Goal: Task Accomplishment & Management: Manage account settings

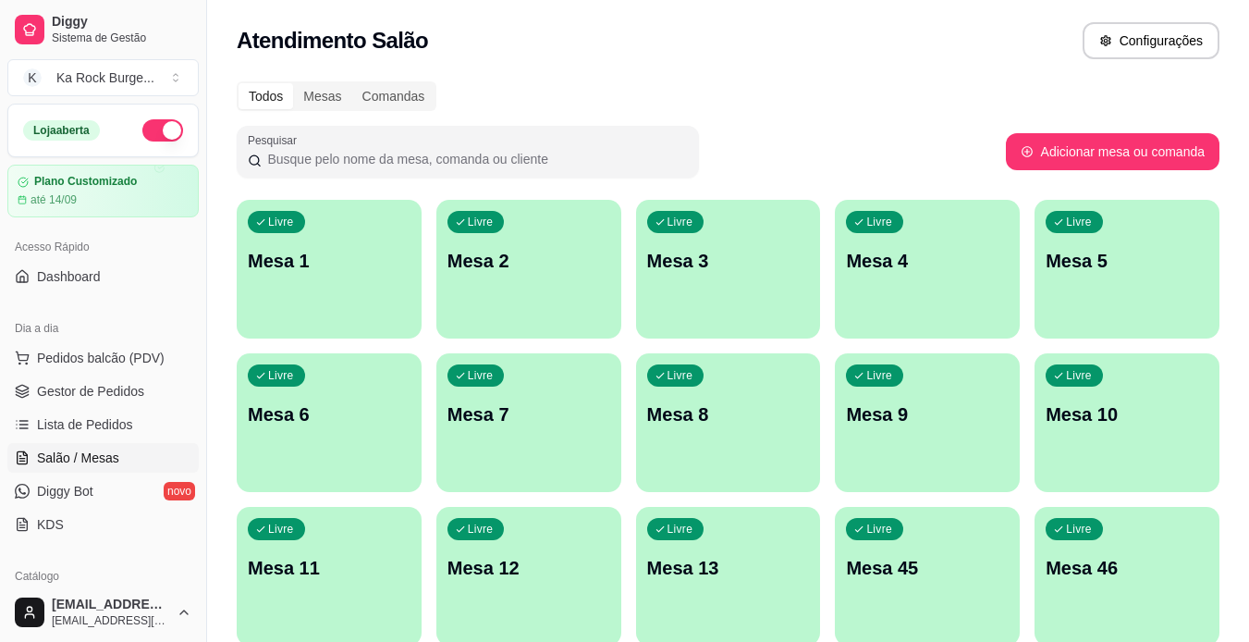
click at [938, 263] on p "Mesa 4" at bounding box center [927, 261] width 163 height 26
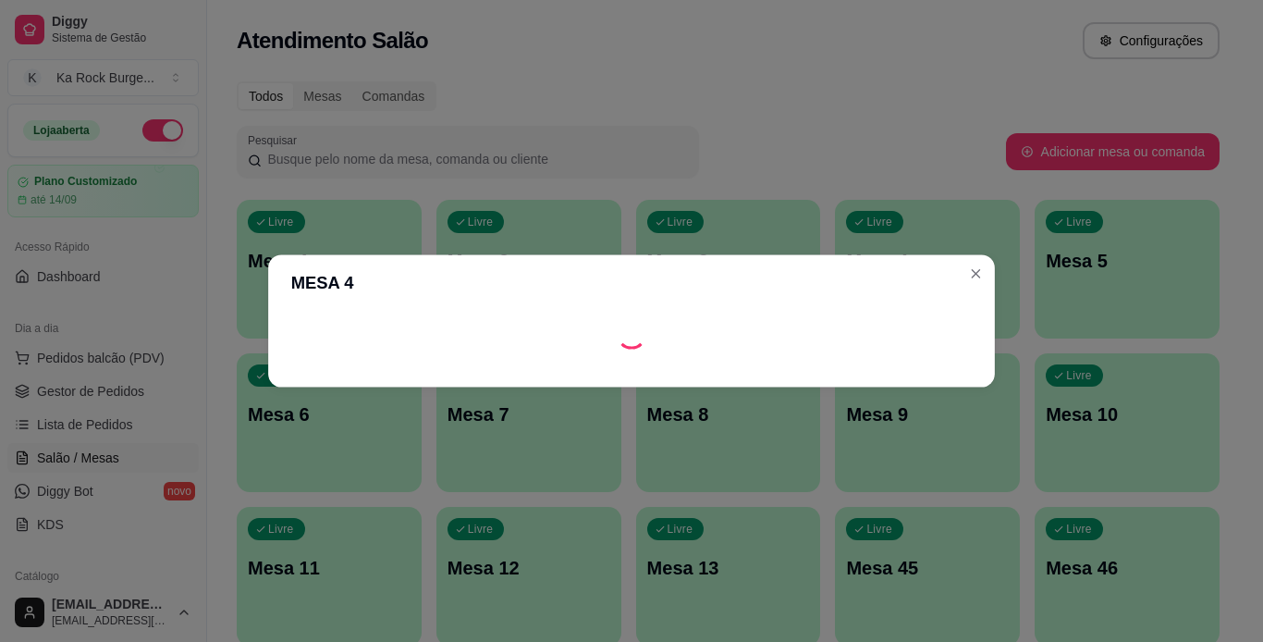
scroll to position [185, 0]
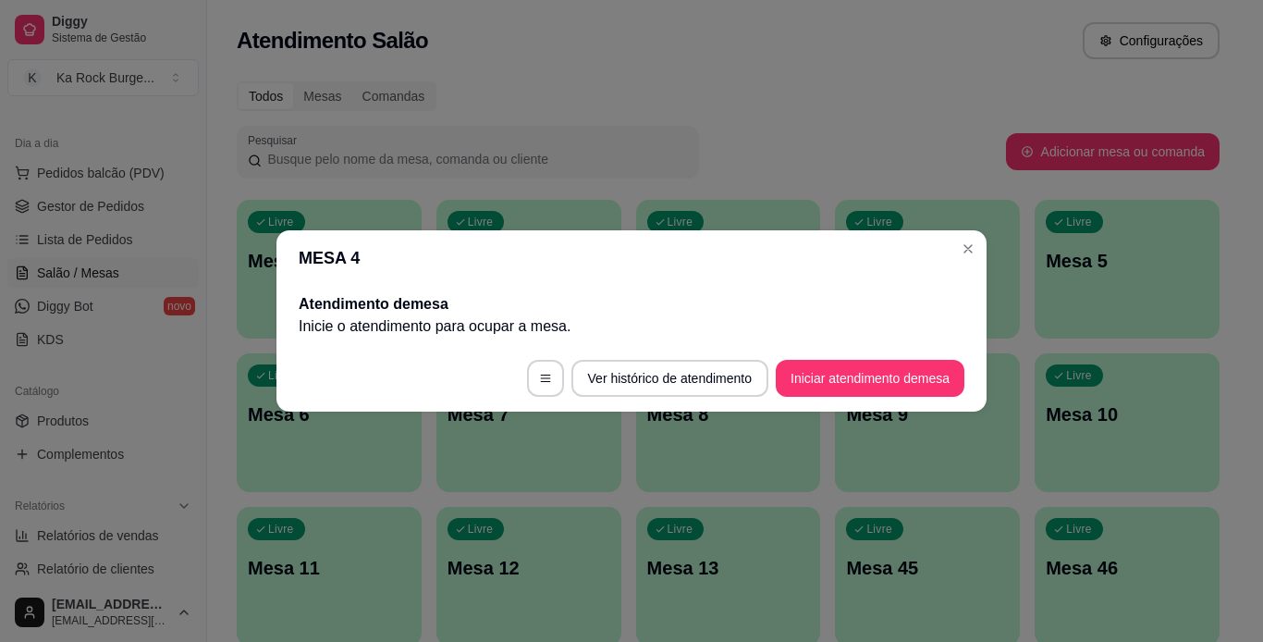
click at [905, 321] on p "Inicie o atendimento para ocupar a mesa ." at bounding box center [632, 326] width 666 height 22
click at [883, 383] on button "Iniciar atendimento de mesa" at bounding box center [870, 378] width 189 height 37
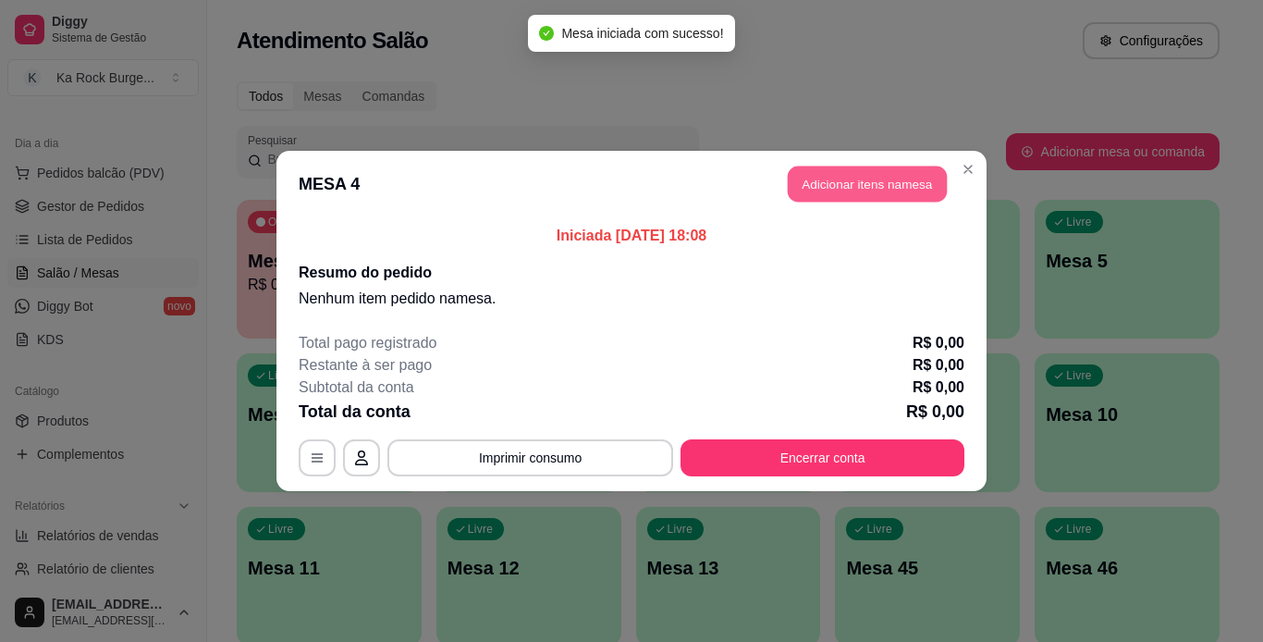
click at [870, 182] on button "Adicionar itens na mesa" at bounding box center [867, 184] width 159 height 36
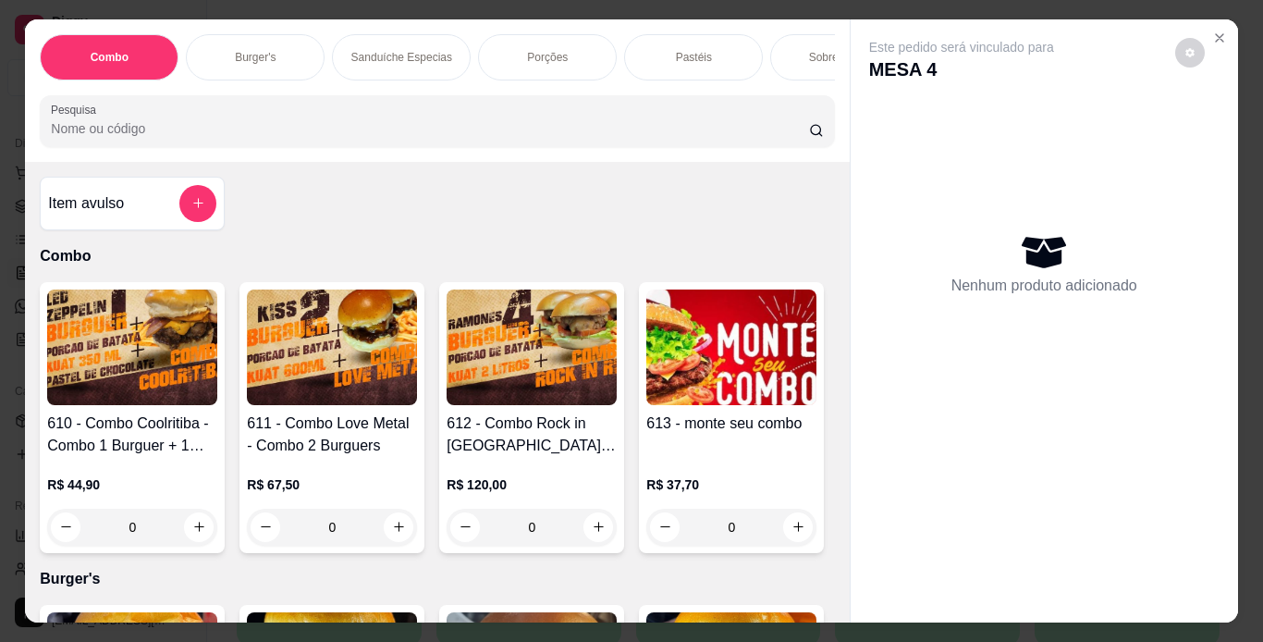
click at [251, 50] on p "Burger's" at bounding box center [255, 57] width 41 height 15
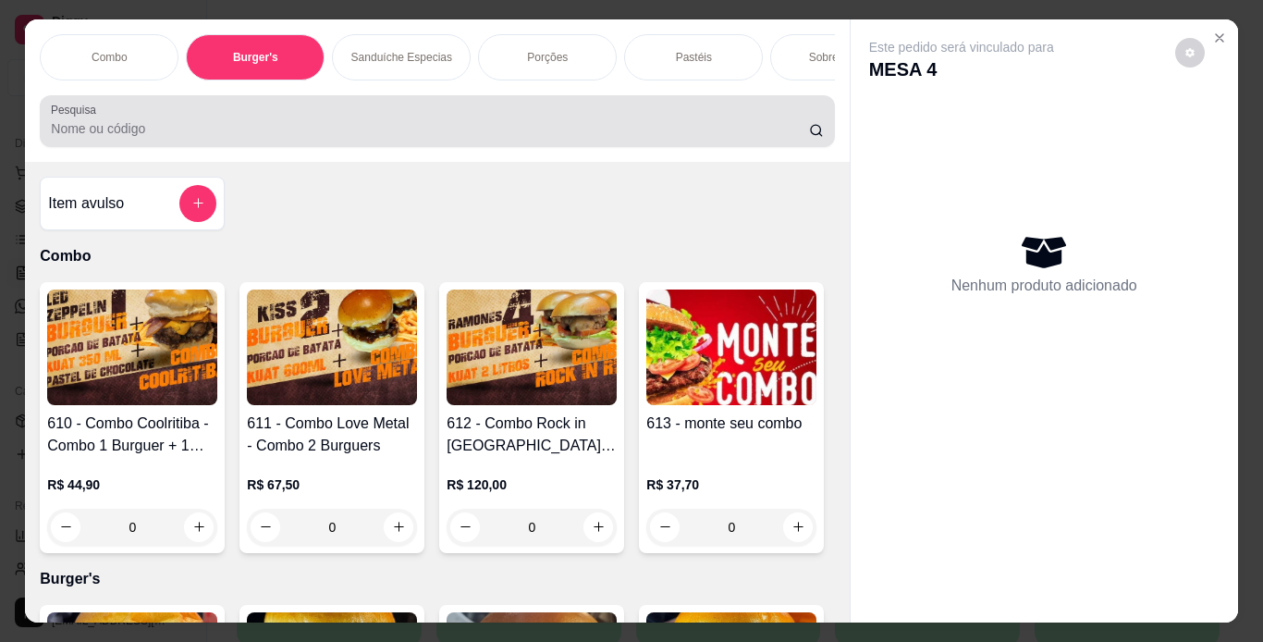
scroll to position [47, 0]
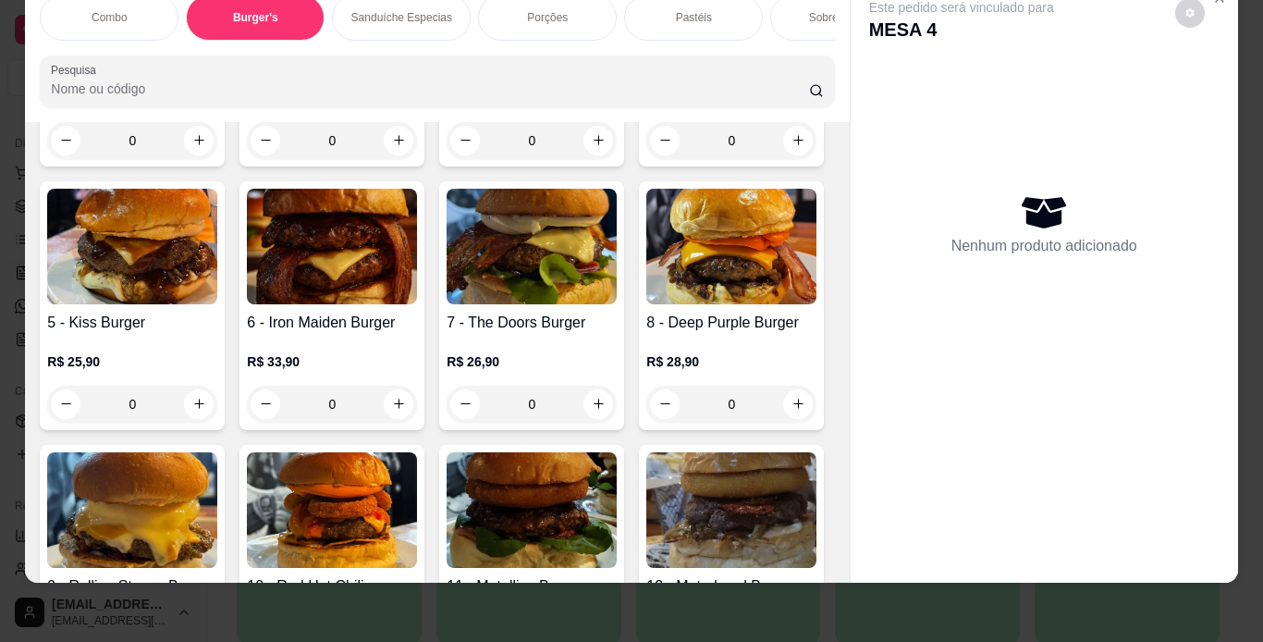
click at [695, 10] on p "Pastéis" at bounding box center [694, 17] width 36 height 15
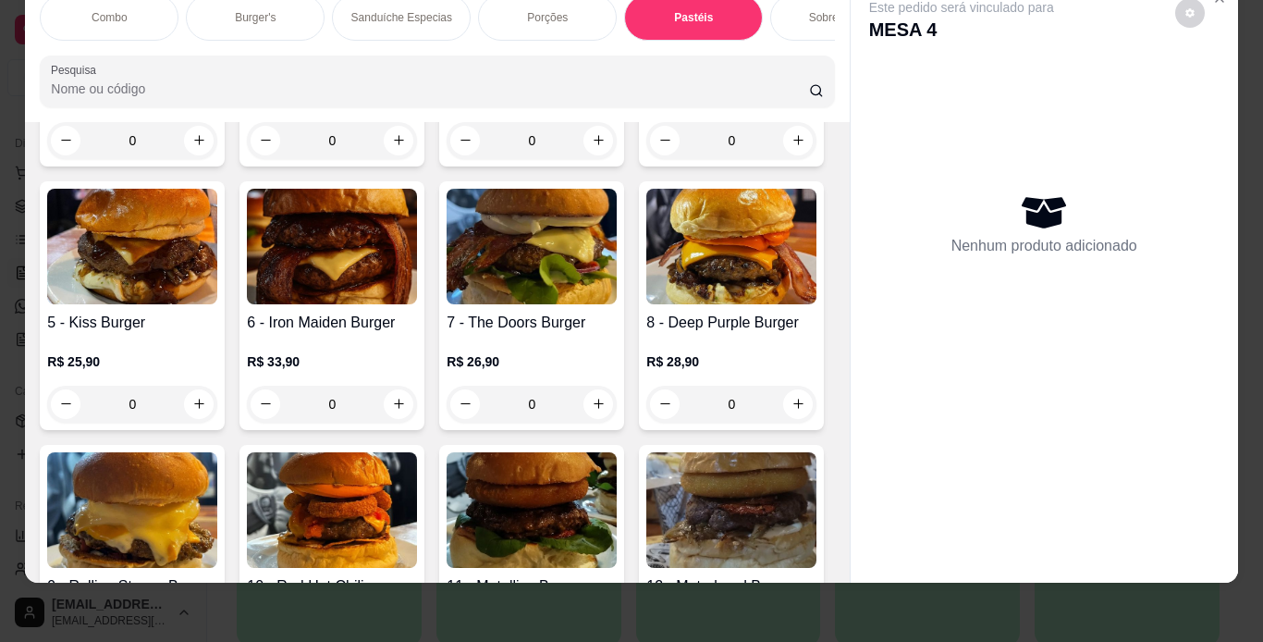
scroll to position [5987, 0]
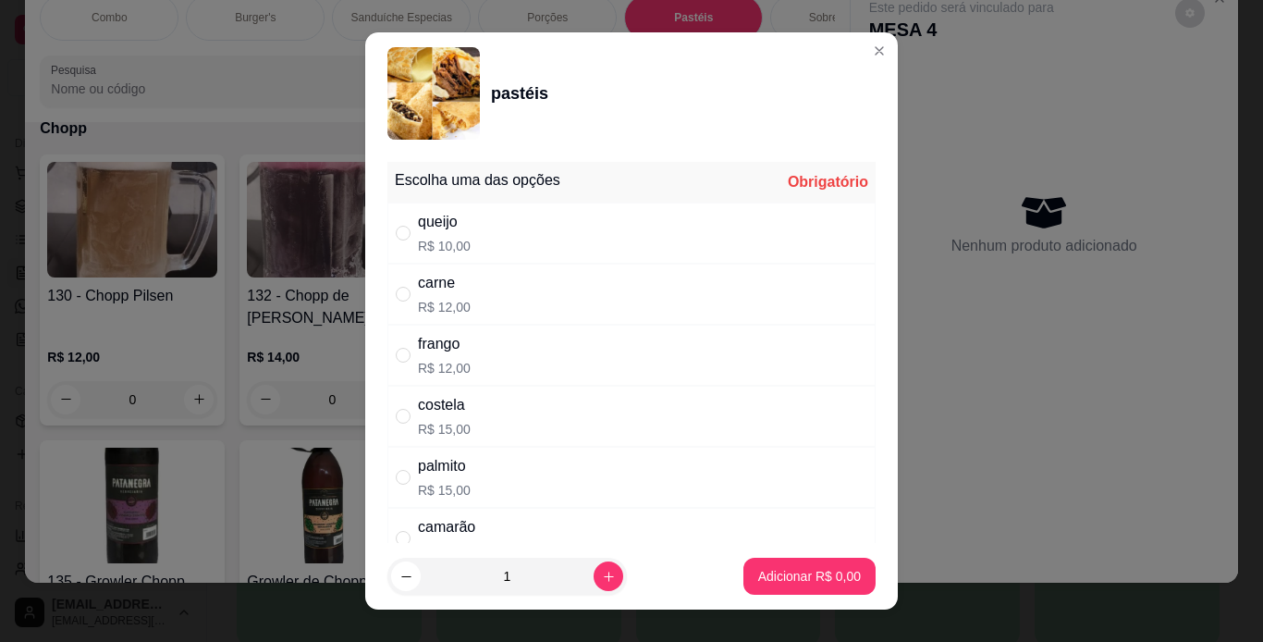
click at [489, 227] on div "queijo R$ 10,00" at bounding box center [631, 232] width 488 height 61
radio input "true"
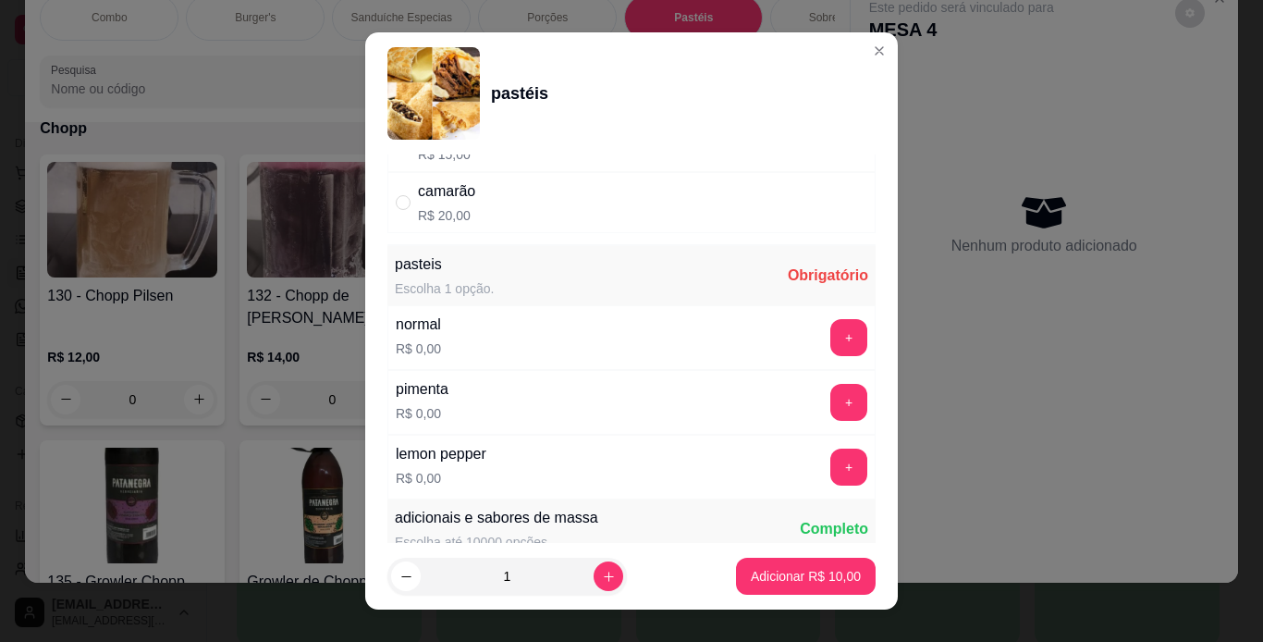
scroll to position [370, 0]
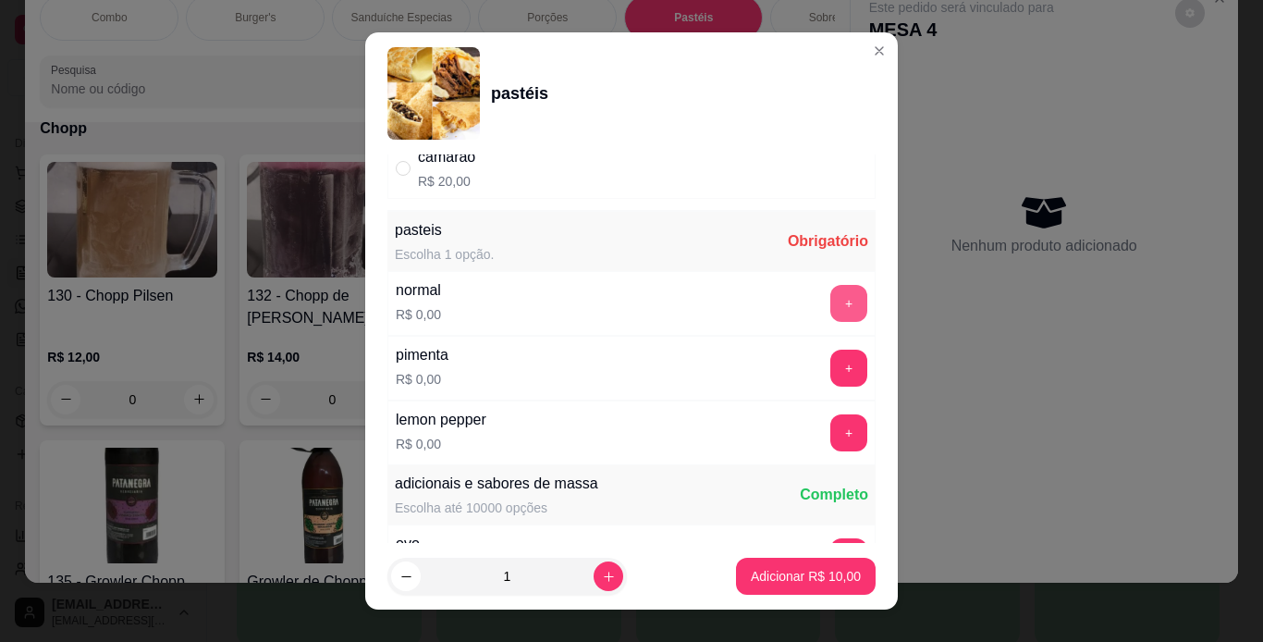
click at [830, 309] on button "+" at bounding box center [848, 303] width 37 height 37
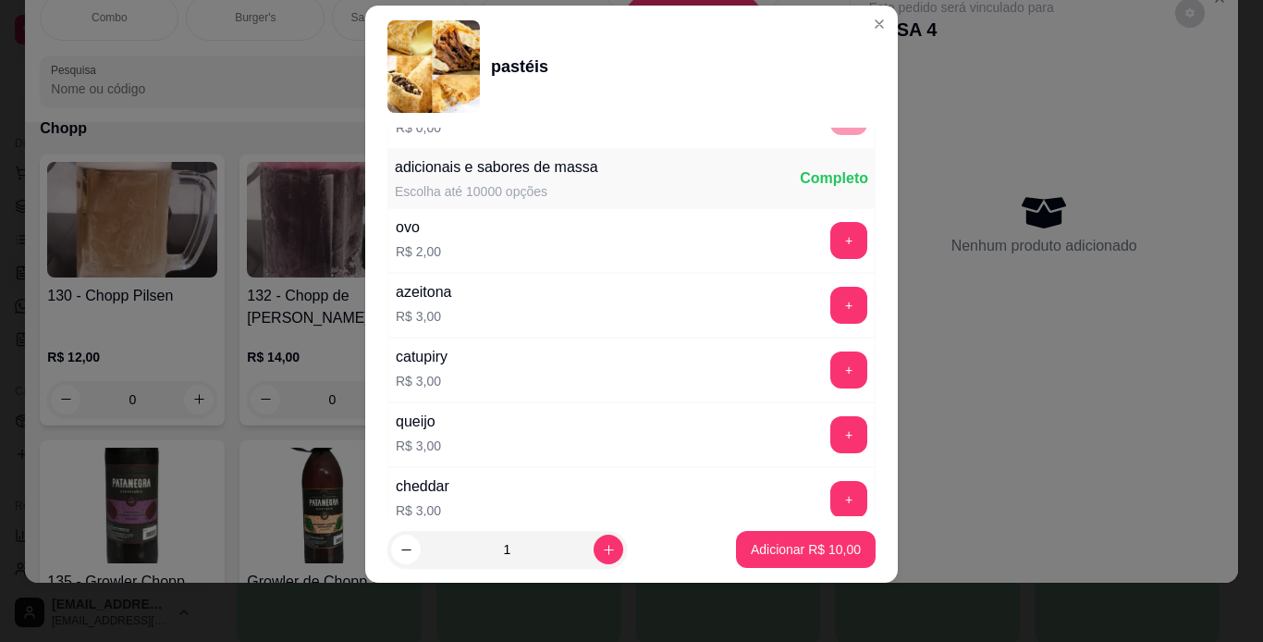
scroll to position [680, 0]
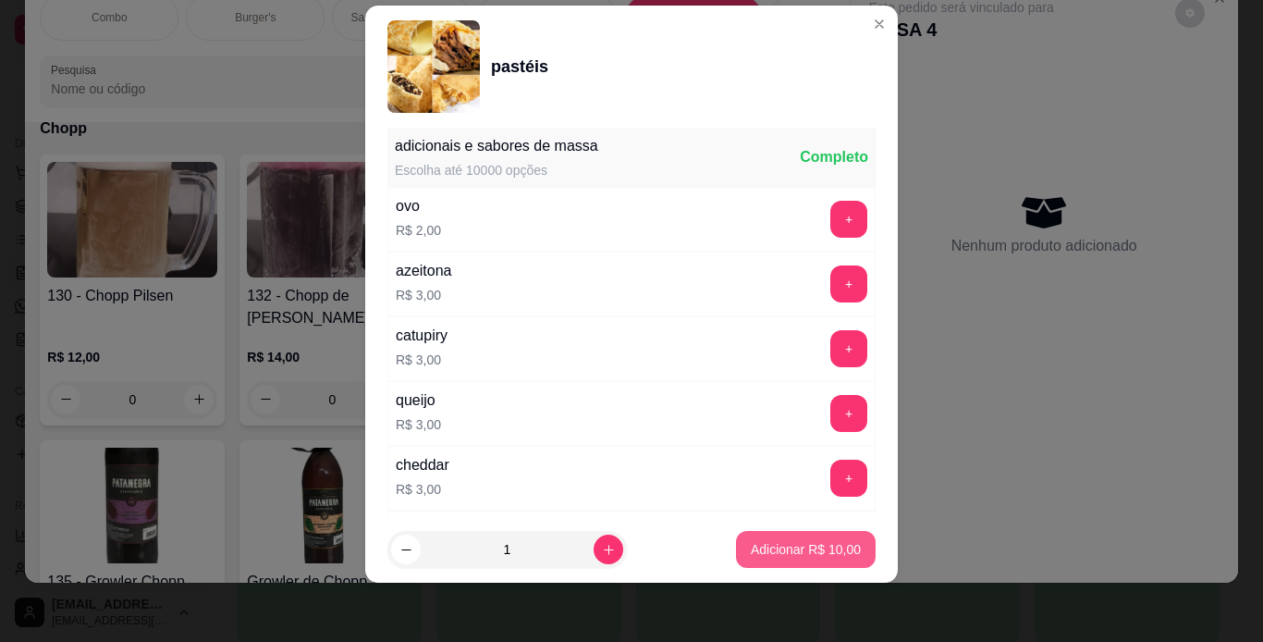
click at [794, 544] on p "Adicionar R$ 10,00" at bounding box center [806, 549] width 110 height 18
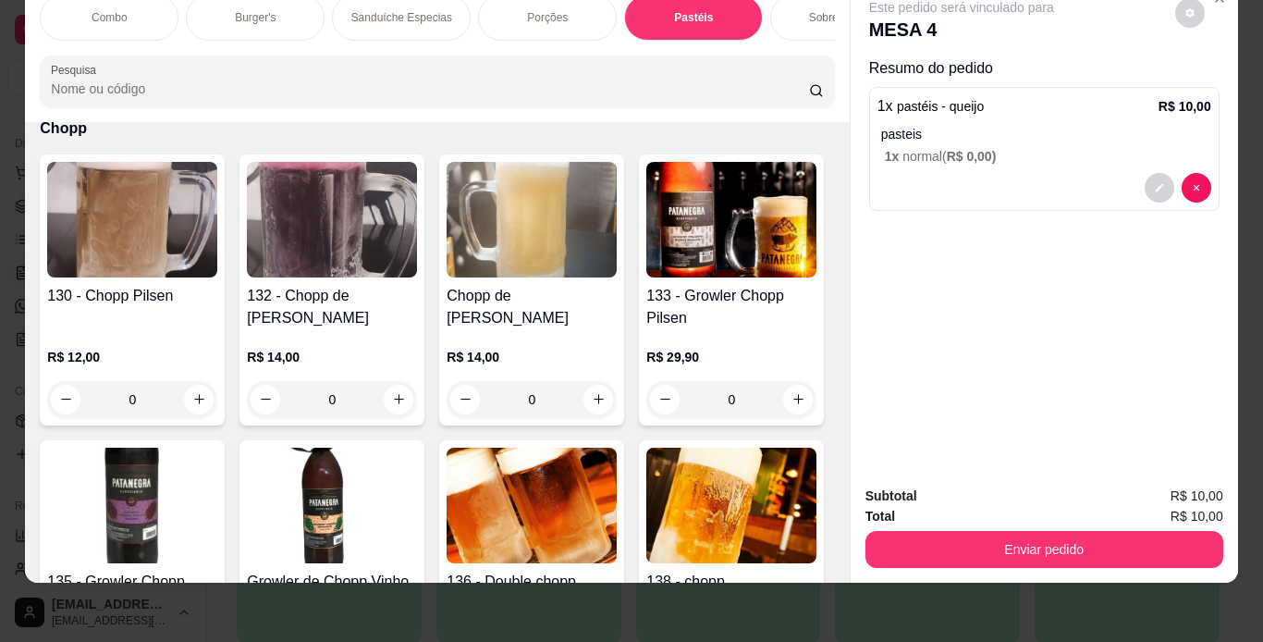
click at [129, 48] on div "Combo Burger's Sanduíche Especias Porções Pastéis Sobremesas Burger's Doces Pas…" at bounding box center [437, 51] width 824 height 142
click at [257, 14] on div "Burger's" at bounding box center [255, 17] width 139 height 46
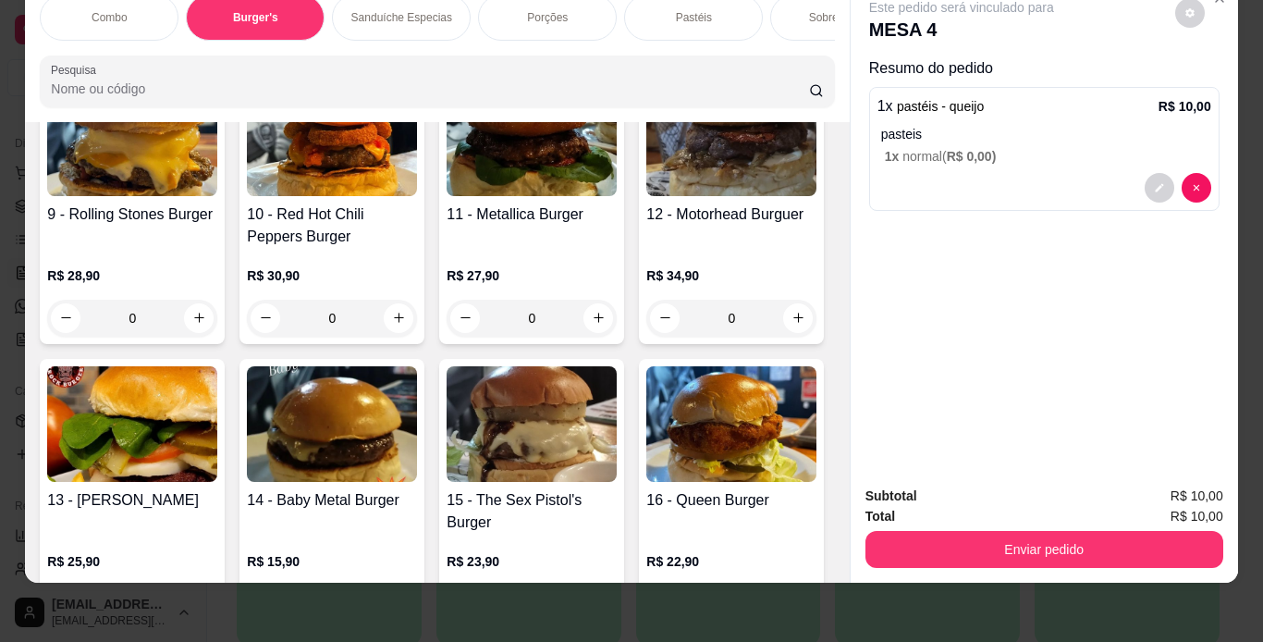
scroll to position [1095, 0]
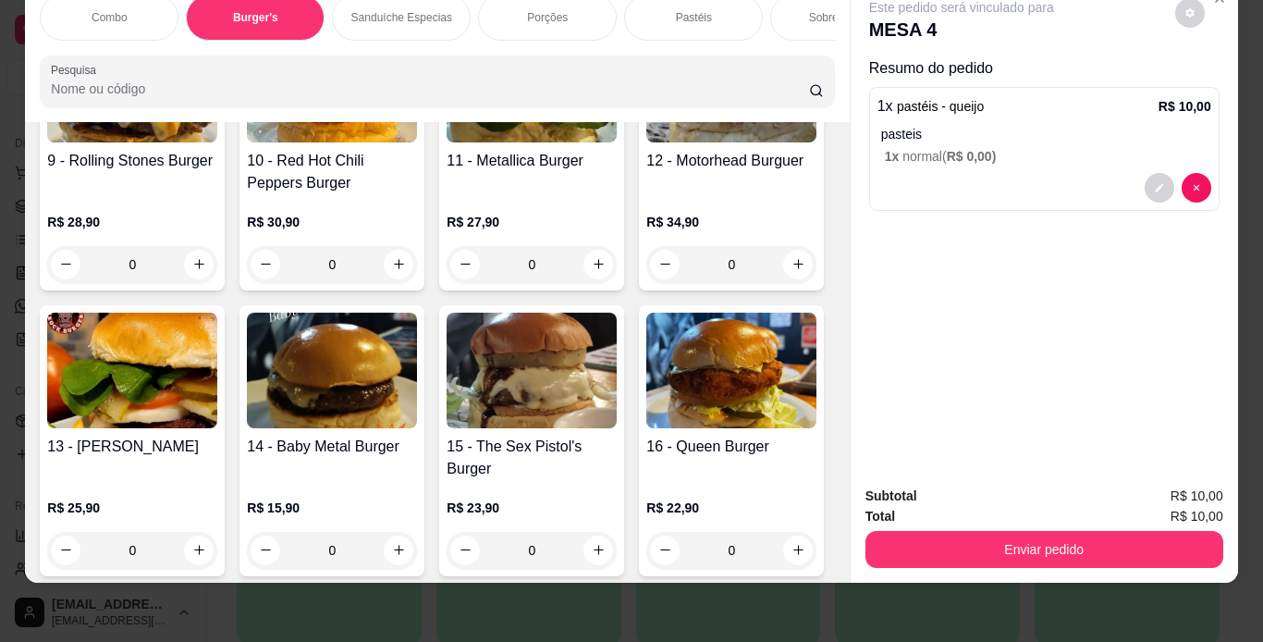
click at [217, 283] on div "0" at bounding box center [132, 264] width 170 height 37
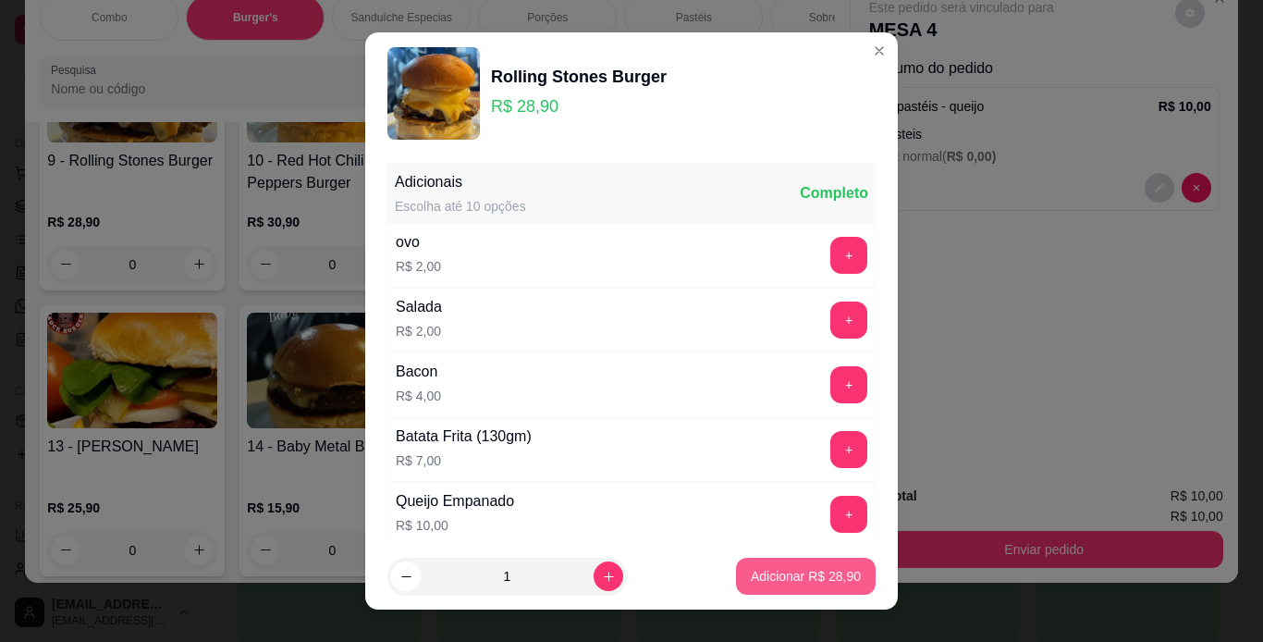
click at [769, 561] on button "Adicionar R$ 28,90" at bounding box center [806, 576] width 140 height 37
type input "1"
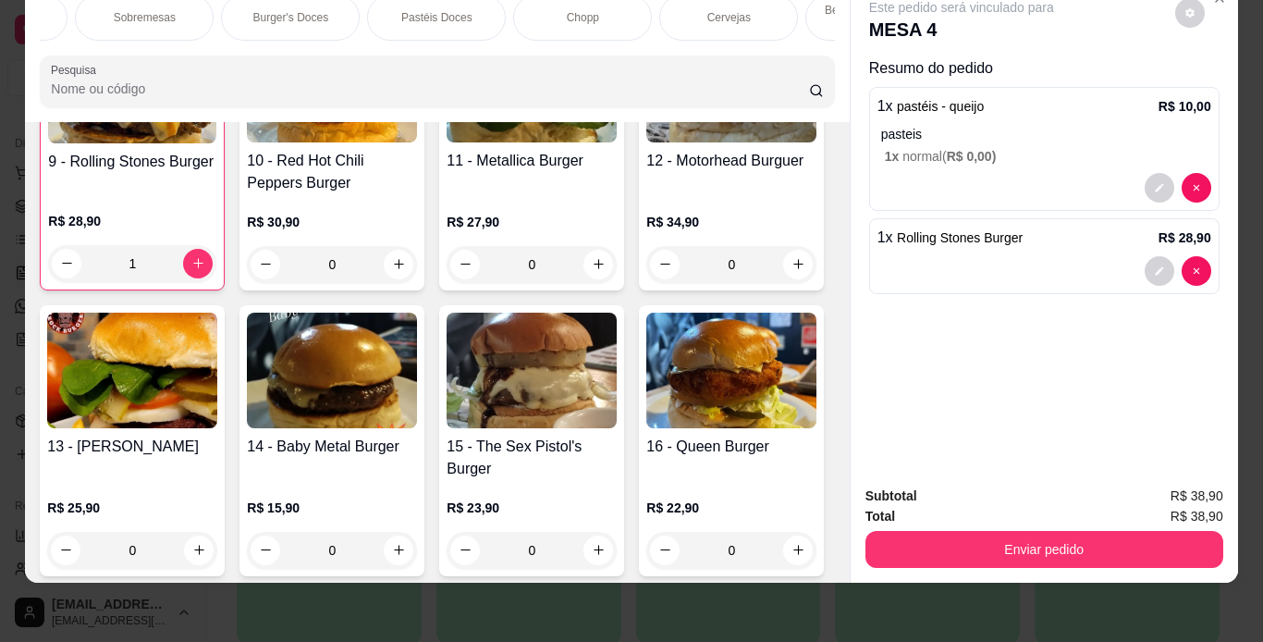
scroll to position [0, 1390]
click at [607, 13] on div "Águas/ Chás/Sucos" at bounding box center [618, 17] width 139 height 46
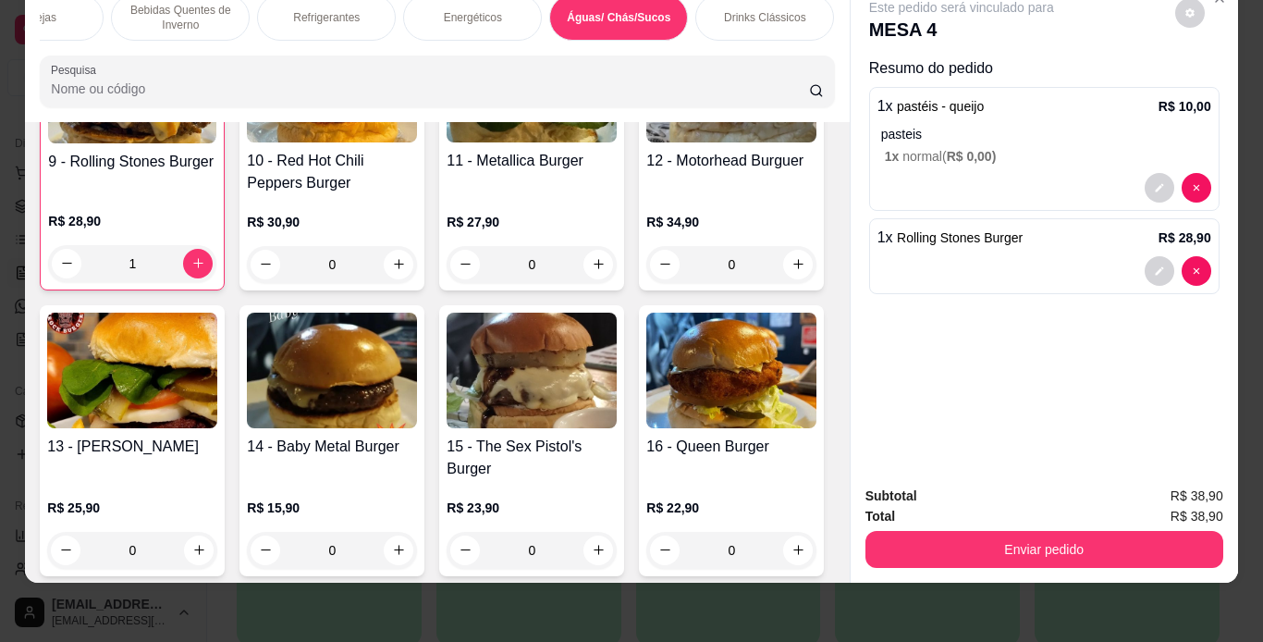
scroll to position [11309, 0]
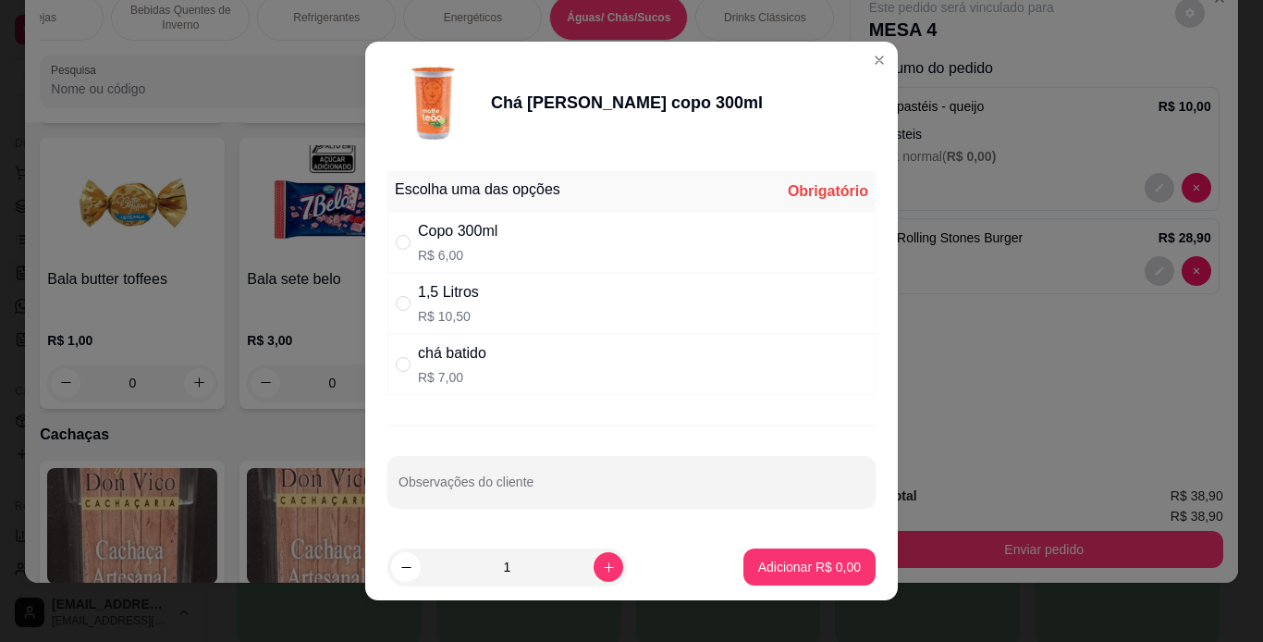
click at [607, 234] on div "Copo 300ml R$ 6,00" at bounding box center [631, 242] width 488 height 61
radio input "true"
click at [799, 562] on p "Adicionar R$ 6,00" at bounding box center [809, 567] width 100 height 18
type input "1"
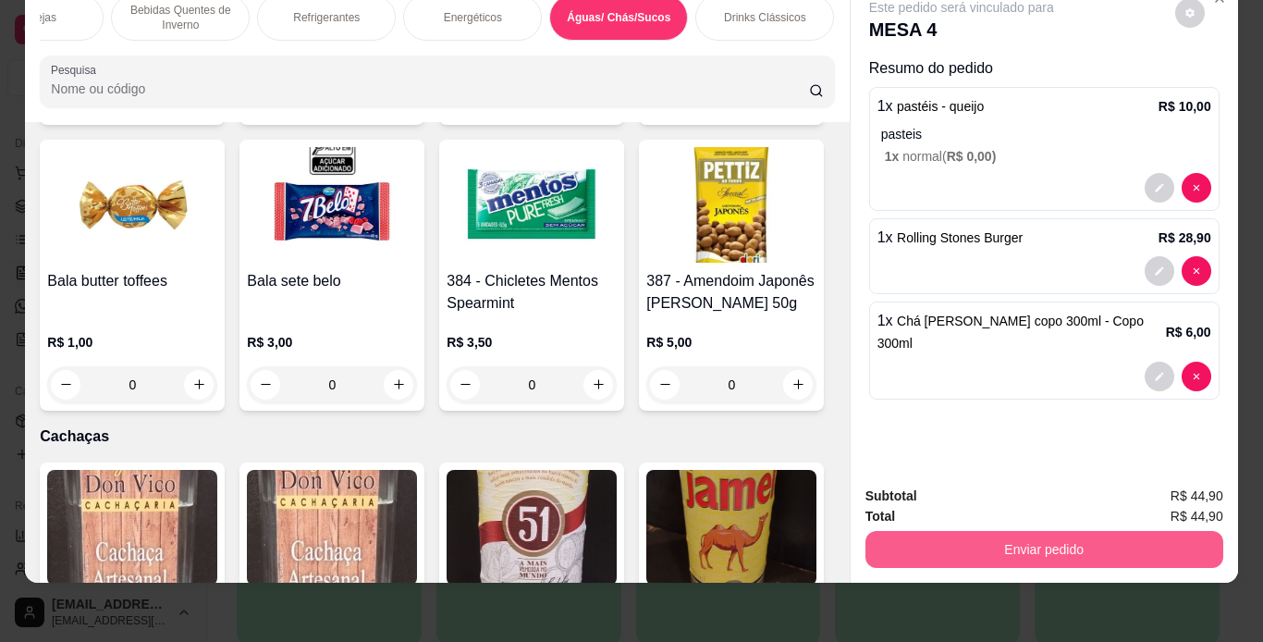
click at [929, 526] on div "Enviar pedido" at bounding box center [1044, 547] width 358 height 42
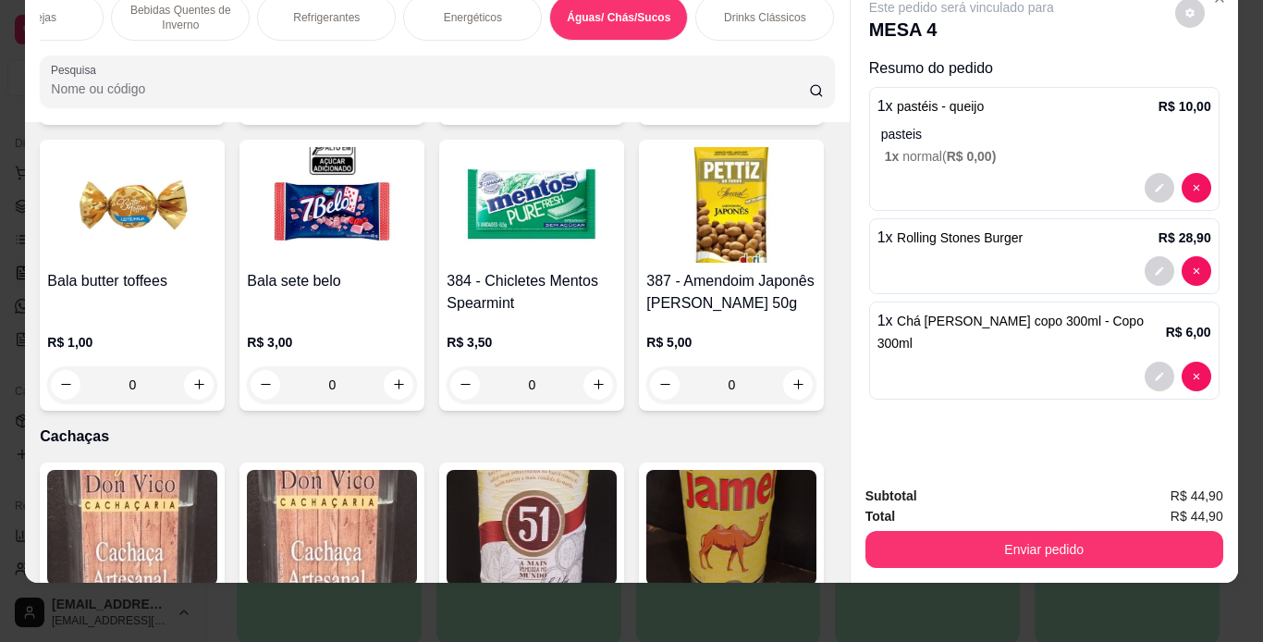
click at [949, 531] on button "Enviar pedido" at bounding box center [1044, 549] width 358 height 37
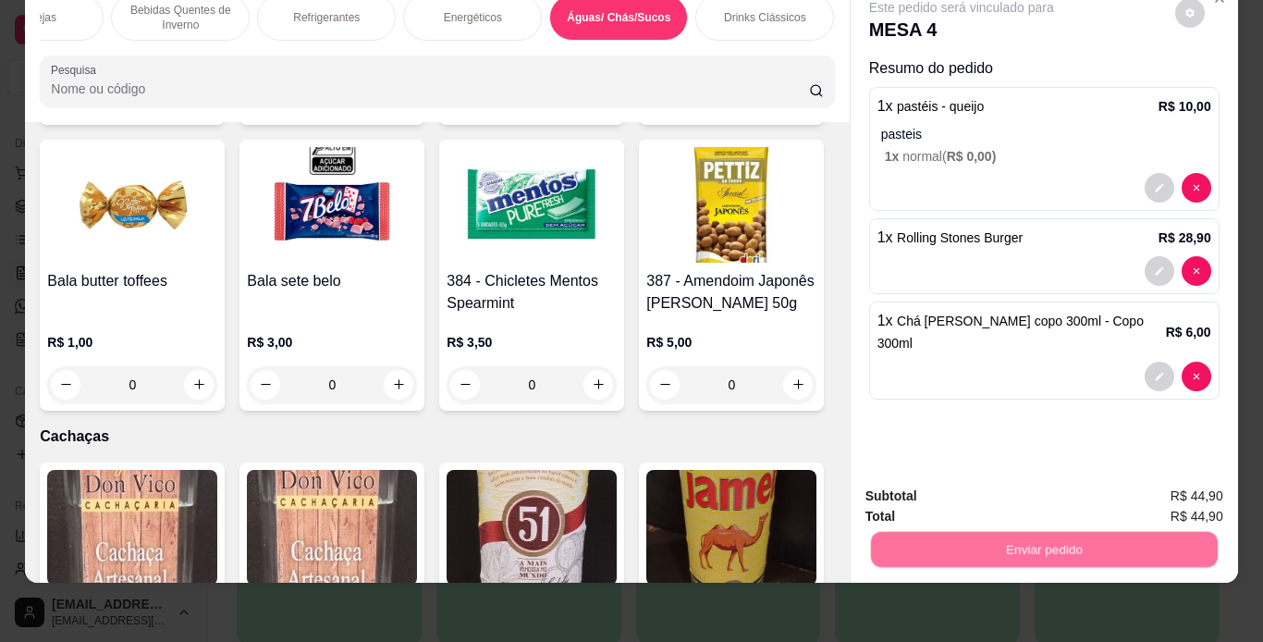
click at [951, 479] on button "Não registrar e enviar pedido" at bounding box center [982, 489] width 187 height 34
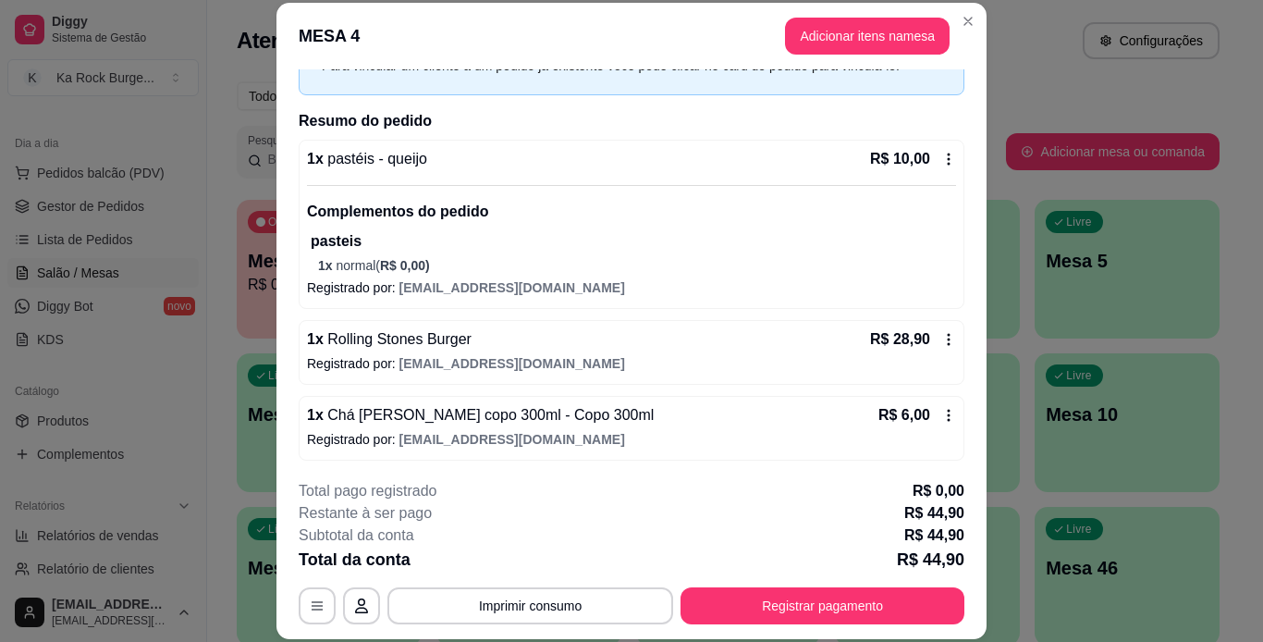
scroll to position [108, 0]
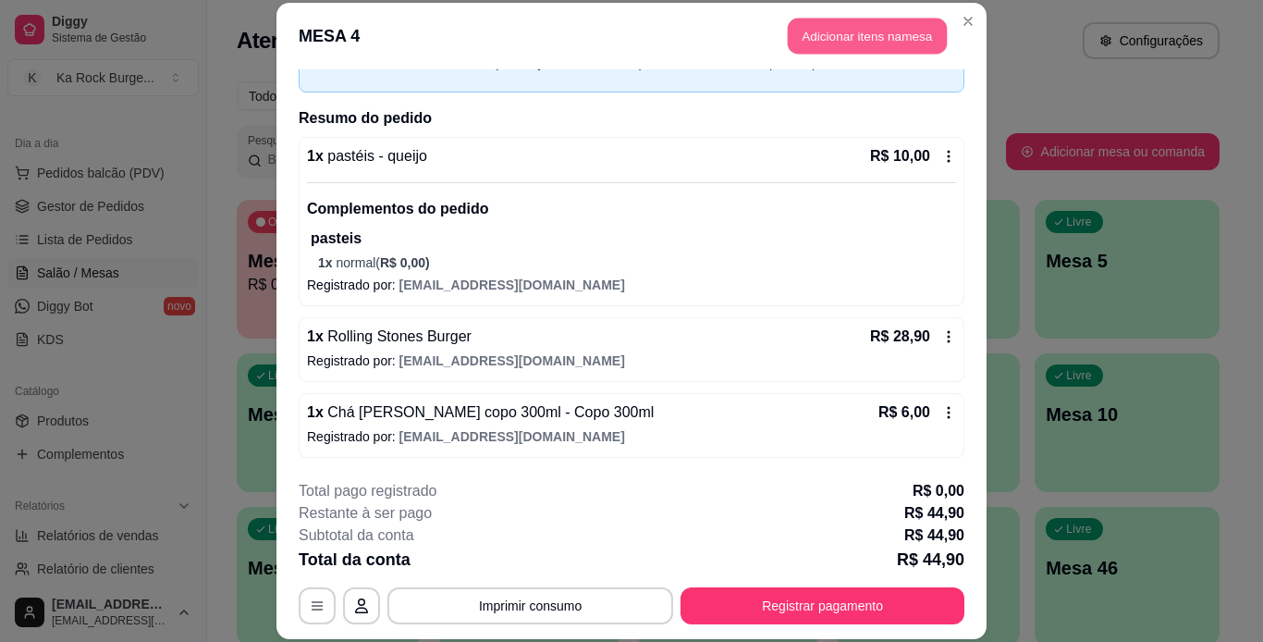
click at [841, 28] on button "Adicionar itens na mesa" at bounding box center [867, 36] width 159 height 36
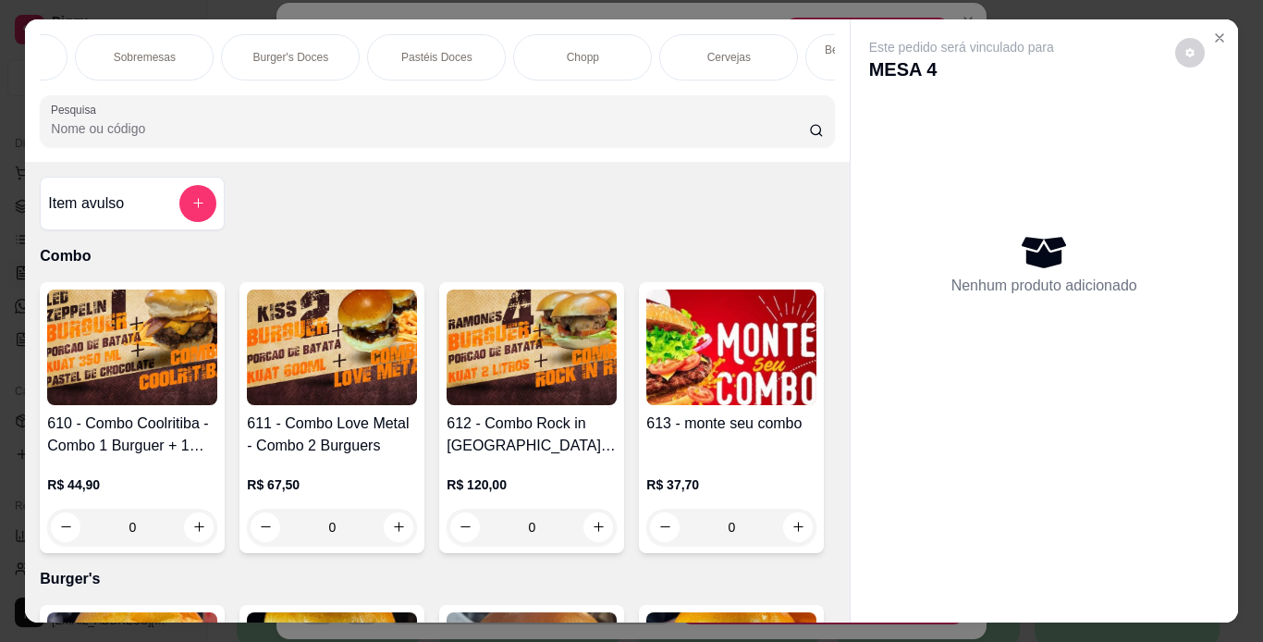
scroll to position [0, 1390]
click at [260, 56] on div "Refrigerantes" at bounding box center [326, 57] width 139 height 46
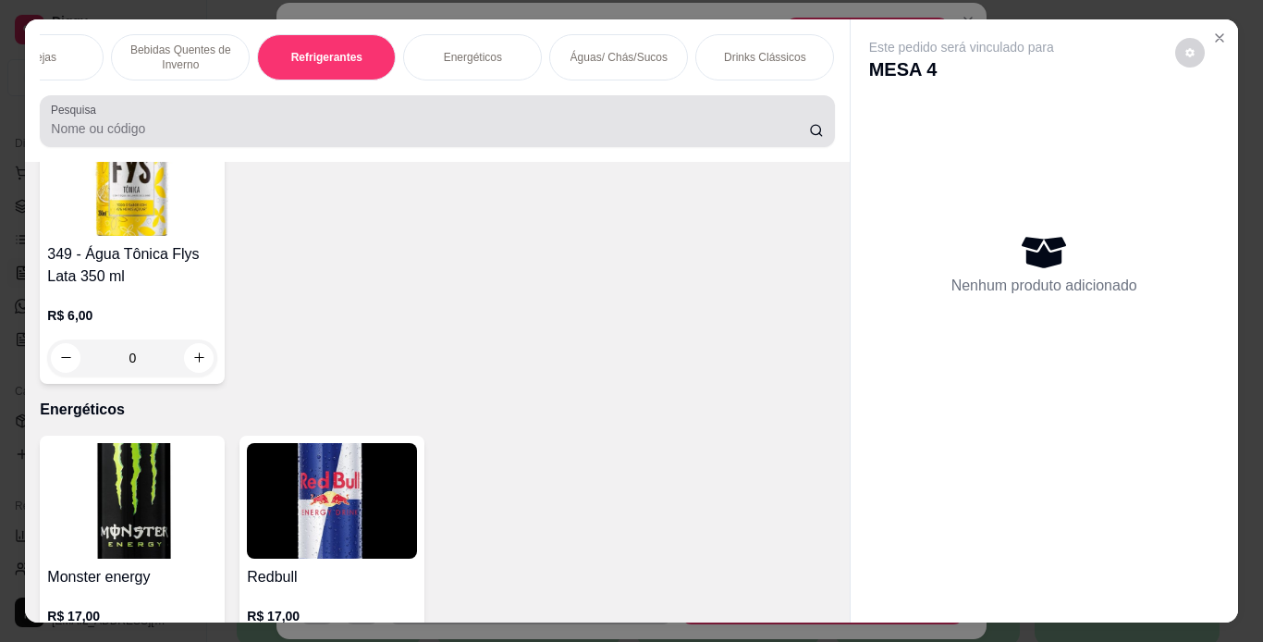
scroll to position [47, 0]
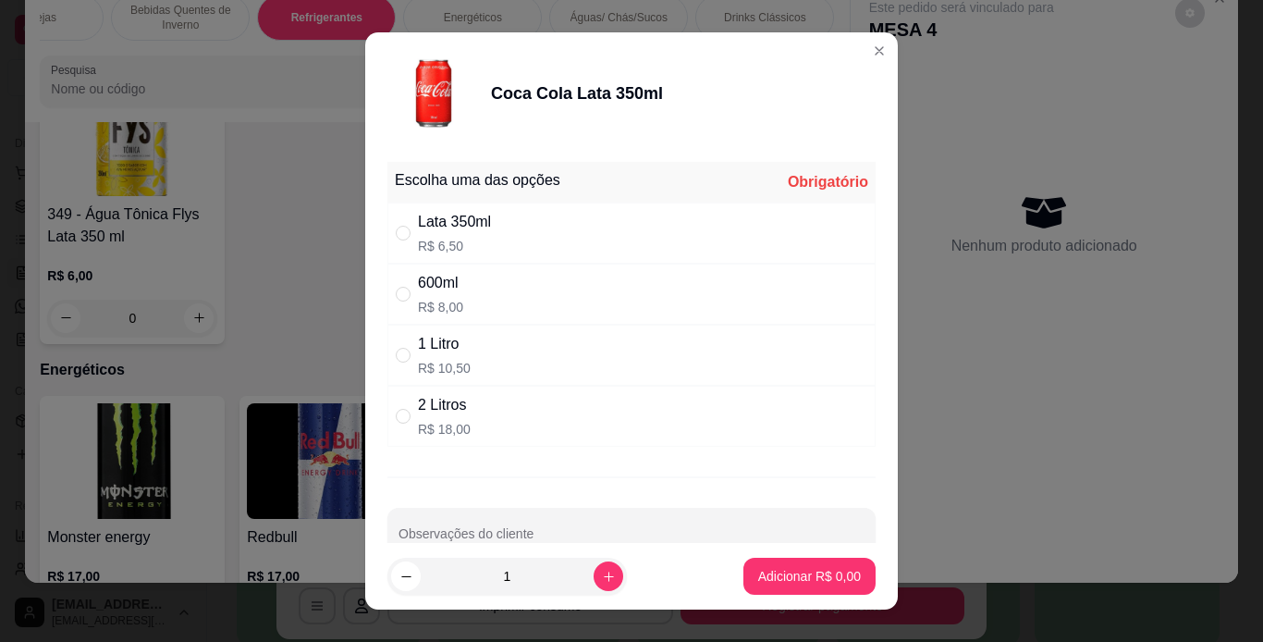
click at [684, 211] on div "Lata 350ml R$ 6,50" at bounding box center [631, 232] width 488 height 61
radio input "true"
click at [830, 583] on p "Adicionar R$ 6,50" at bounding box center [809, 576] width 103 height 18
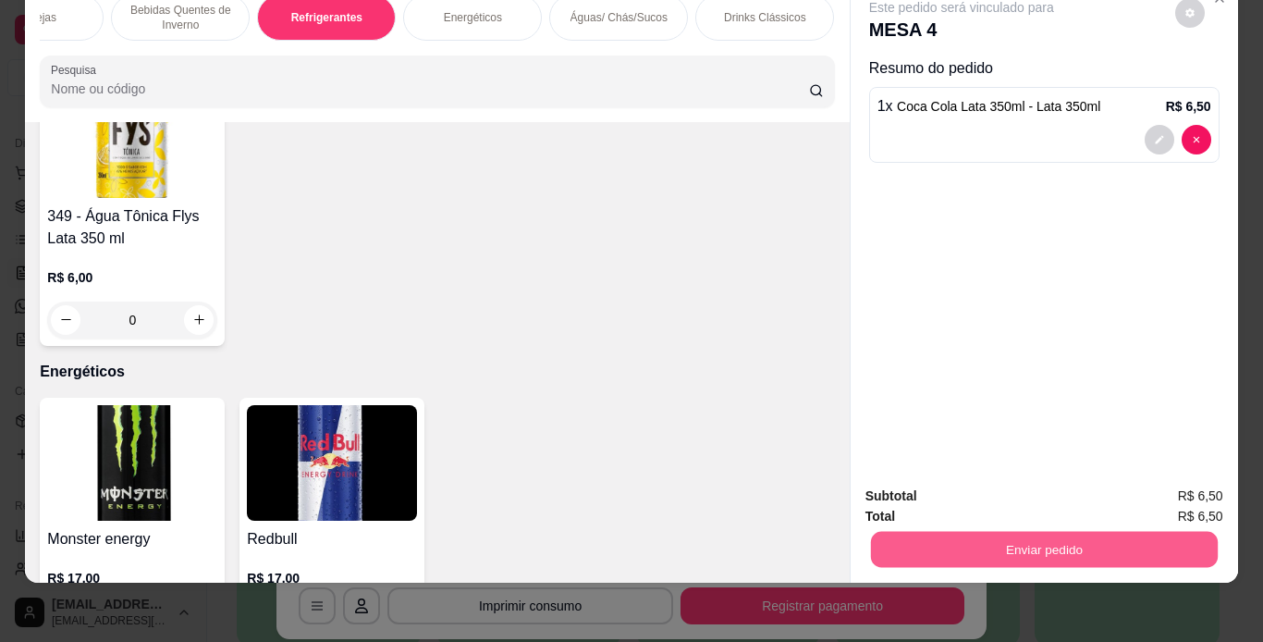
type input "1"
click at [1061, 532] on button "Enviar pedido" at bounding box center [1043, 550] width 347 height 36
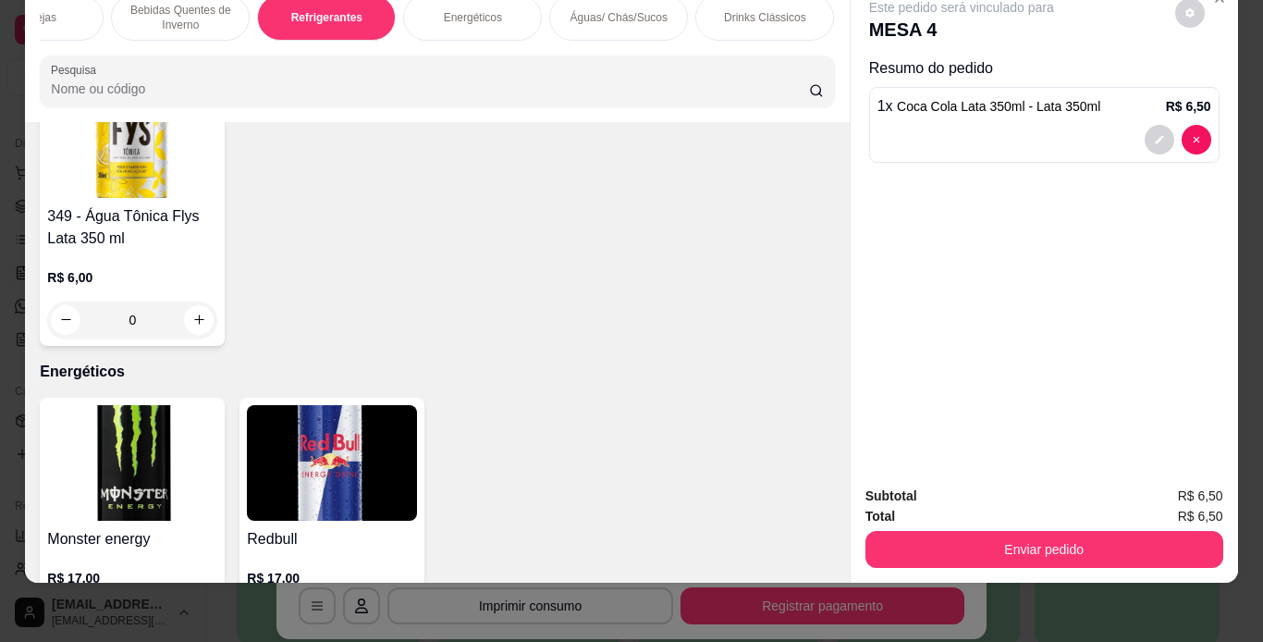
click at [1013, 506] on div "Total R$ 6,50" at bounding box center [1044, 516] width 358 height 20
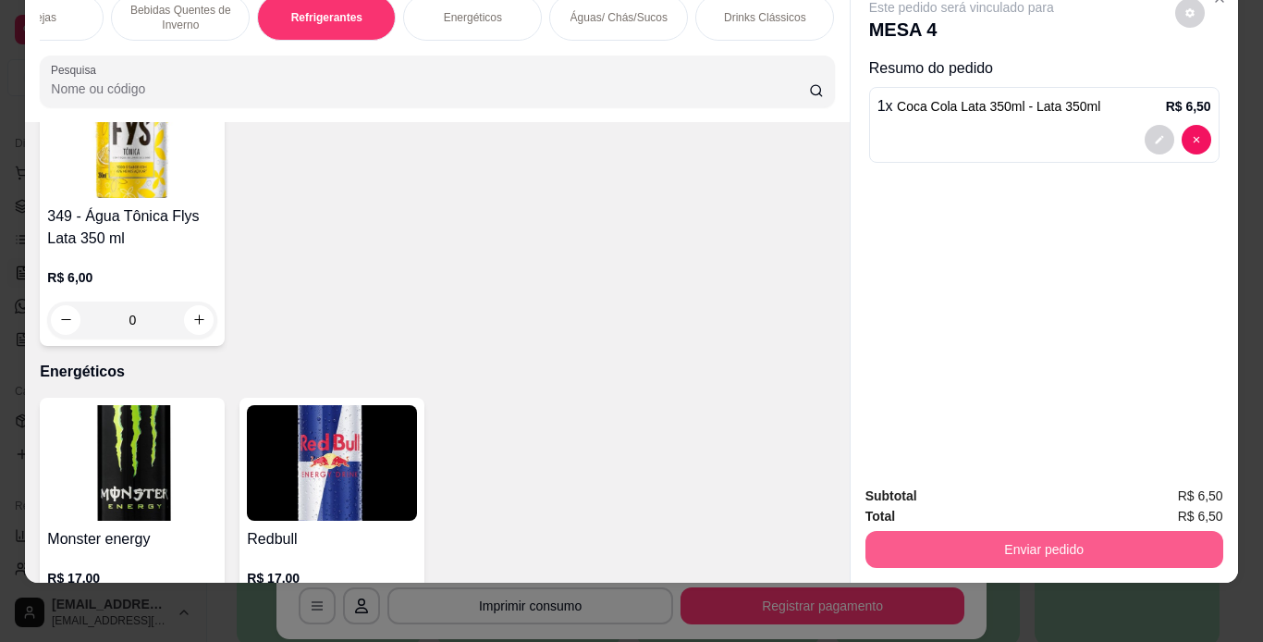
click at [1014, 531] on button "Enviar pedido" at bounding box center [1044, 549] width 358 height 37
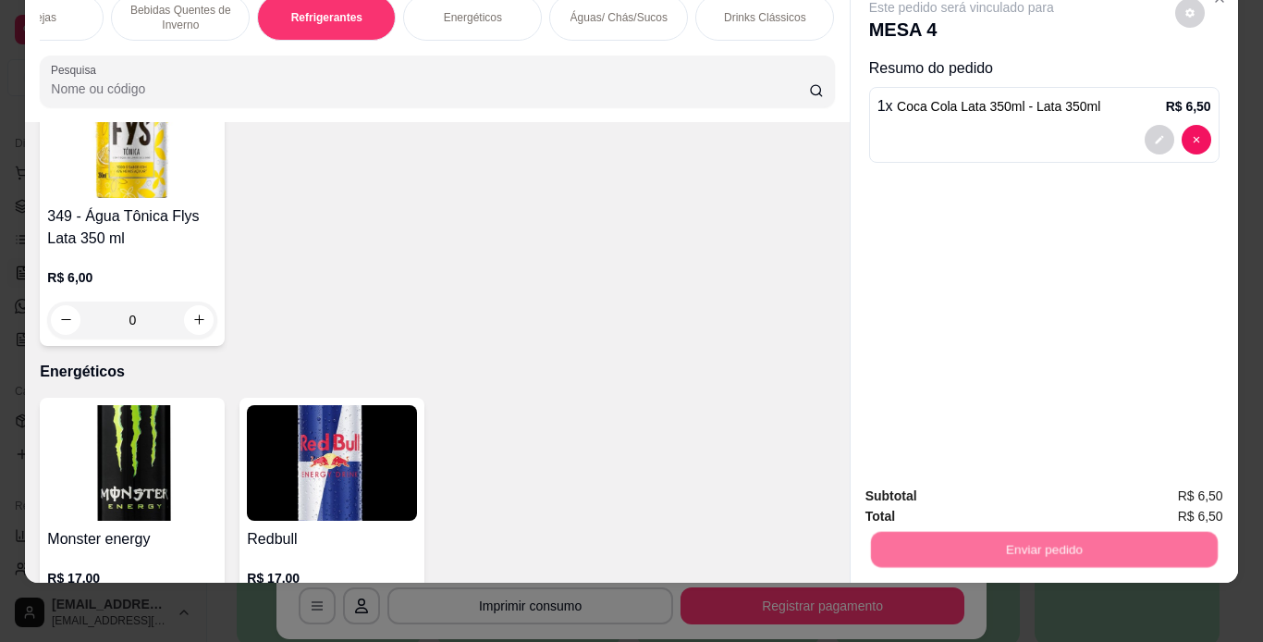
click at [1012, 490] on button "Não registrar e enviar pedido" at bounding box center [983, 489] width 192 height 35
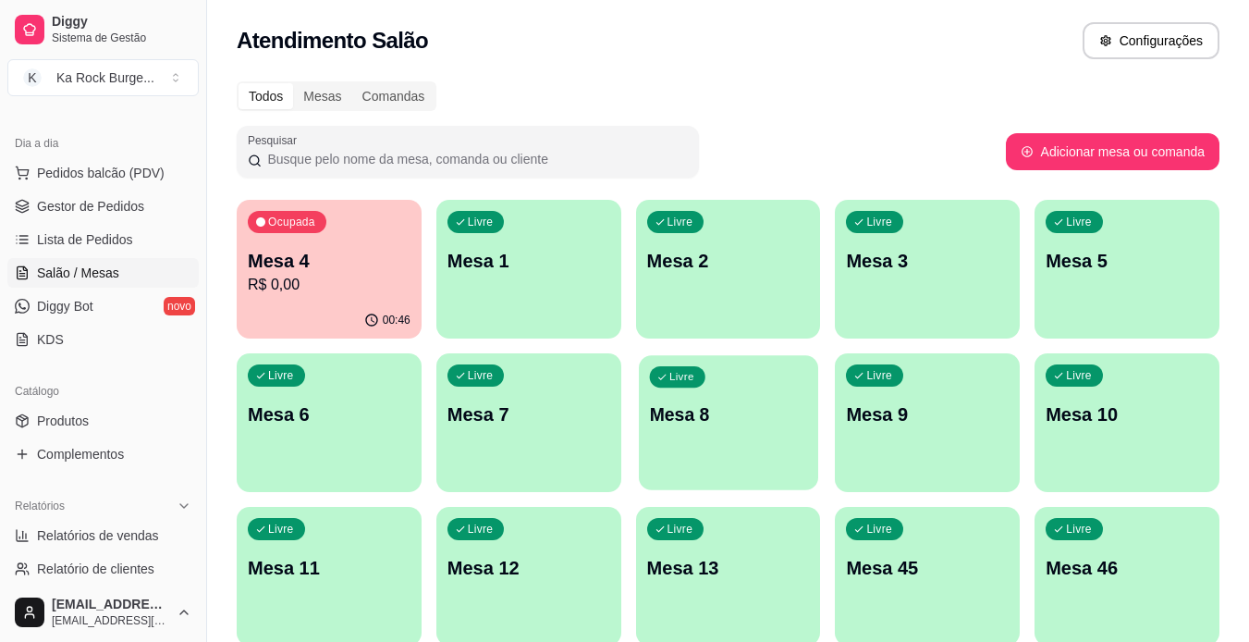
click at [705, 450] on div "Livre Mesa 8" at bounding box center [728, 411] width 179 height 113
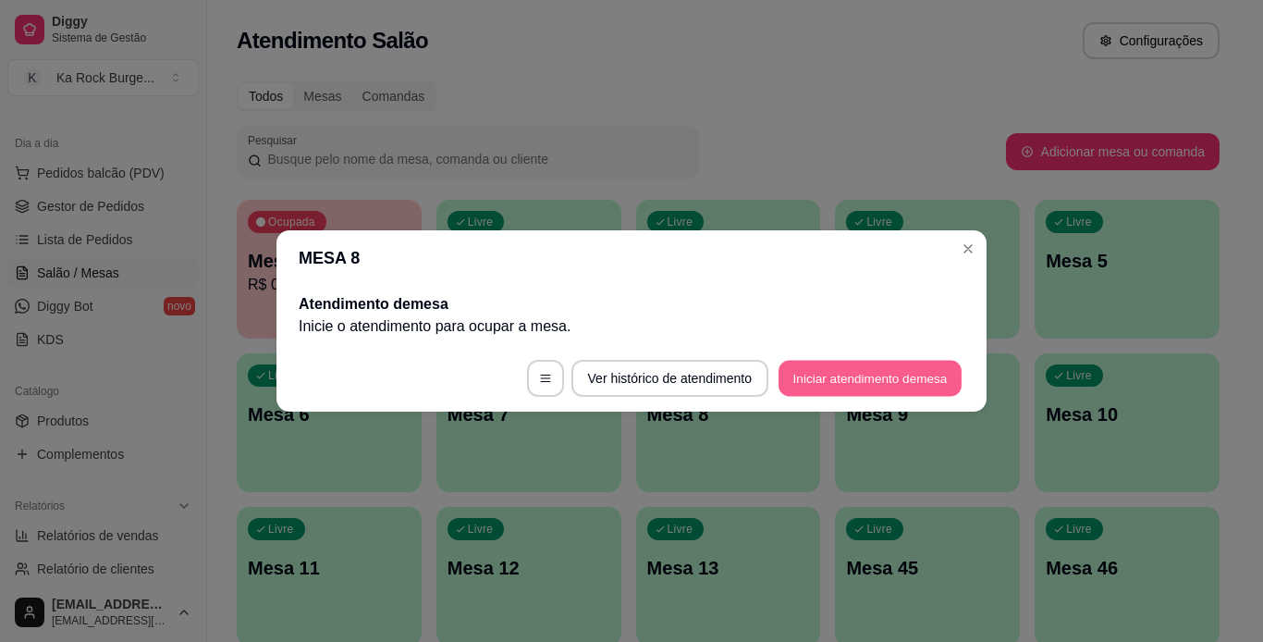
click at [825, 382] on button "Iniciar atendimento de mesa" at bounding box center [870, 379] width 183 height 36
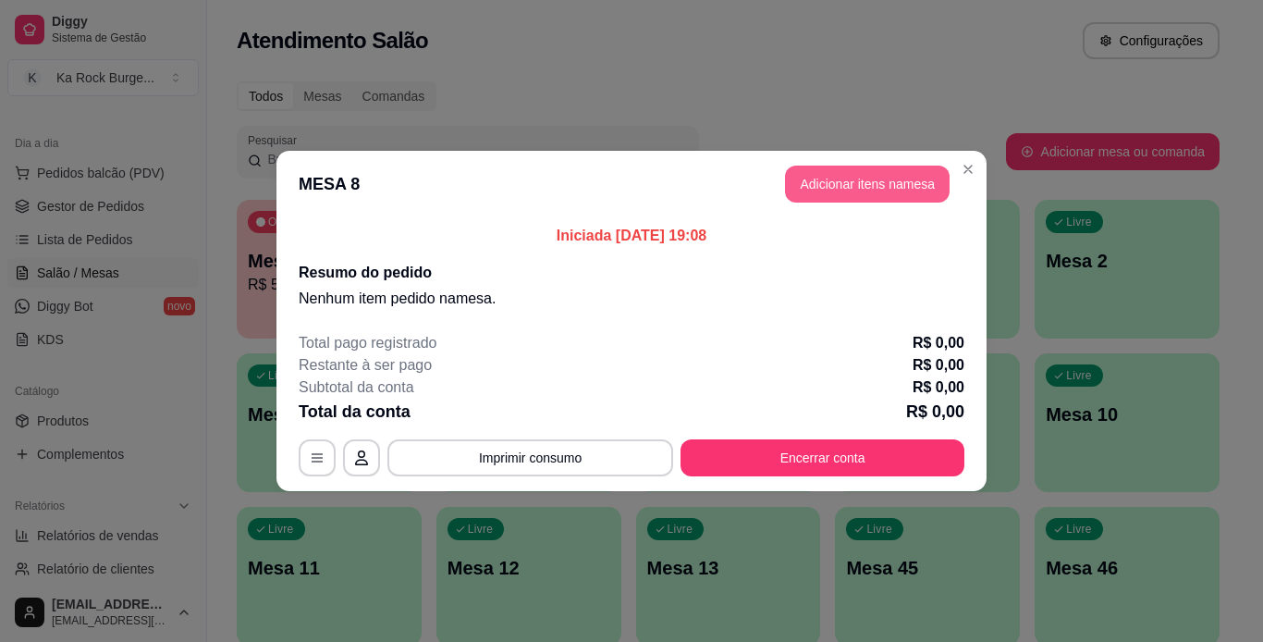
click at [854, 180] on button "Adicionar itens na mesa" at bounding box center [867, 184] width 165 height 37
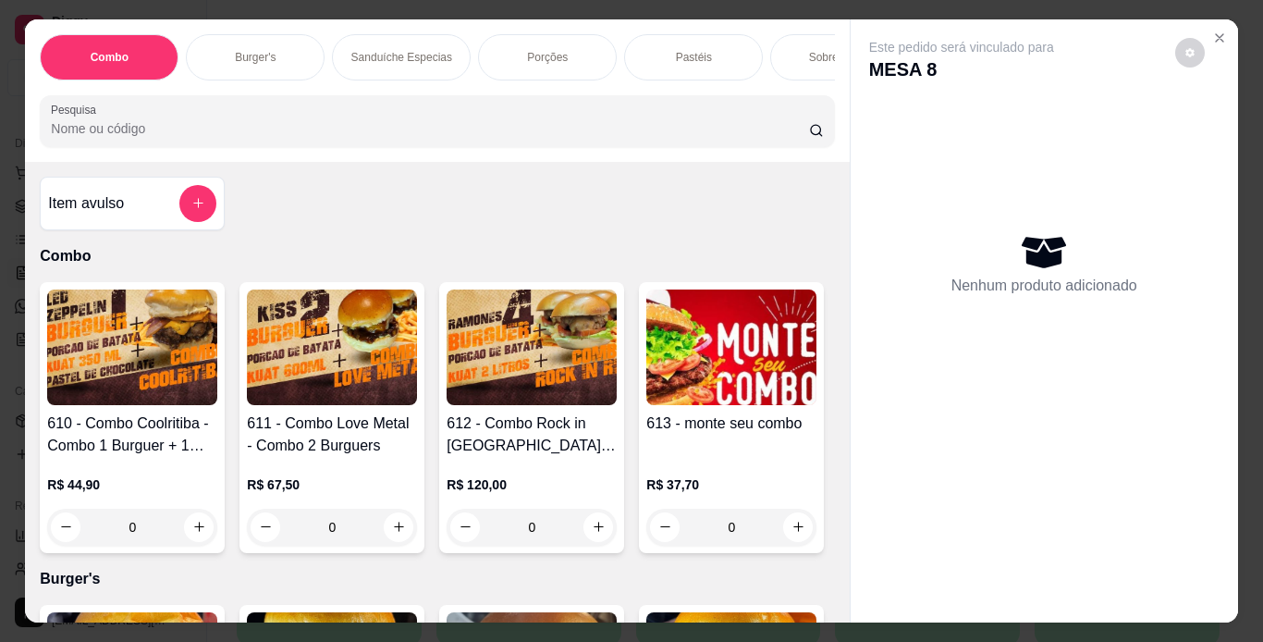
click at [289, 60] on div "Burger's" at bounding box center [255, 57] width 139 height 46
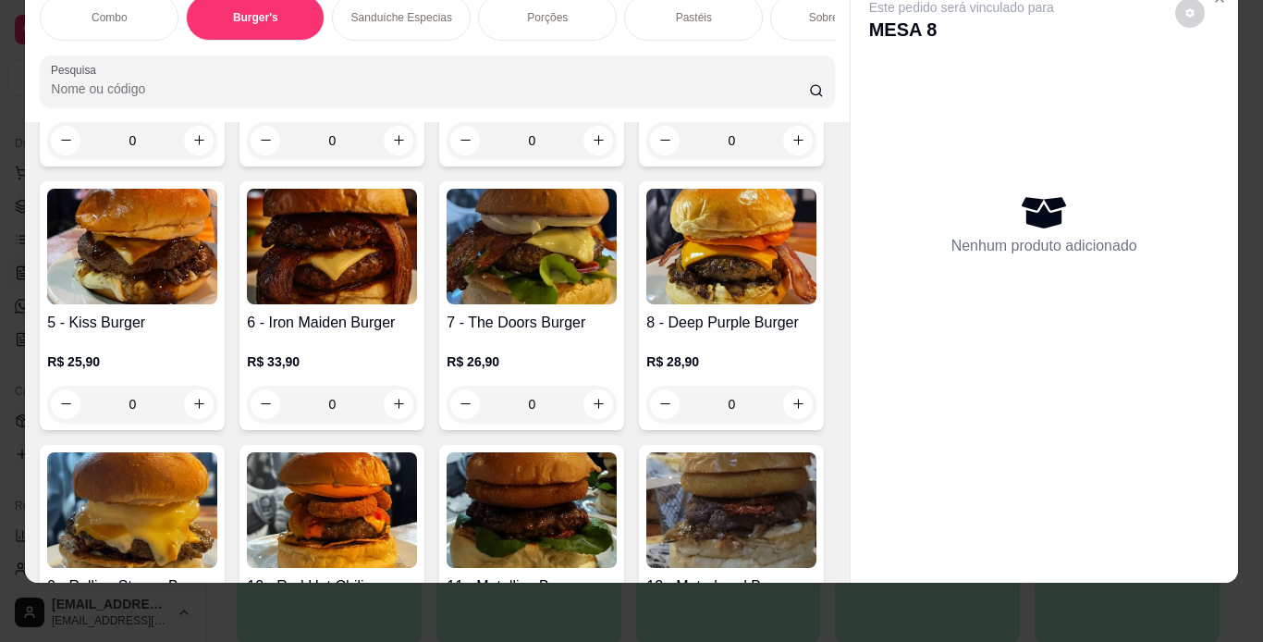
click at [417, 304] on img at bounding box center [332, 247] width 170 height 116
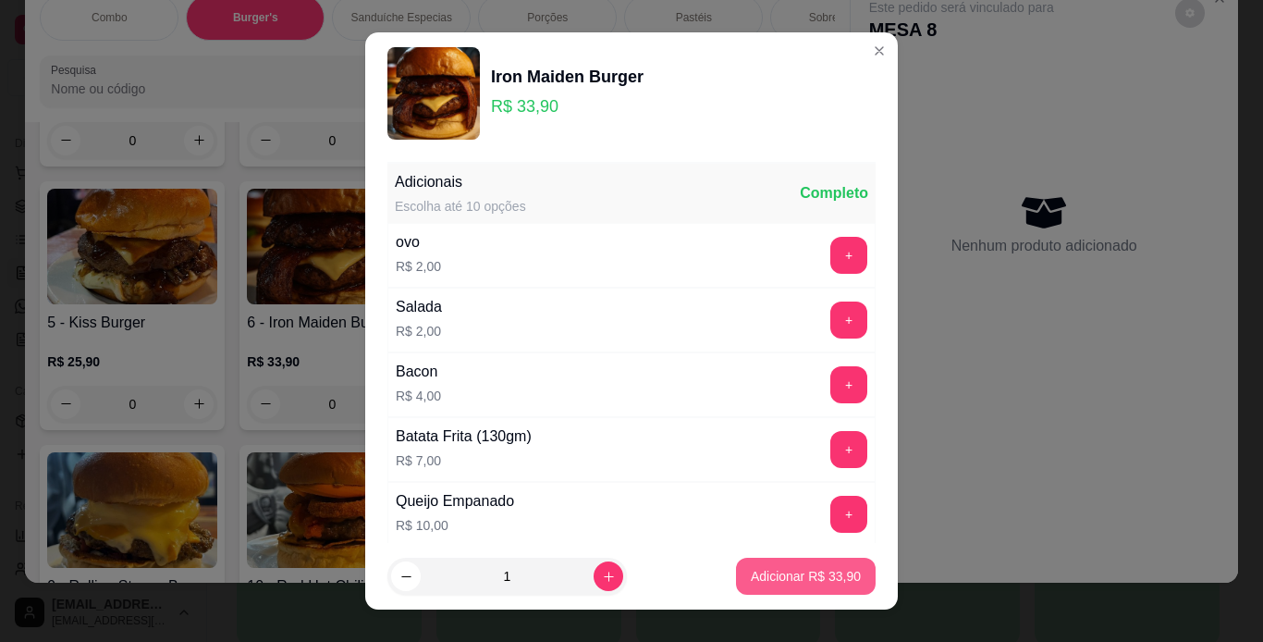
click at [751, 577] on p "Adicionar R$ 33,90" at bounding box center [806, 576] width 110 height 18
type input "1"
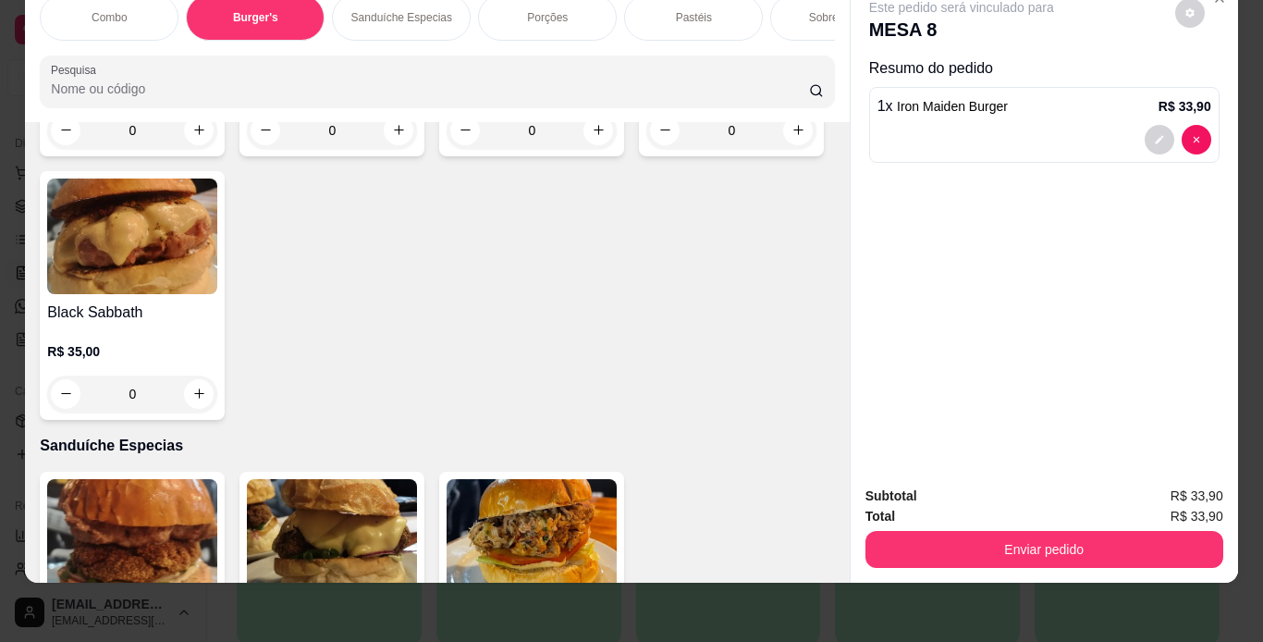
scroll to position [2075, 0]
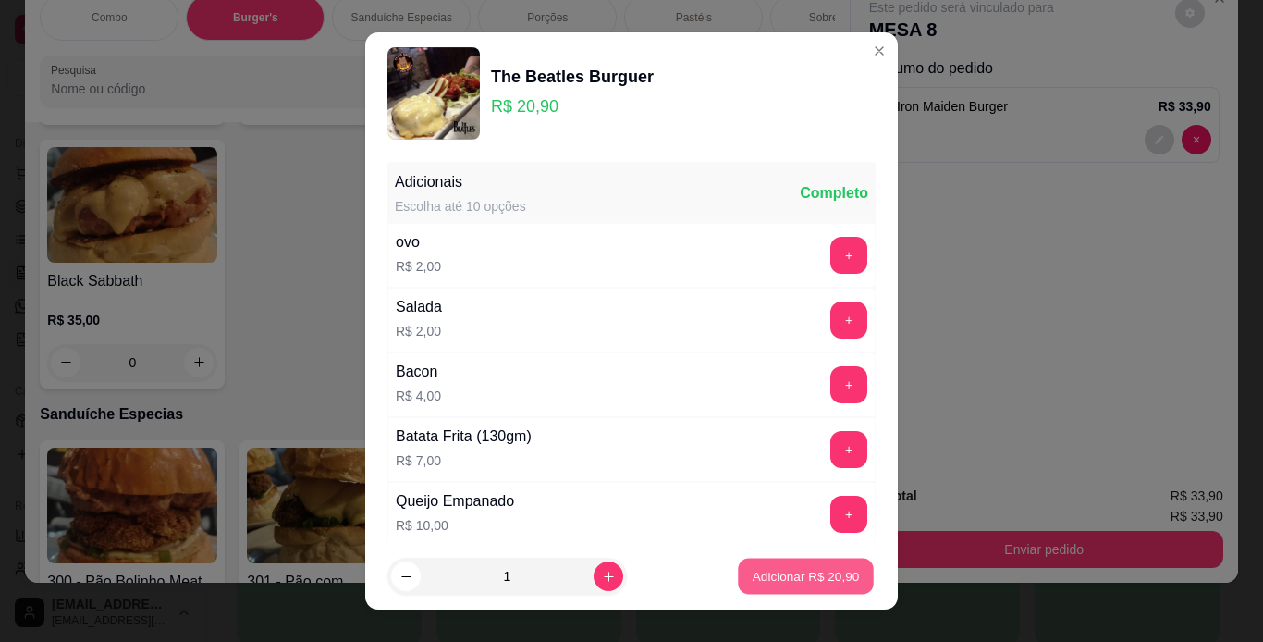
click at [803, 587] on button "Adicionar R$ 20,90" at bounding box center [806, 576] width 136 height 36
type input "1"
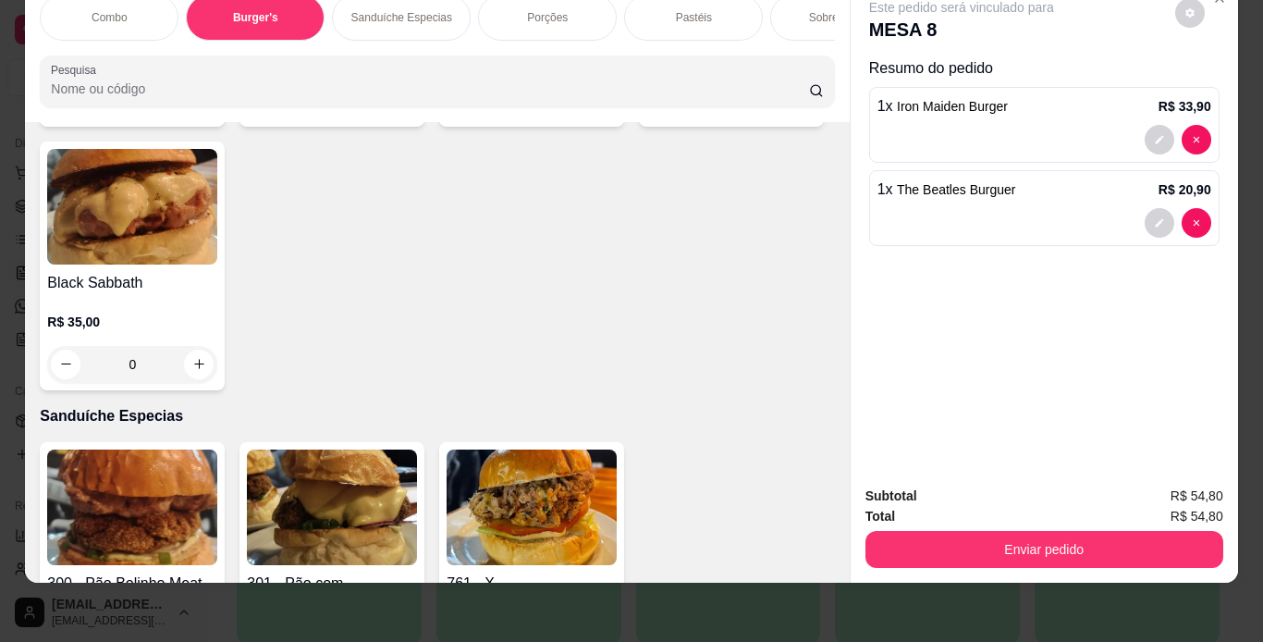
click at [548, 10] on p "Porções" at bounding box center [547, 17] width 41 height 15
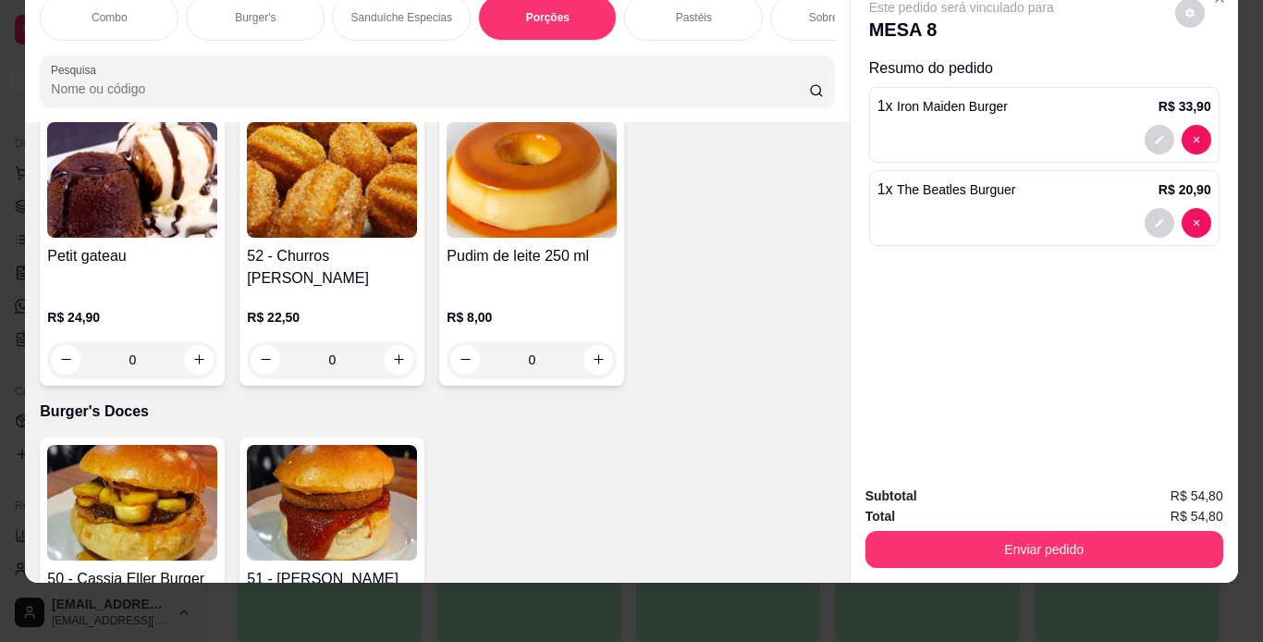
scroll to position [5113, 0]
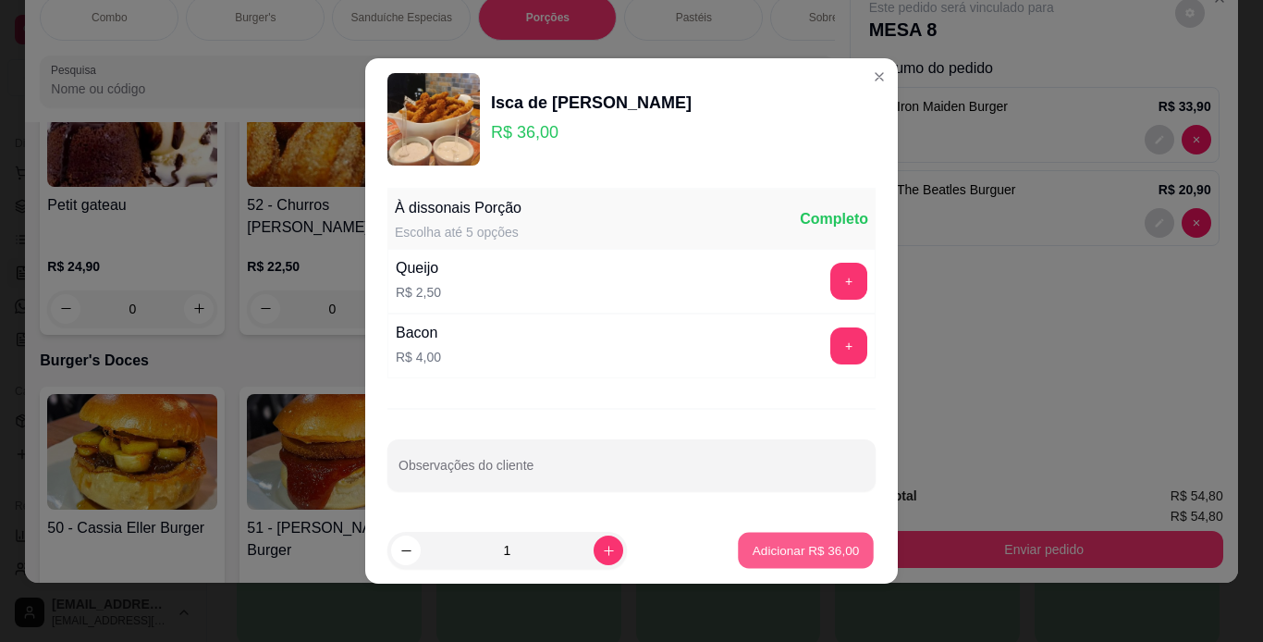
click at [759, 550] on p "Adicionar R$ 36,00" at bounding box center [806, 550] width 107 height 18
type input "1"
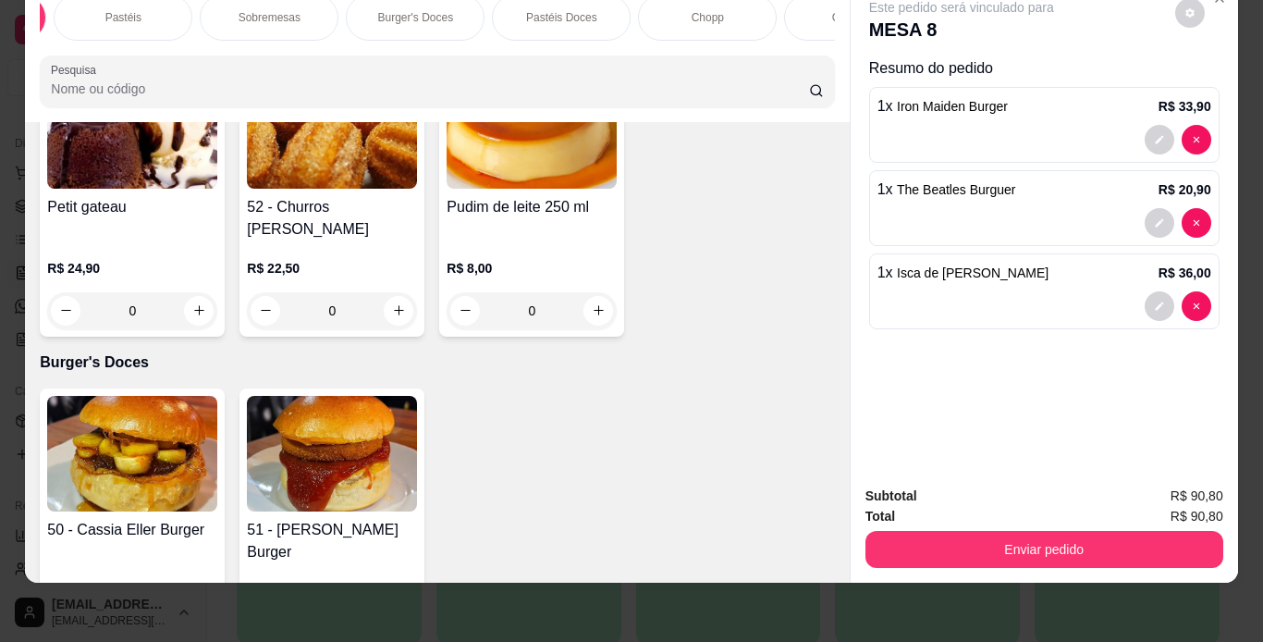
scroll to position [0, 592]
click at [717, 7] on div "Chopp" at bounding box center [686, 17] width 139 height 46
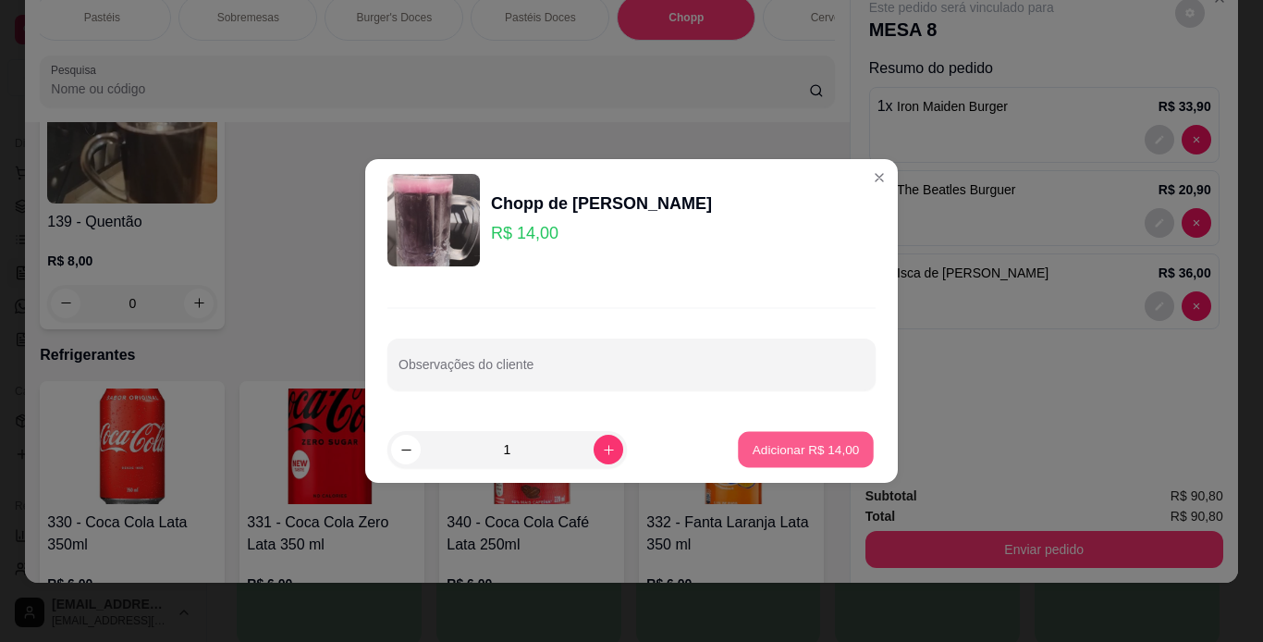
click at [792, 461] on button "Adicionar R$ 14,00" at bounding box center [806, 450] width 136 height 36
type input "1"
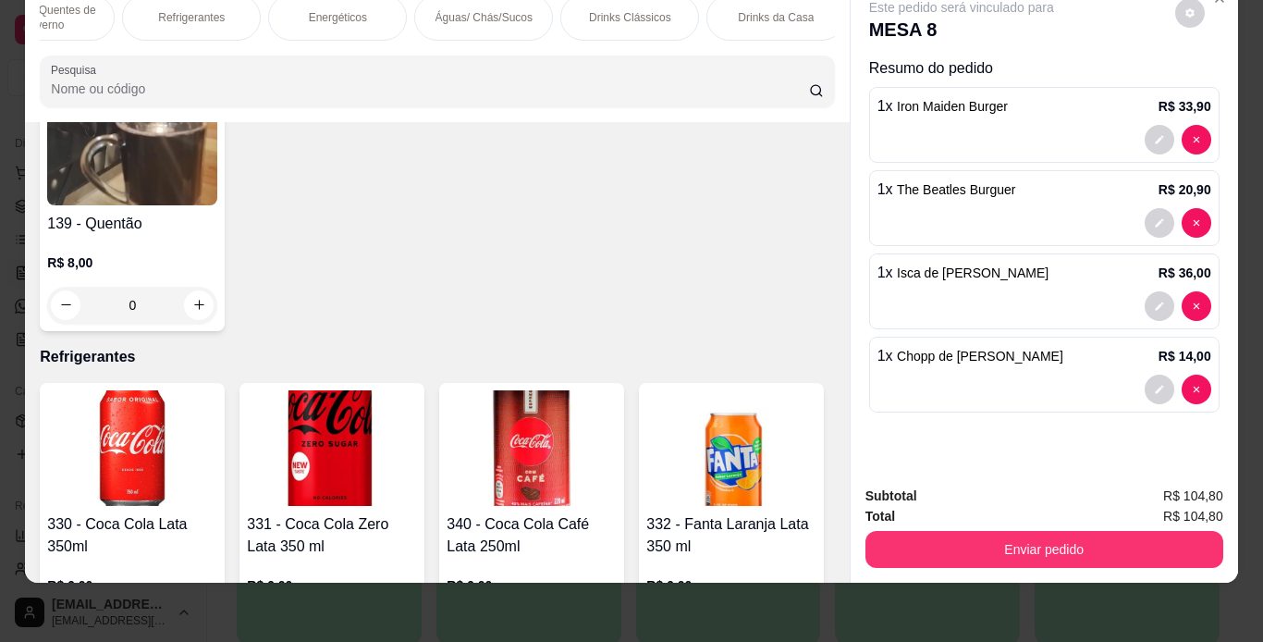
scroll to position [0, 1590]
click at [703, 14] on div "Drinks da Casa" at bounding box center [710, 17] width 139 height 46
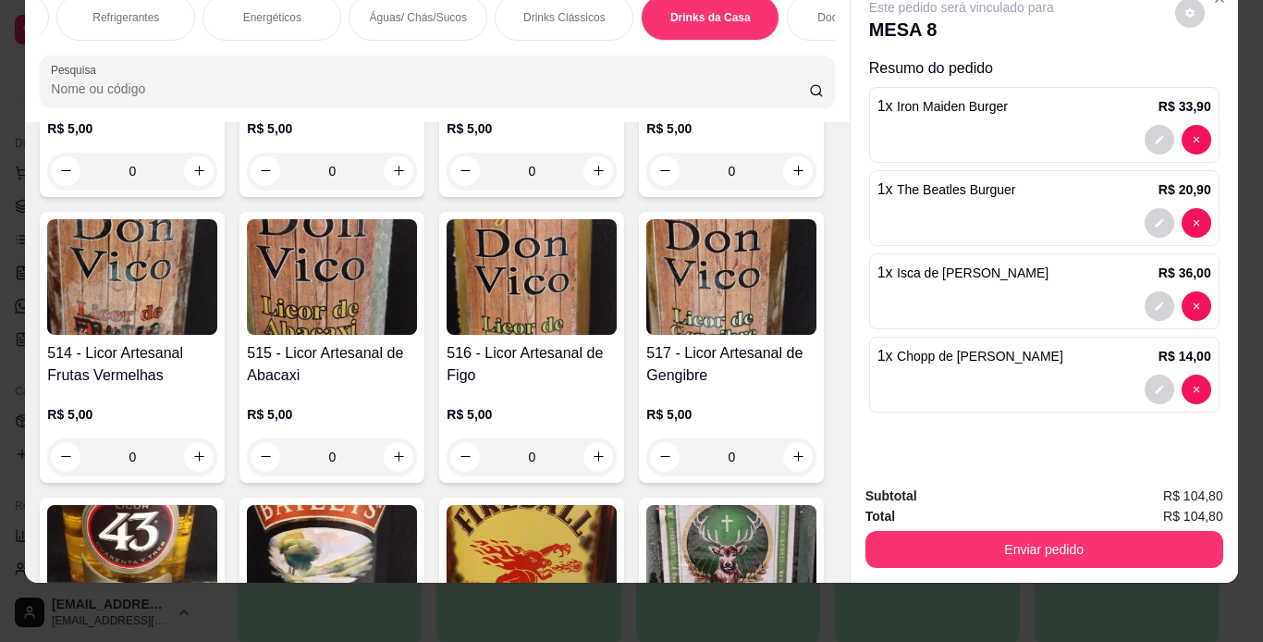
scroll to position [13058, 0]
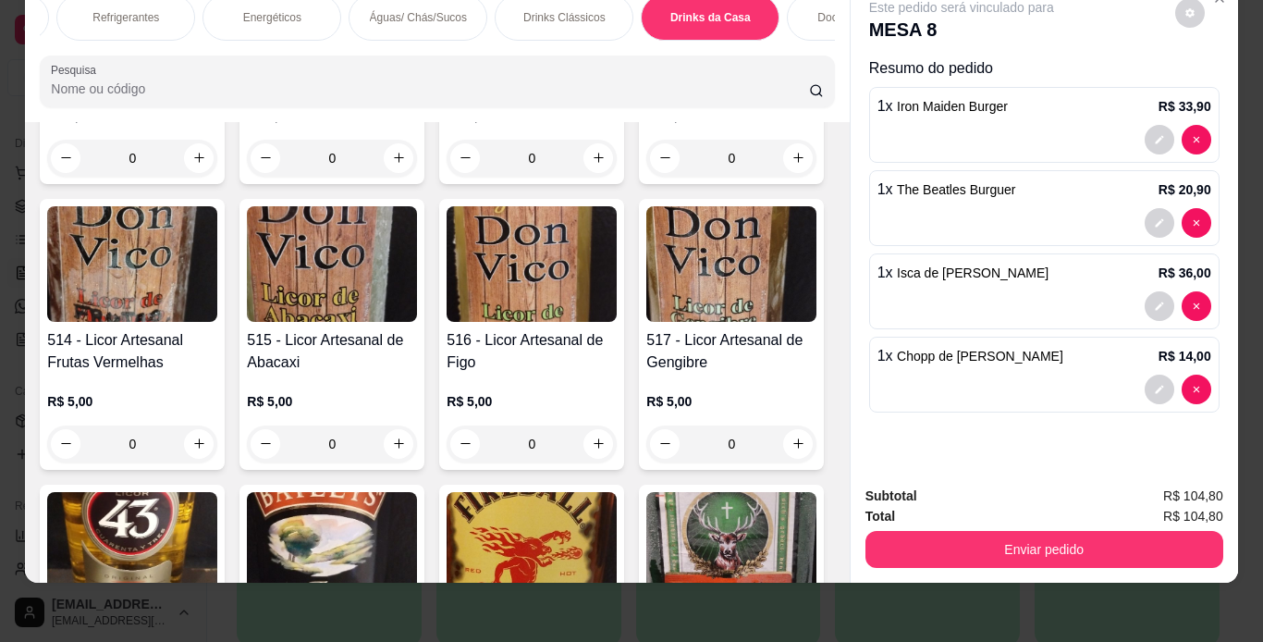
drag, startPoint x: 842, startPoint y: 132, endPoint x: 829, endPoint y: 127, distance: 14.1
click at [841, 132] on div "Combo Burger's Sanduíche Especias Porções Pastéis Sobremesas Burger's Doces Pas…" at bounding box center [631, 281] width 1212 height 603
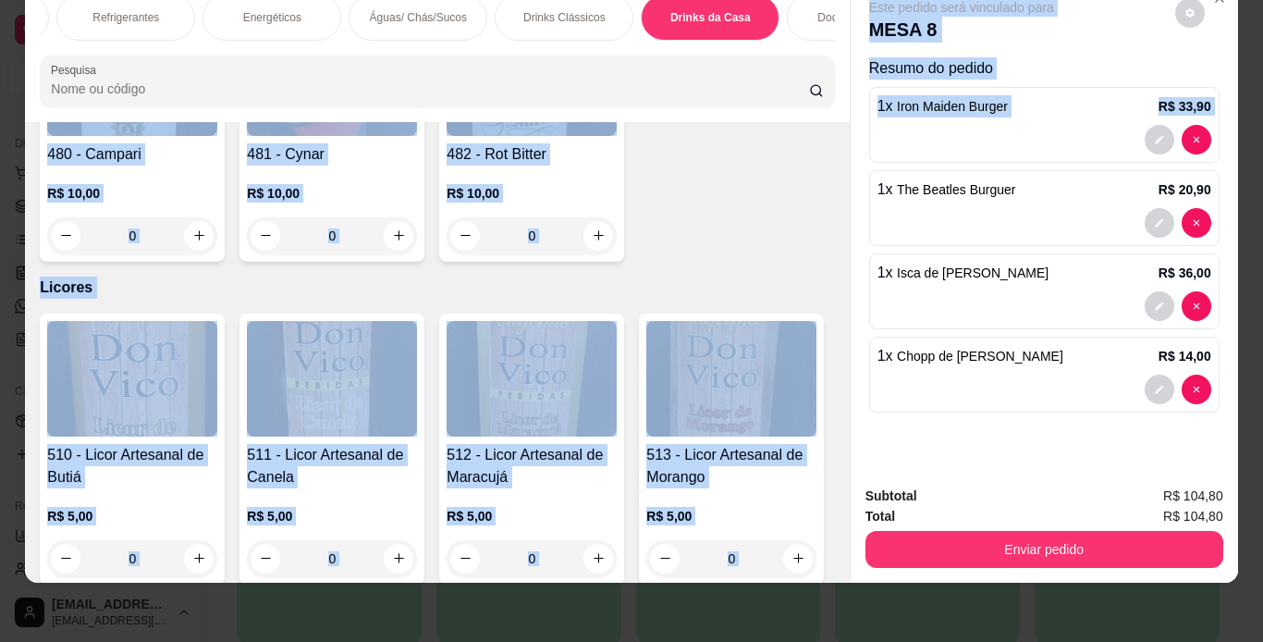
scroll to position [12644, 0]
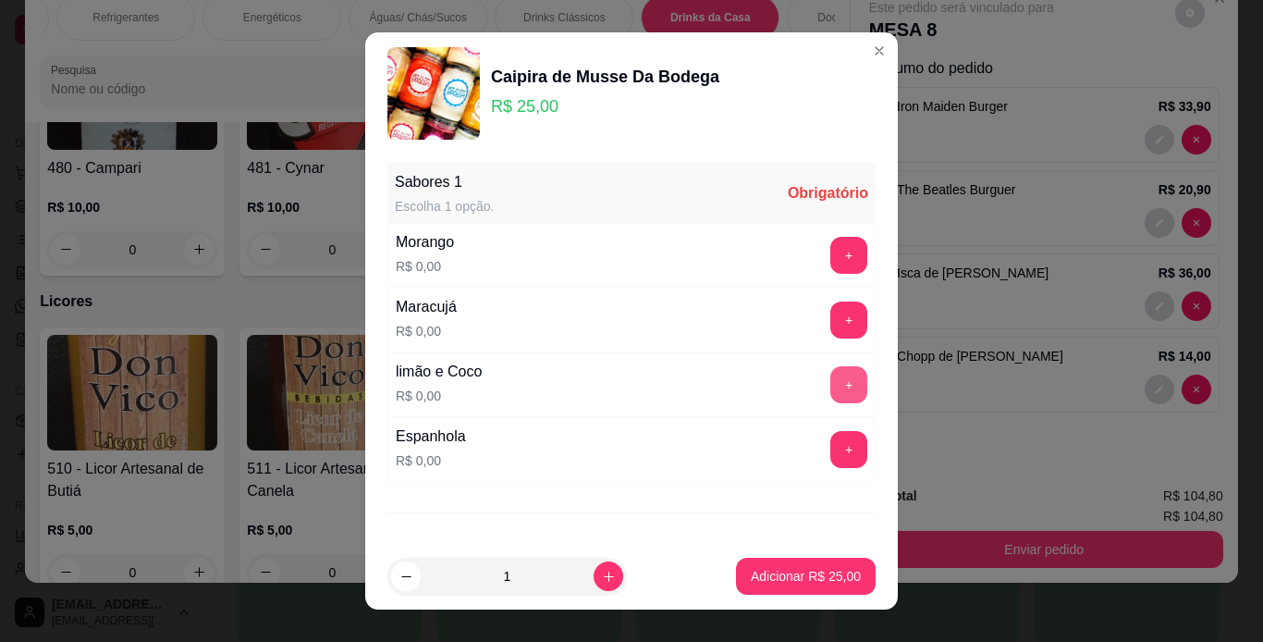
click at [830, 386] on button "+" at bounding box center [848, 384] width 37 height 37
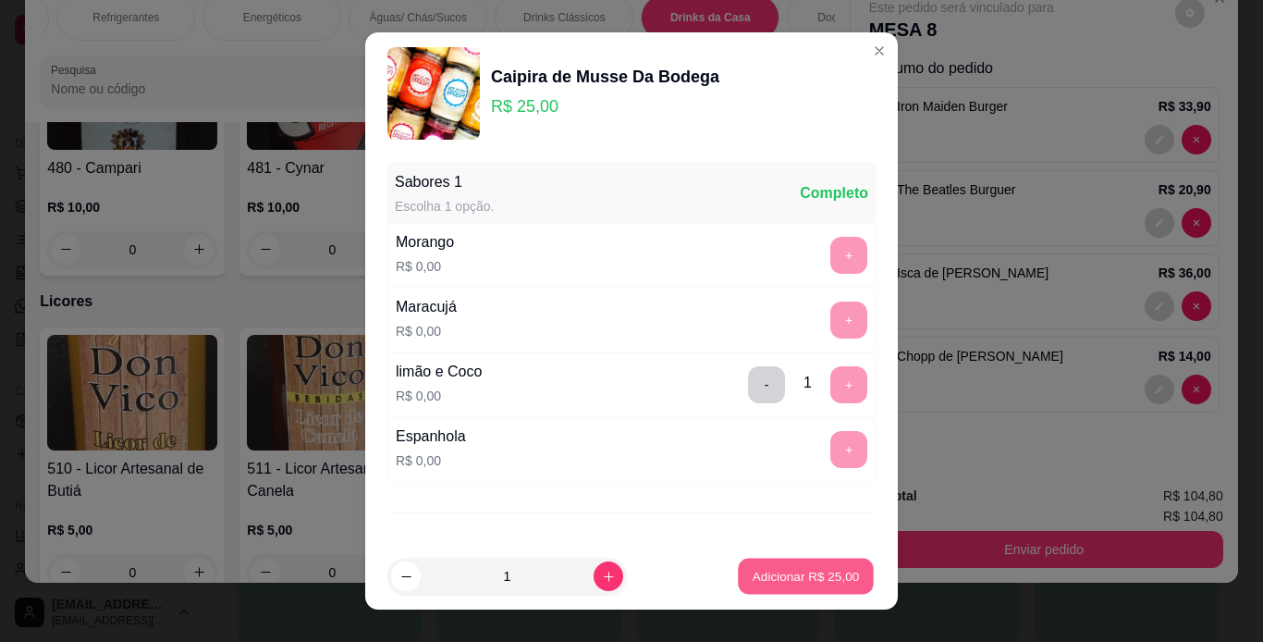
click at [815, 568] on p "Adicionar R$ 25,00" at bounding box center [806, 577] width 107 height 18
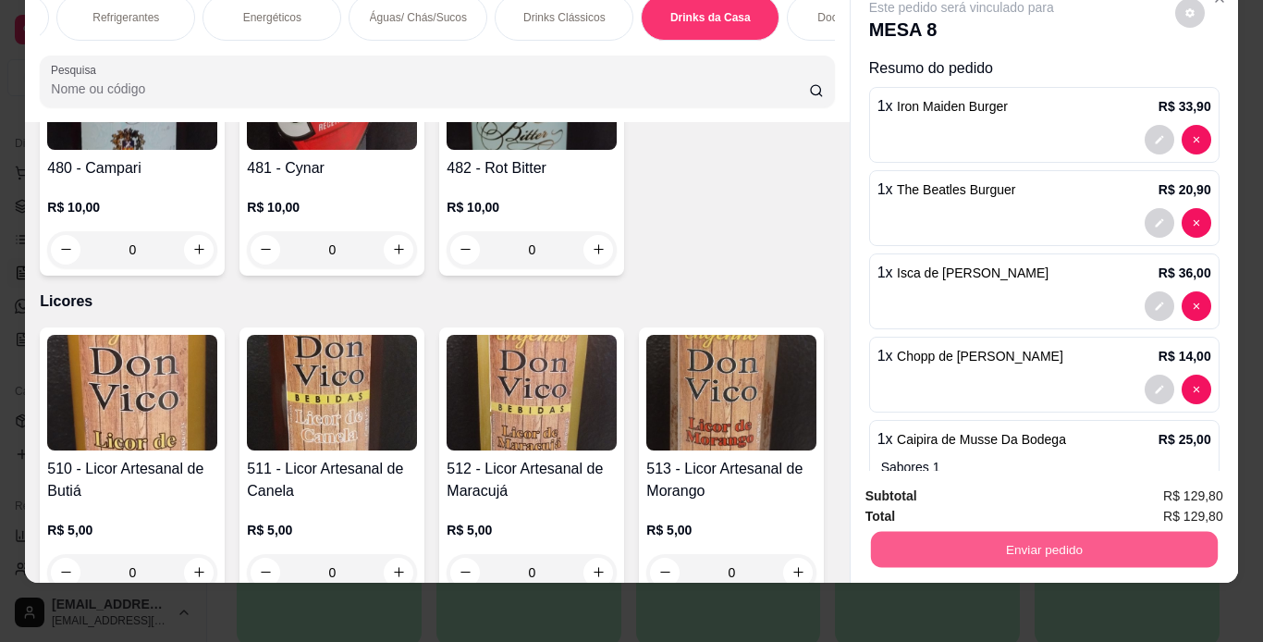
click at [1034, 534] on button "Enviar pedido" at bounding box center [1043, 550] width 347 height 36
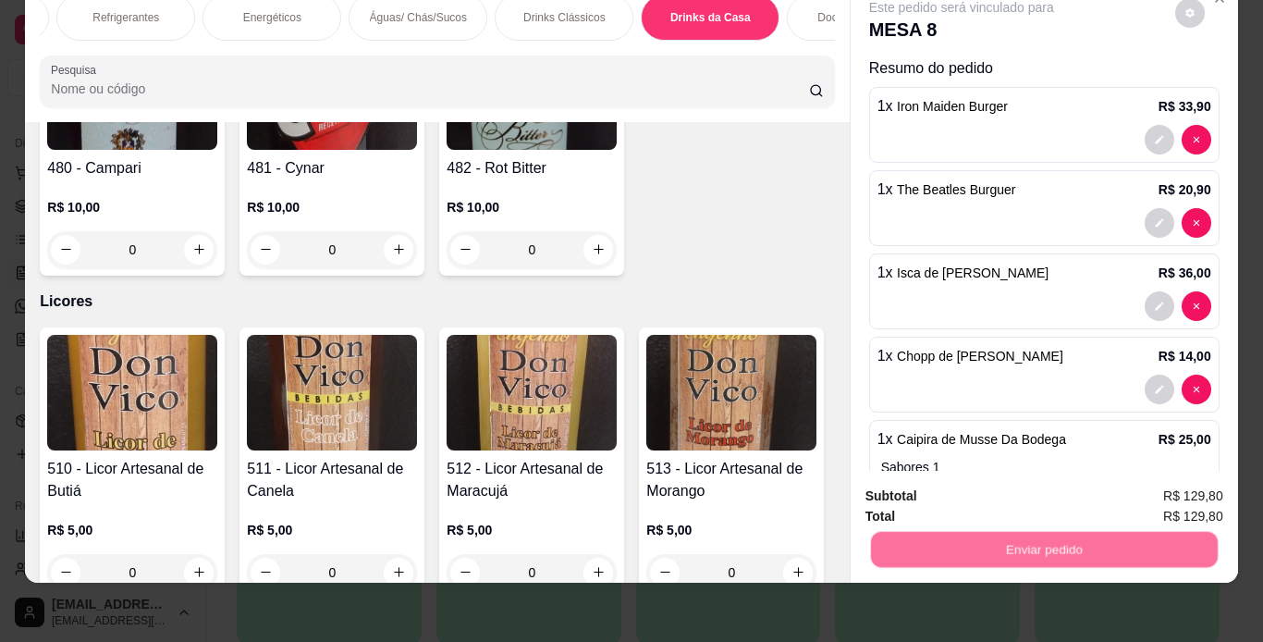
click at [1031, 487] on button "Não registrar e enviar pedido" at bounding box center [982, 489] width 187 height 34
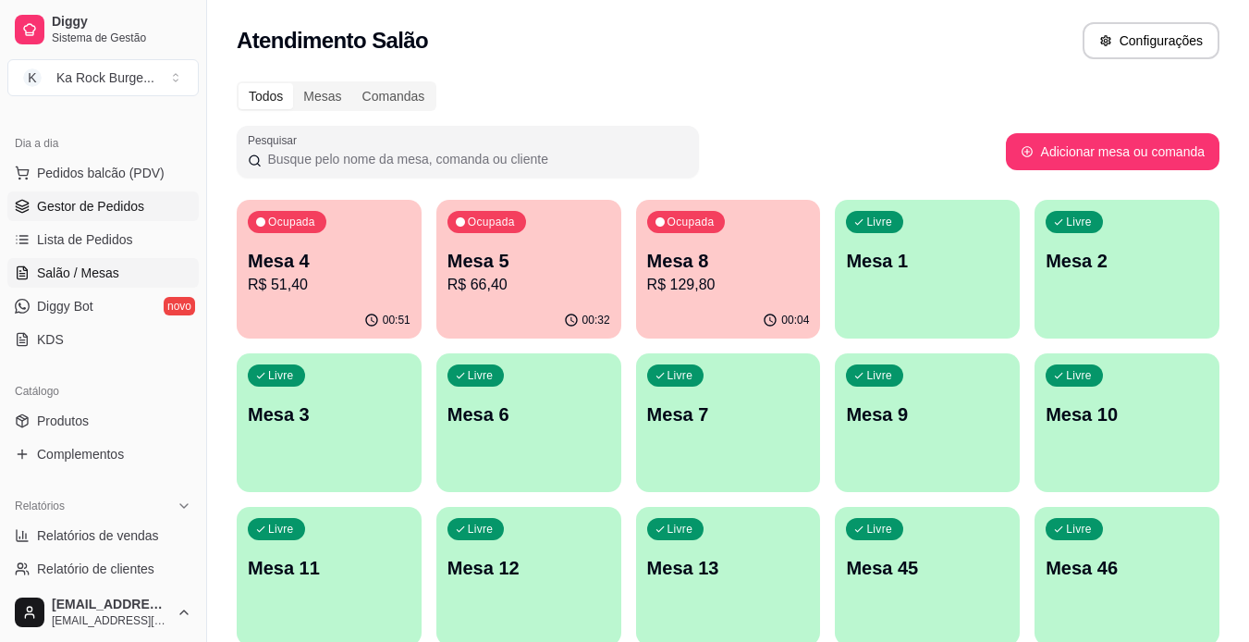
click at [67, 209] on span "Gestor de Pedidos" at bounding box center [90, 206] width 107 height 18
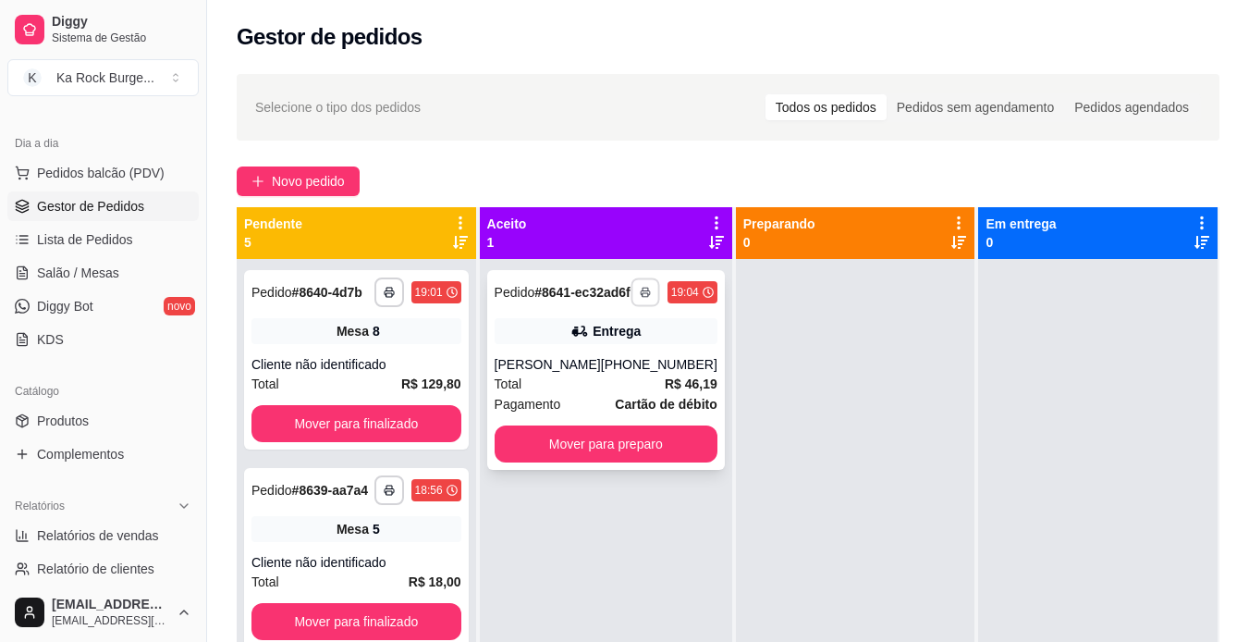
click at [641, 295] on icon "button" at bounding box center [645, 293] width 9 height 4
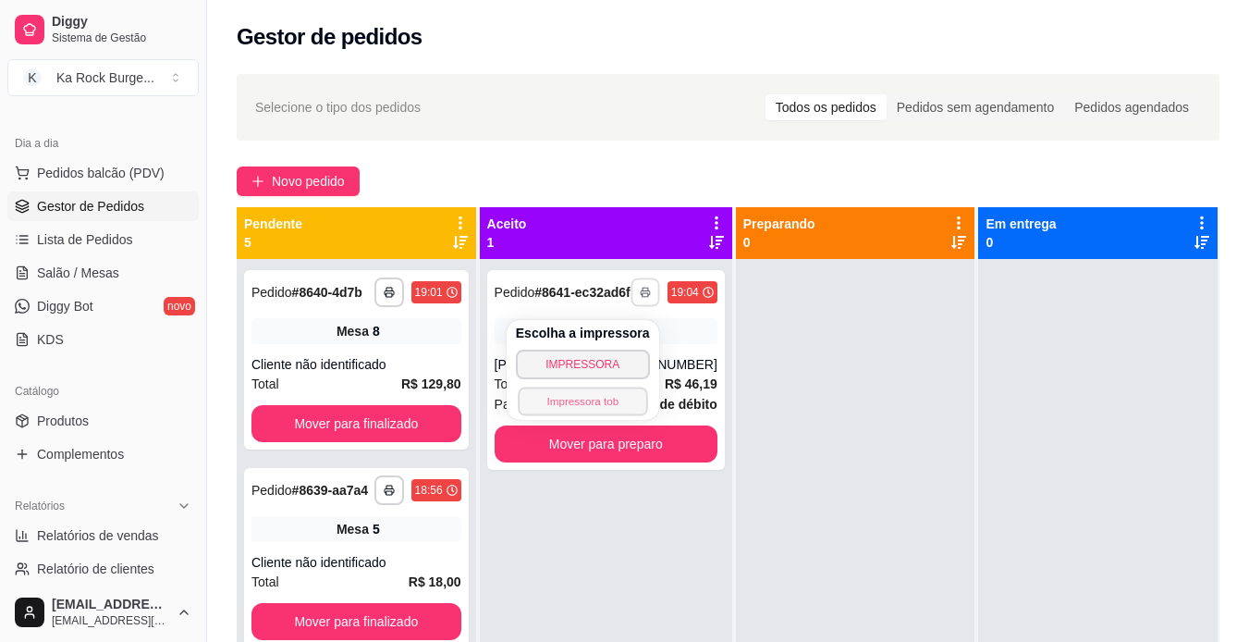
click at [612, 408] on button "Impressora tob" at bounding box center [582, 400] width 129 height 29
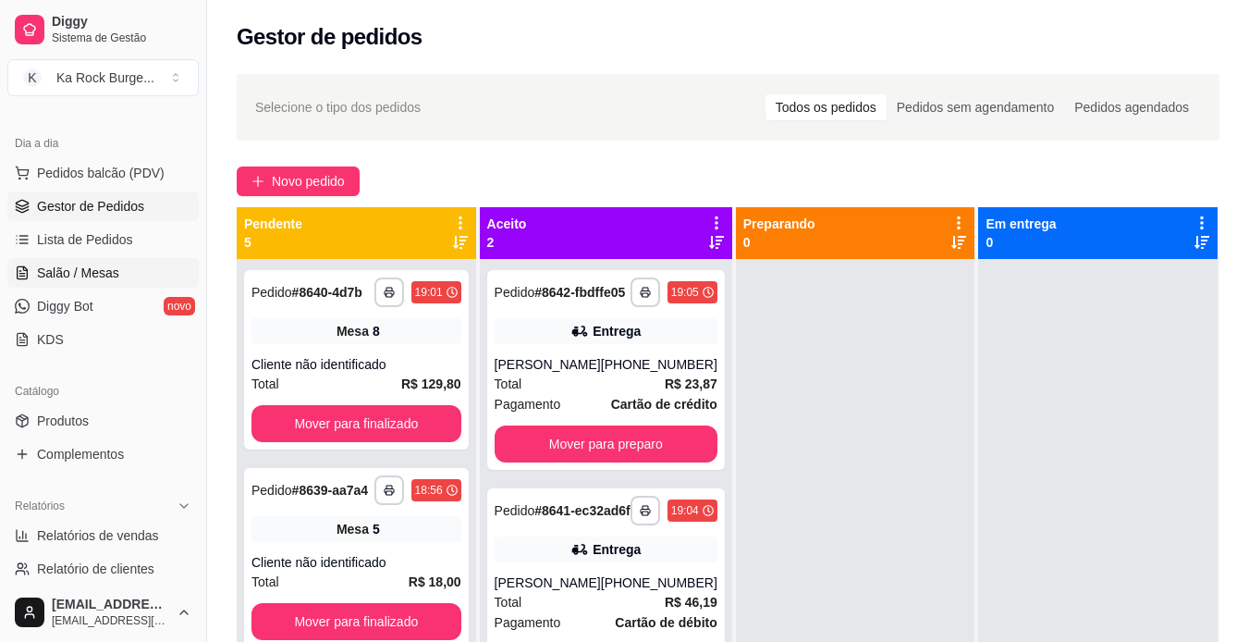
click at [134, 277] on link "Salão / Mesas" at bounding box center [102, 273] width 191 height 30
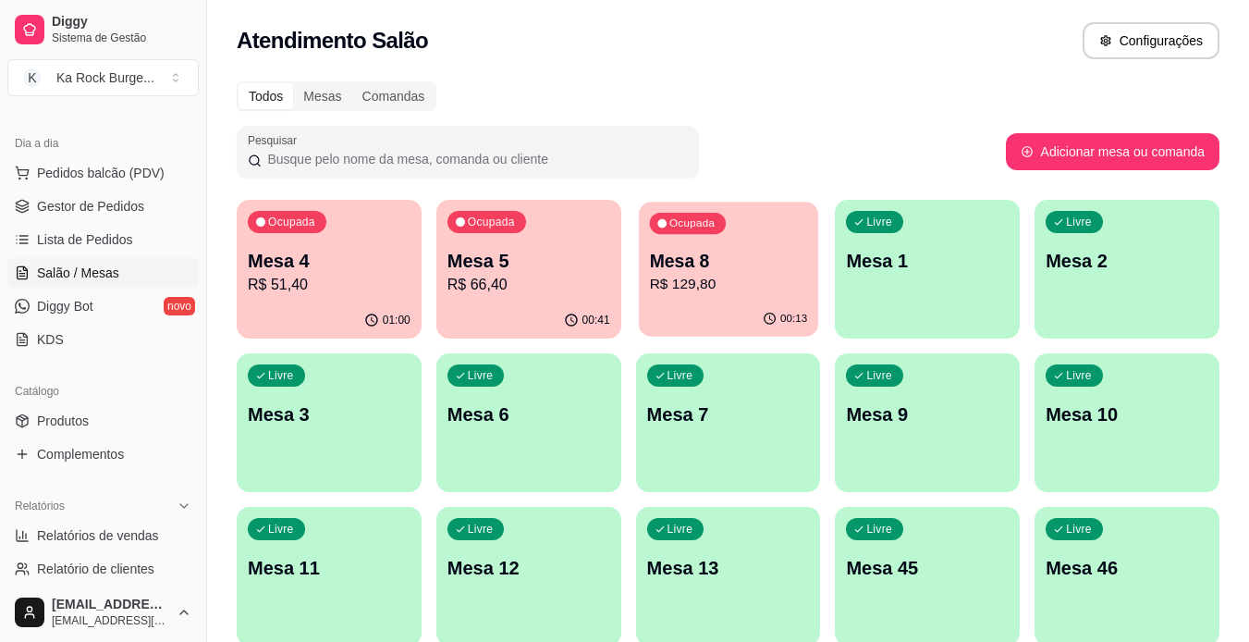
click at [736, 273] on div "Mesa 8 R$ 129,80" at bounding box center [728, 272] width 158 height 46
click at [558, 433] on div "Livre Mesa 6" at bounding box center [528, 411] width 185 height 116
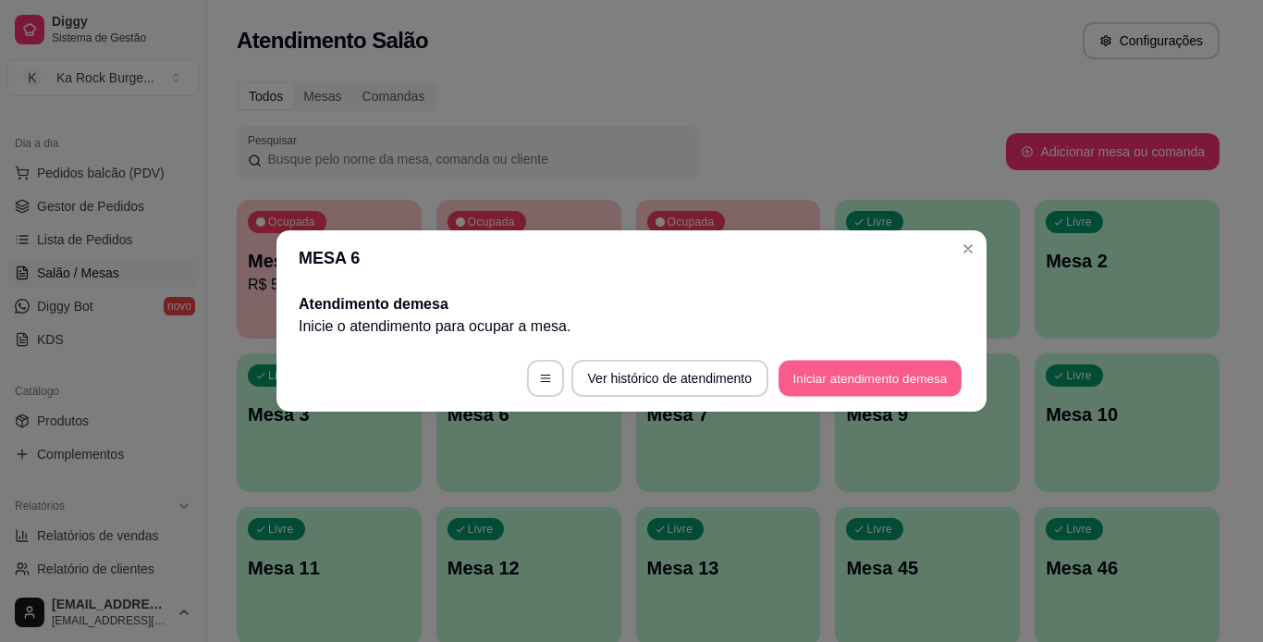
click at [792, 384] on button "Iniciar atendimento de mesa" at bounding box center [870, 379] width 183 height 36
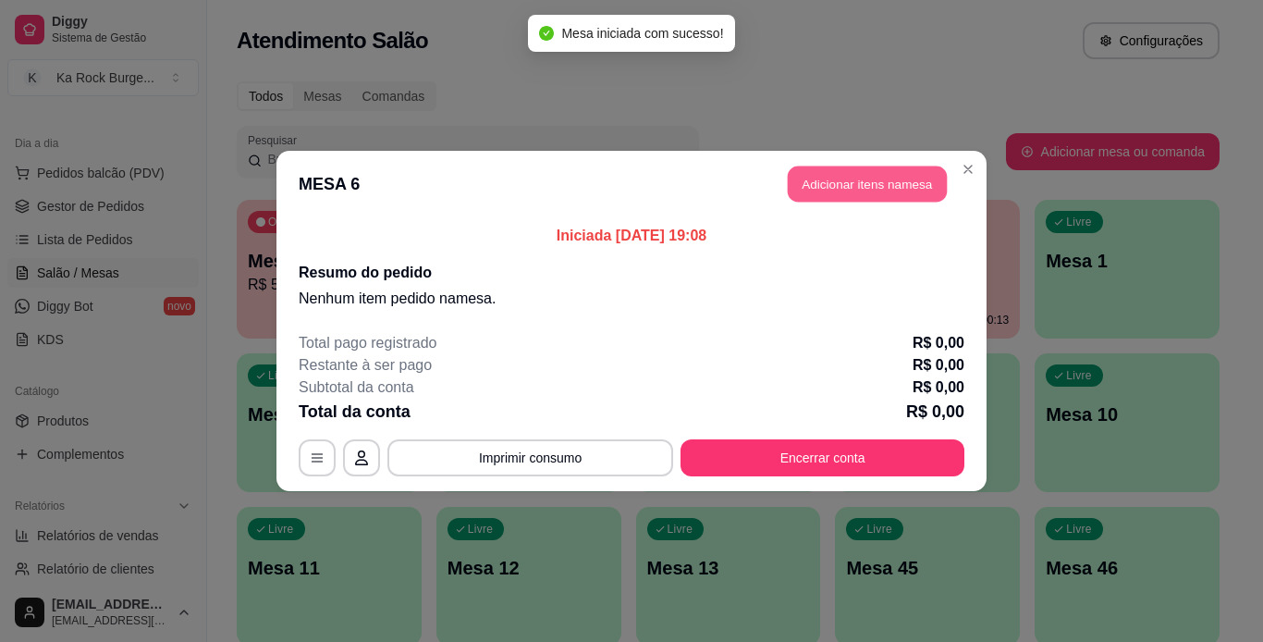
click at [872, 179] on button "Adicionar itens na mesa" at bounding box center [867, 184] width 159 height 36
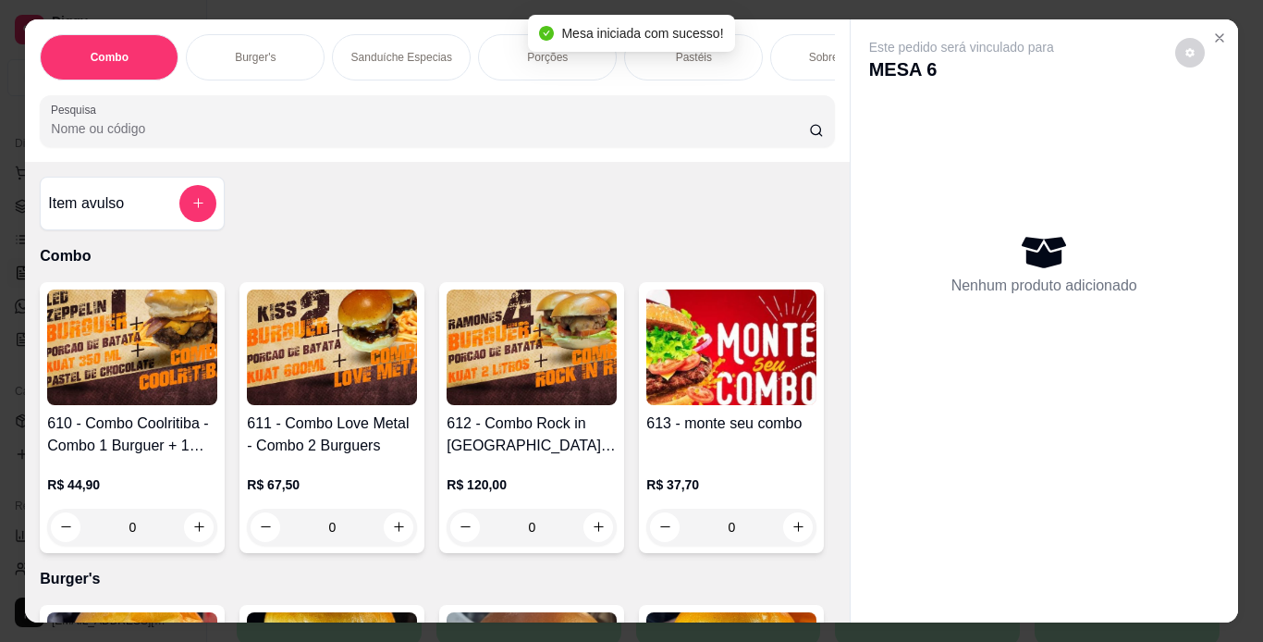
click at [500, 66] on div "Porções" at bounding box center [547, 57] width 139 height 46
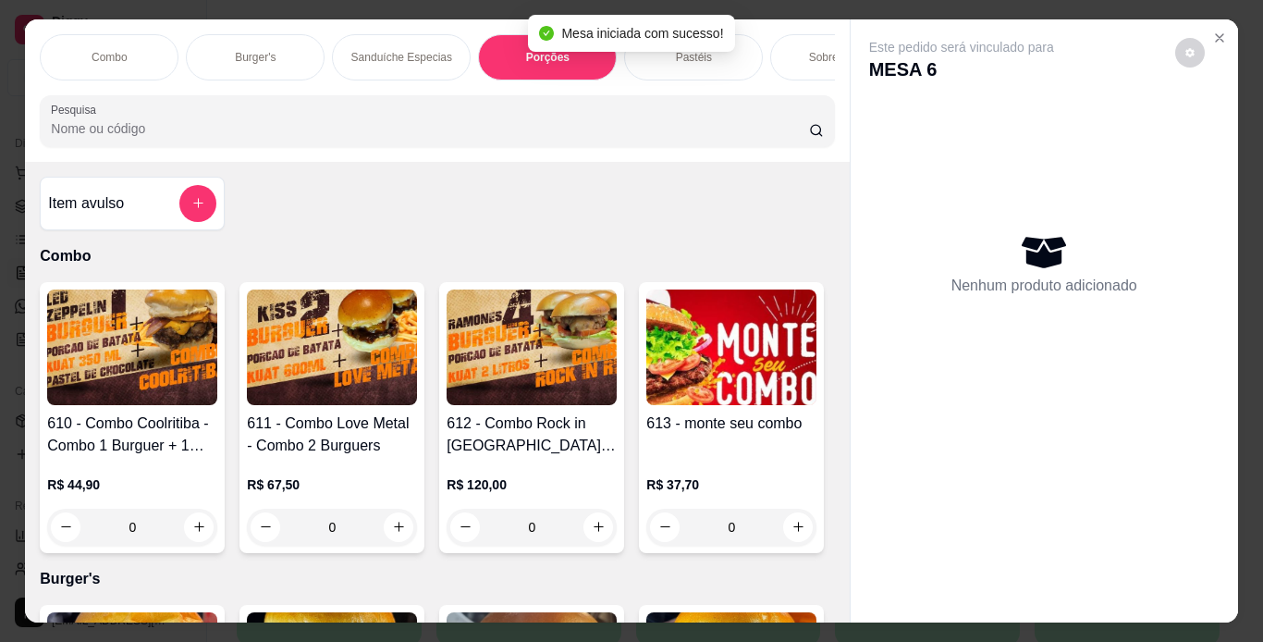
scroll to position [47, 0]
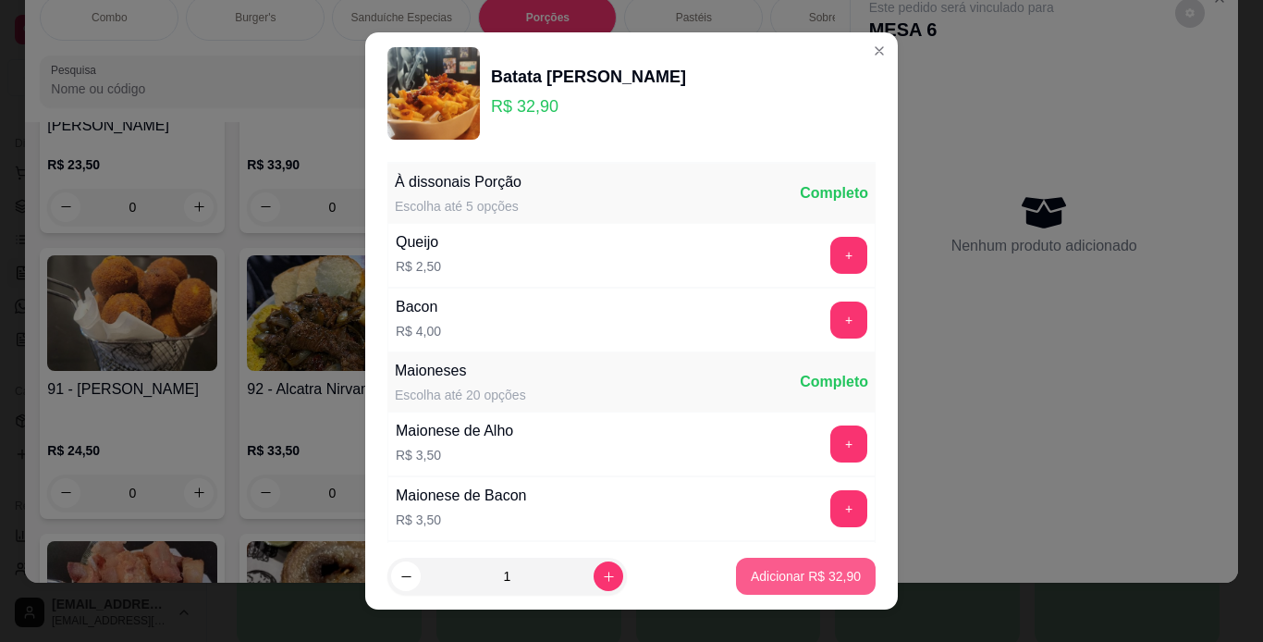
click at [751, 573] on p "Adicionar R$ 32,90" at bounding box center [806, 576] width 110 height 18
type input "1"
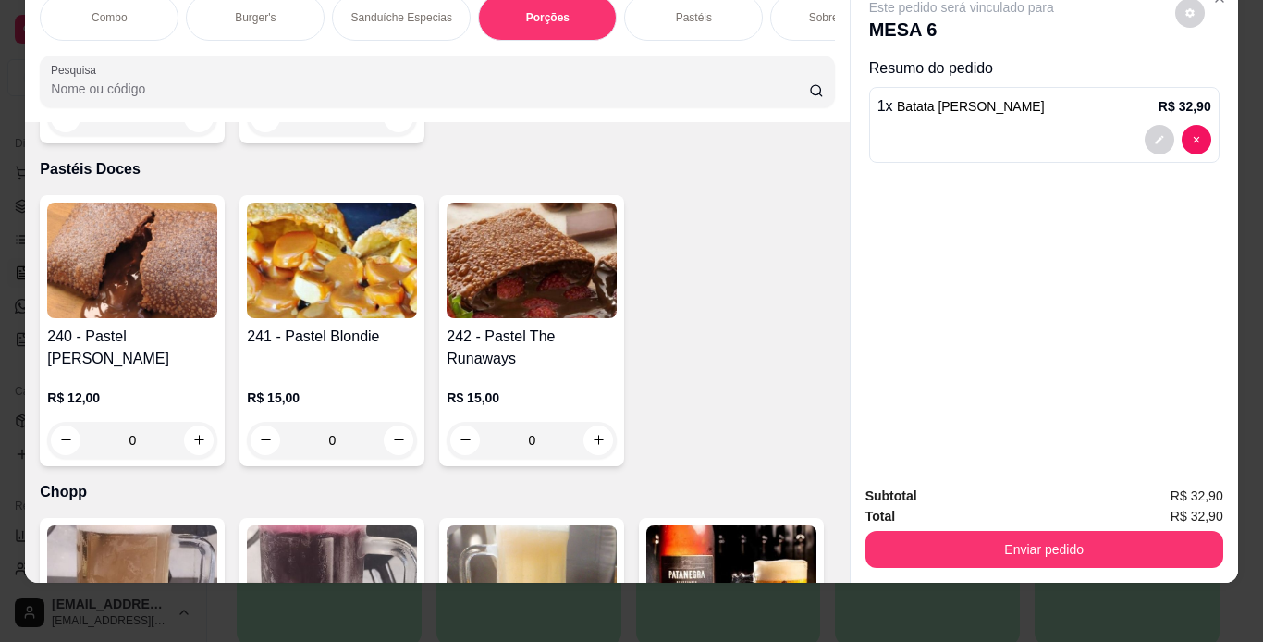
scroll to position [5627, 0]
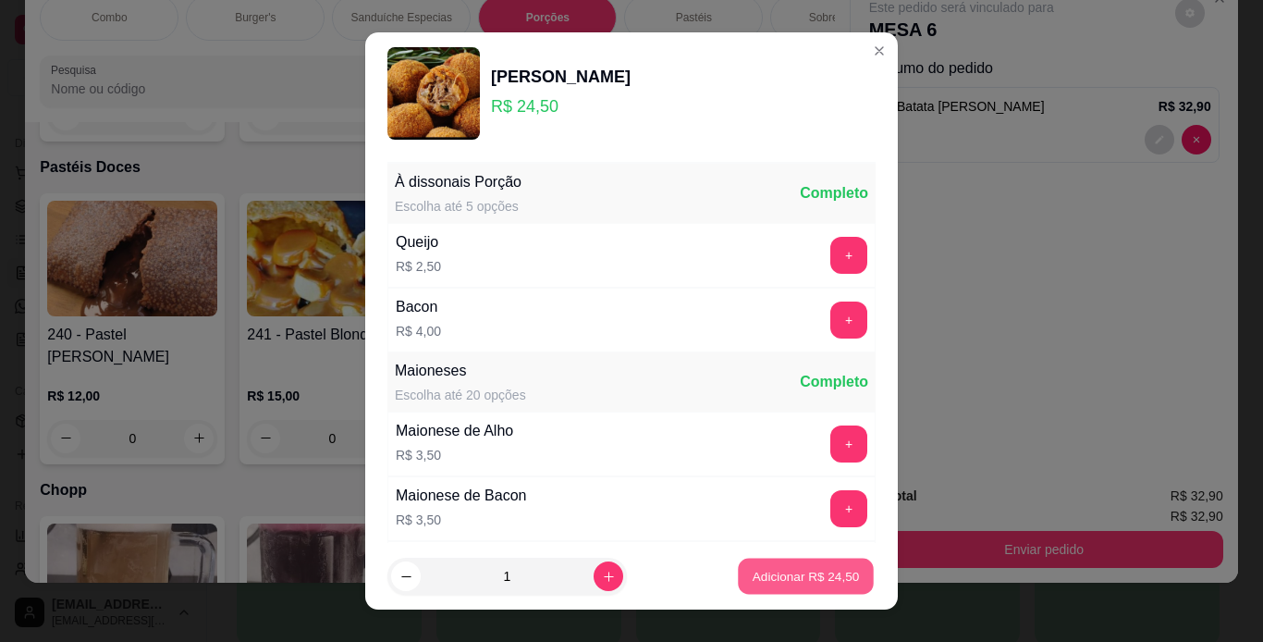
click at [765, 575] on p "Adicionar R$ 24,50" at bounding box center [806, 577] width 107 height 18
type input "1"
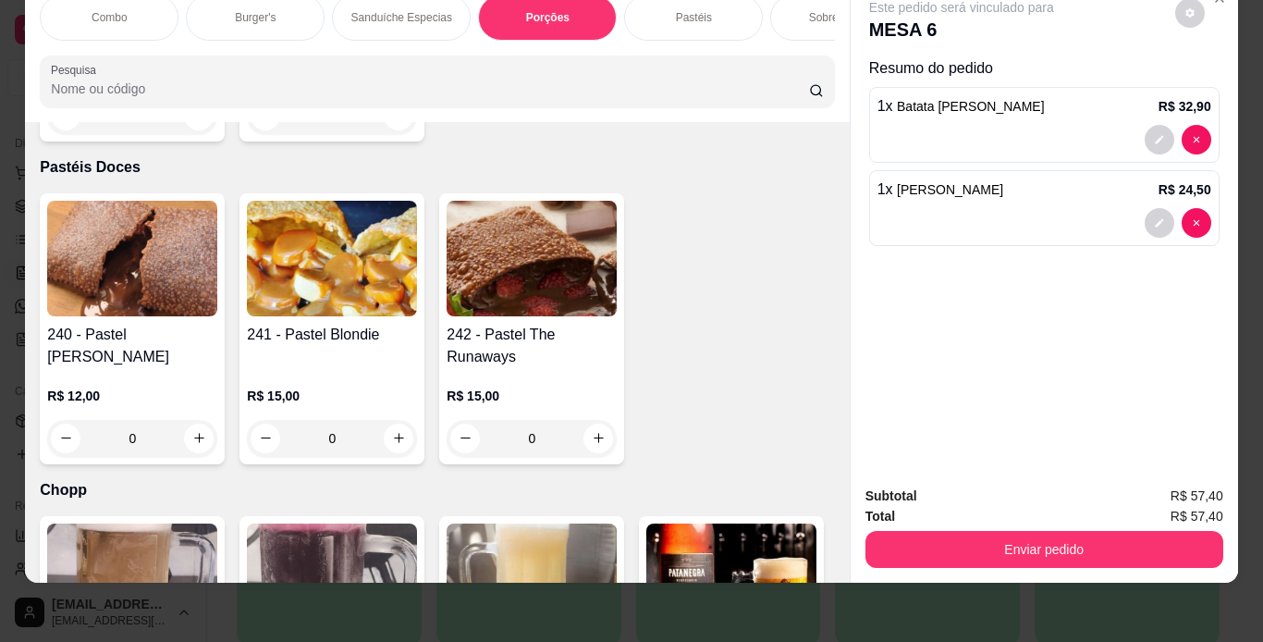
click at [818, 24] on div "Sobremesas" at bounding box center [839, 17] width 139 height 46
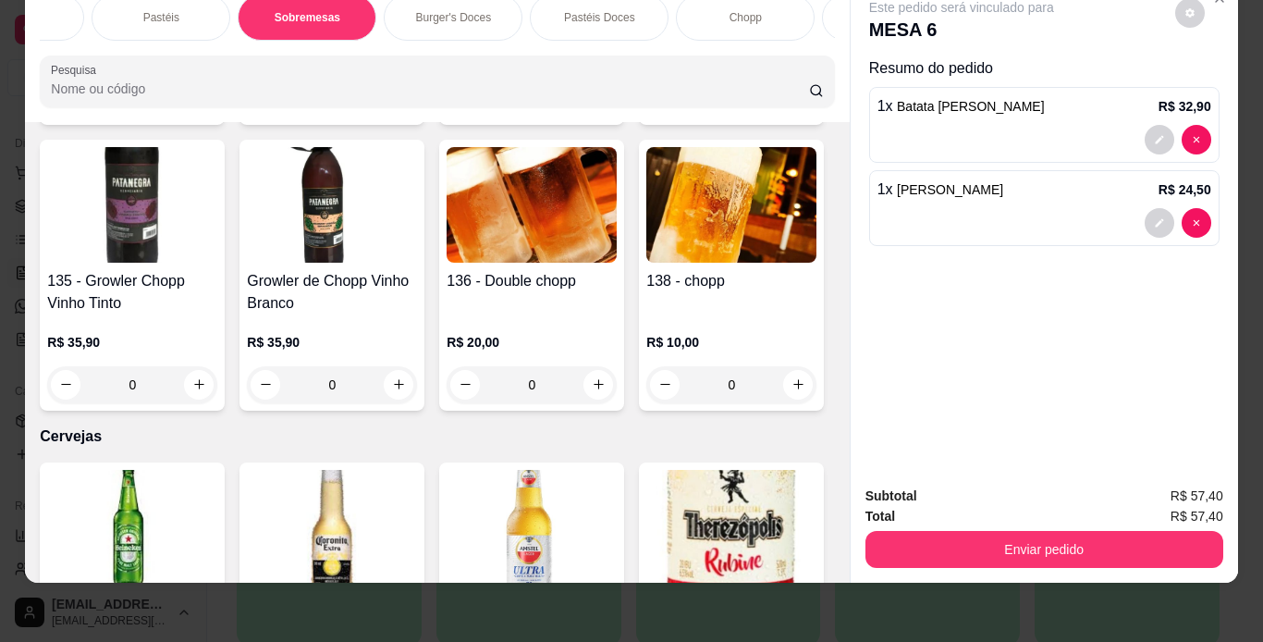
scroll to position [0, 629]
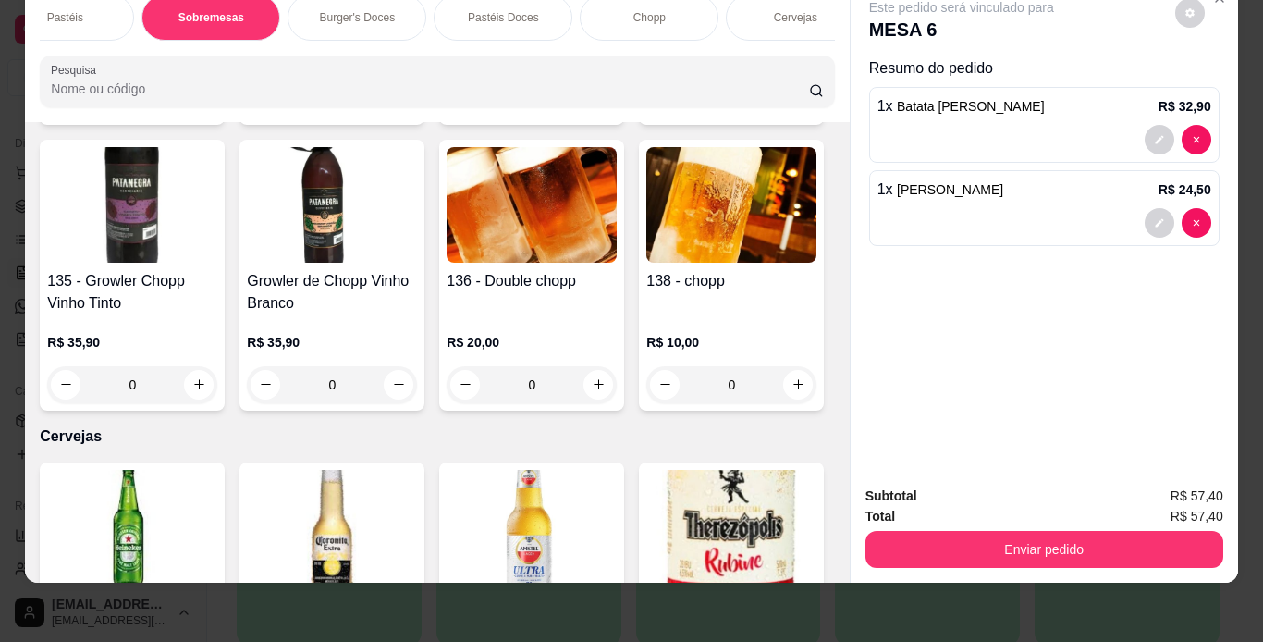
click at [644, 10] on p "Chopp" at bounding box center [649, 17] width 32 height 15
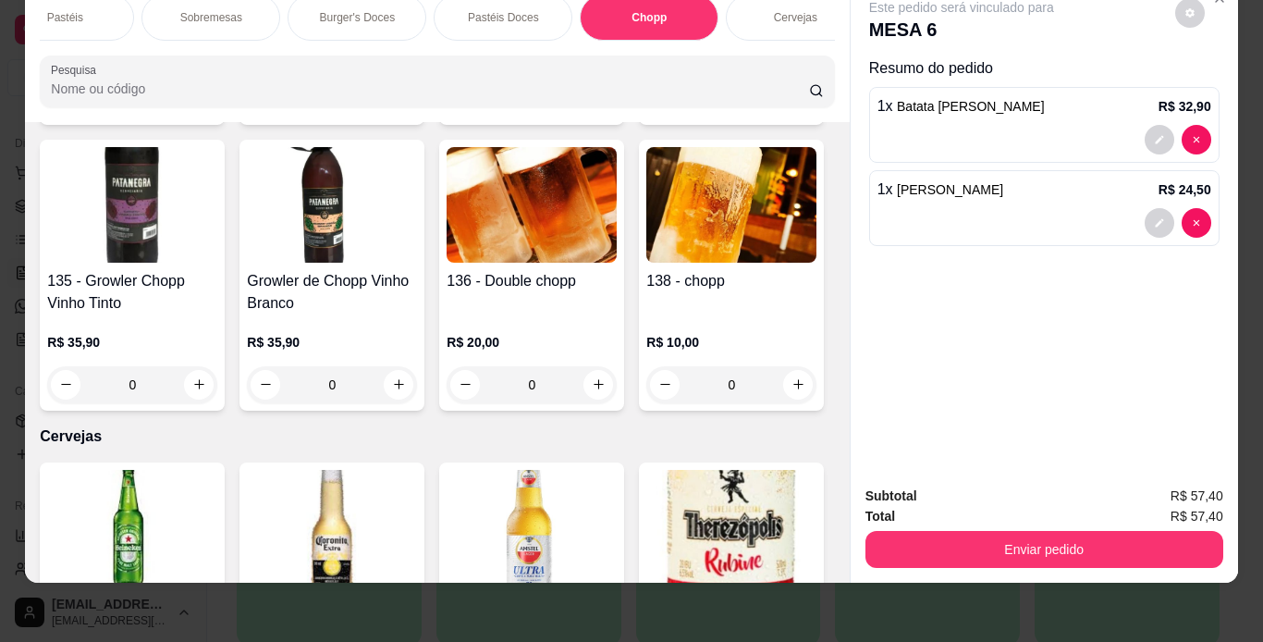
scroll to position [7235, 0]
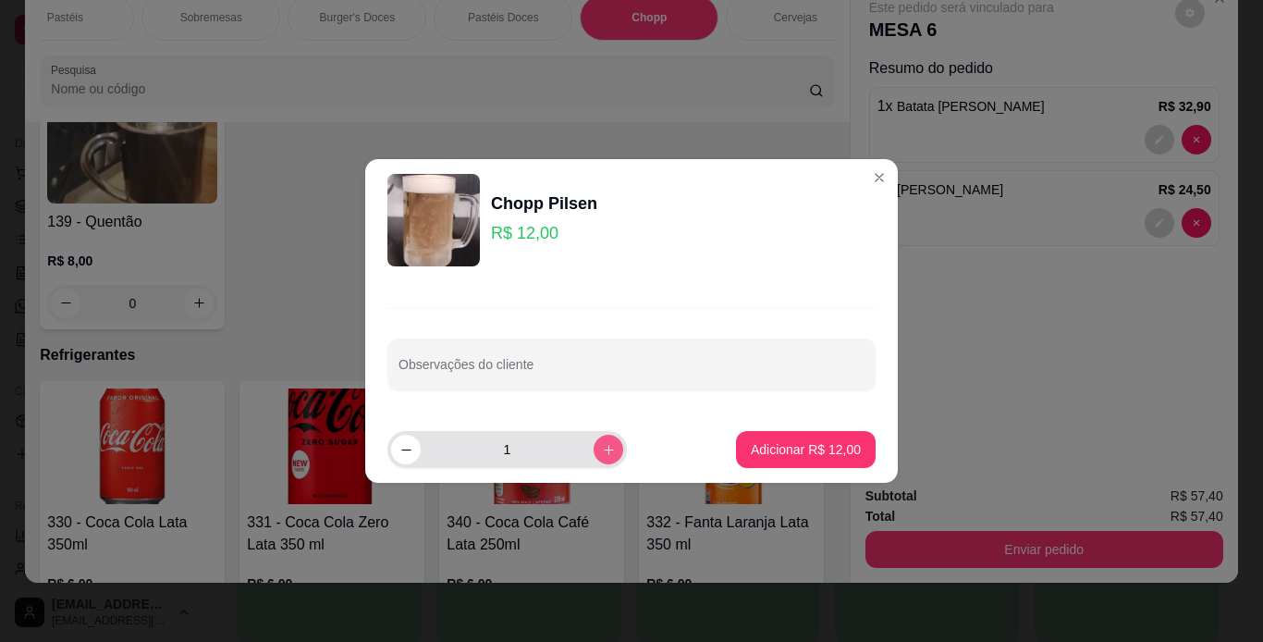
click at [602, 452] on icon "increase-product-quantity" at bounding box center [609, 450] width 14 height 14
type input "2"
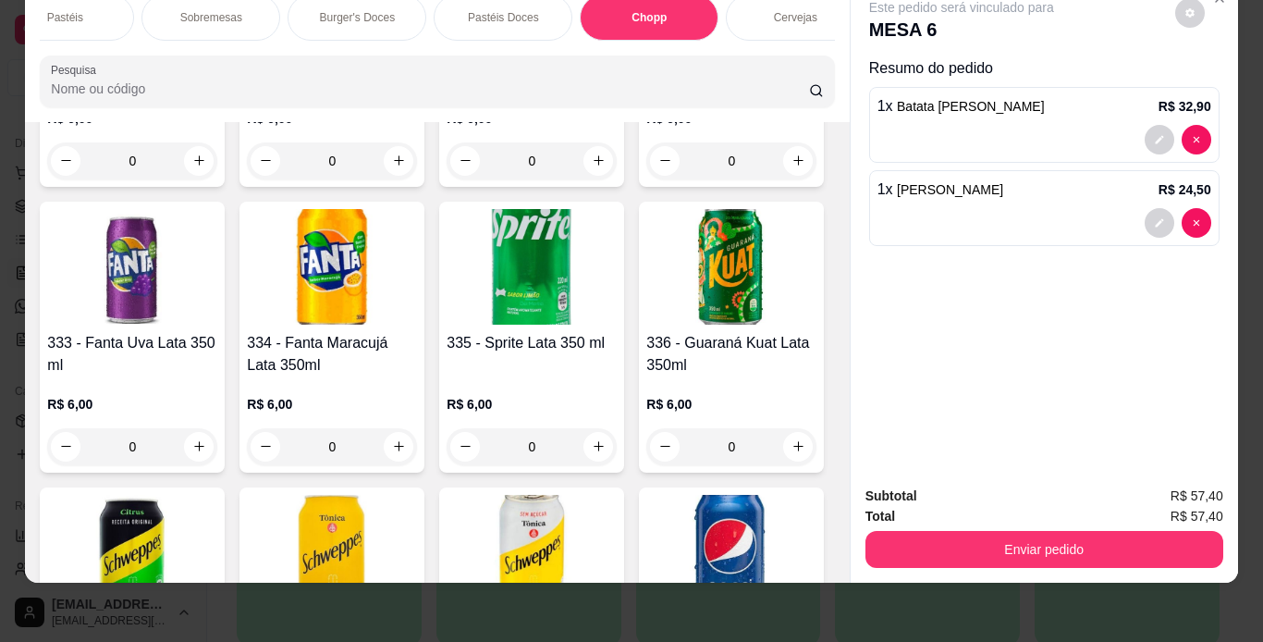
scroll to position [7716, 0]
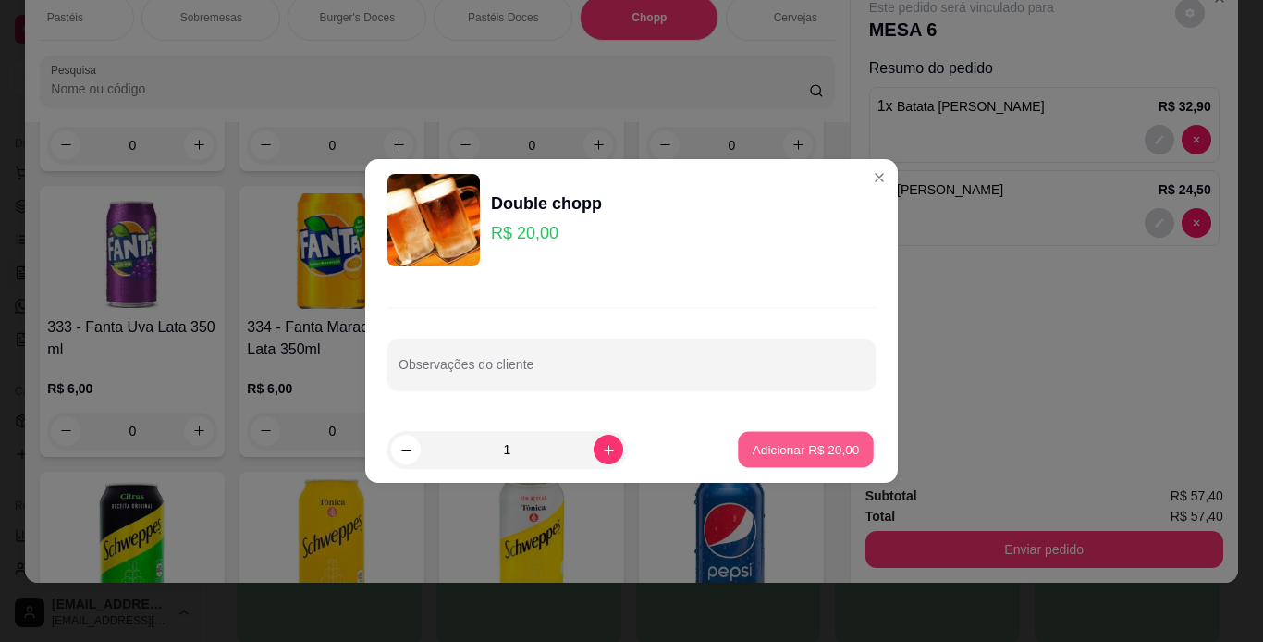
click at [738, 463] on button "Adicionar R$ 20,00" at bounding box center [806, 450] width 136 height 36
type input "1"
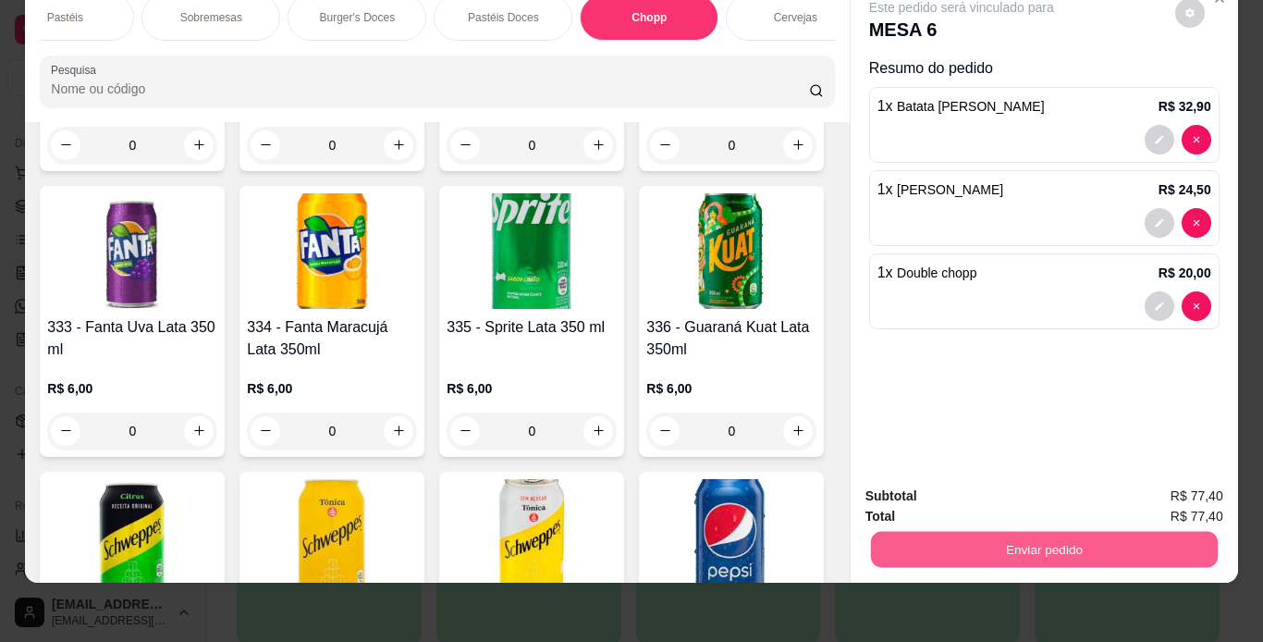
click at [950, 546] on button "Enviar pedido" at bounding box center [1043, 550] width 347 height 36
click at [963, 495] on button "Não registrar e enviar pedido" at bounding box center [982, 489] width 187 height 34
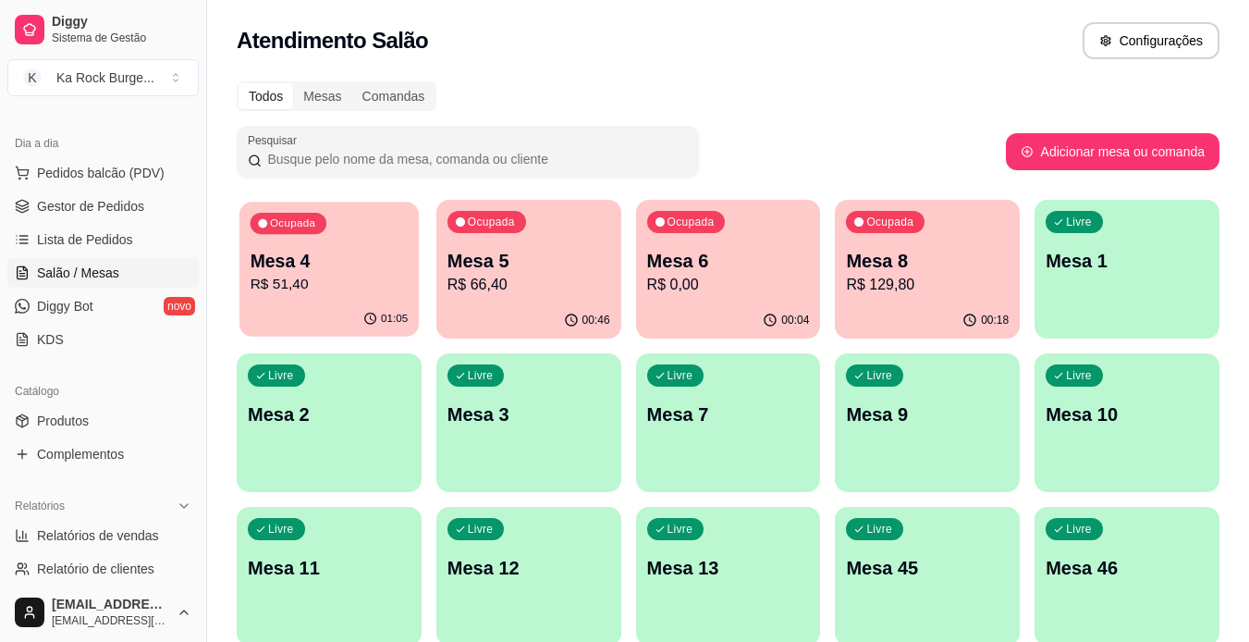
click at [358, 294] on p "R$ 51,40" at bounding box center [330, 284] width 158 height 21
click at [577, 272] on p "Mesa 5" at bounding box center [528, 261] width 158 height 25
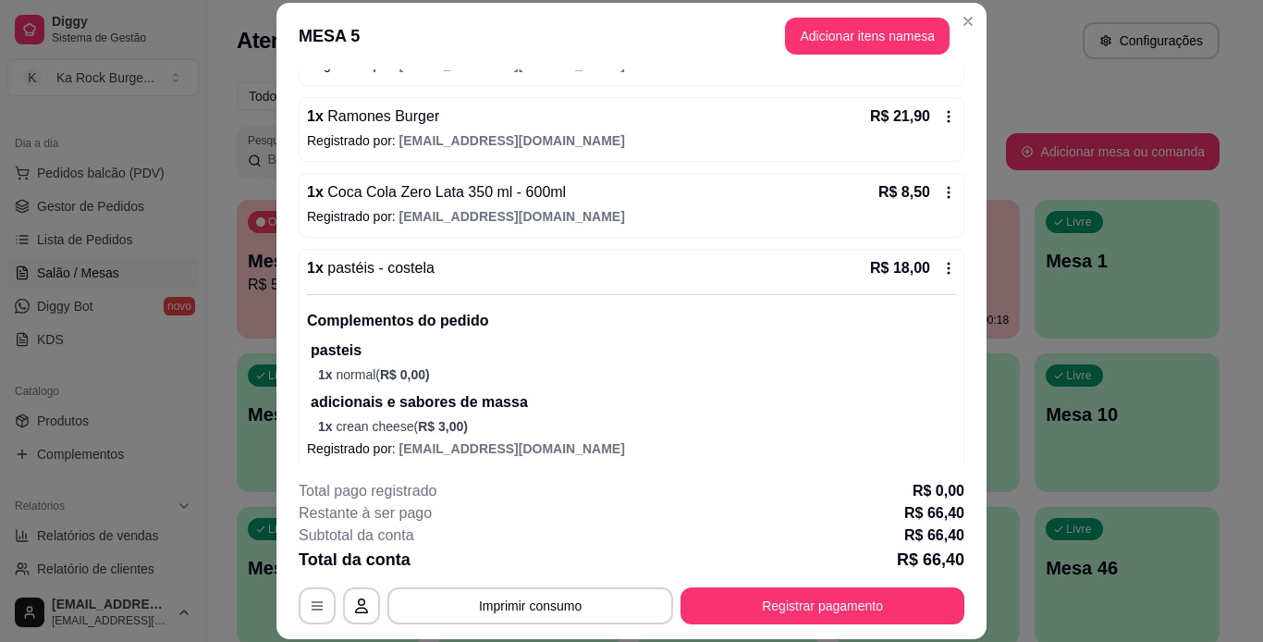
scroll to position [392, 0]
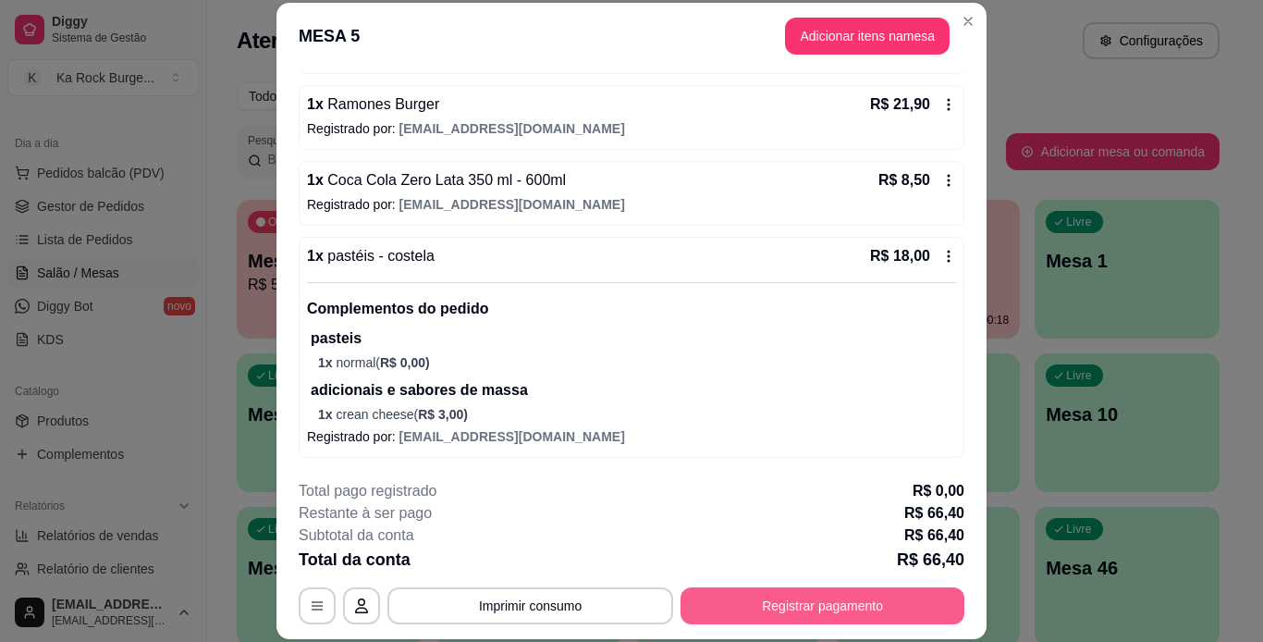
click at [853, 598] on button "Registrar pagamento" at bounding box center [822, 605] width 284 height 37
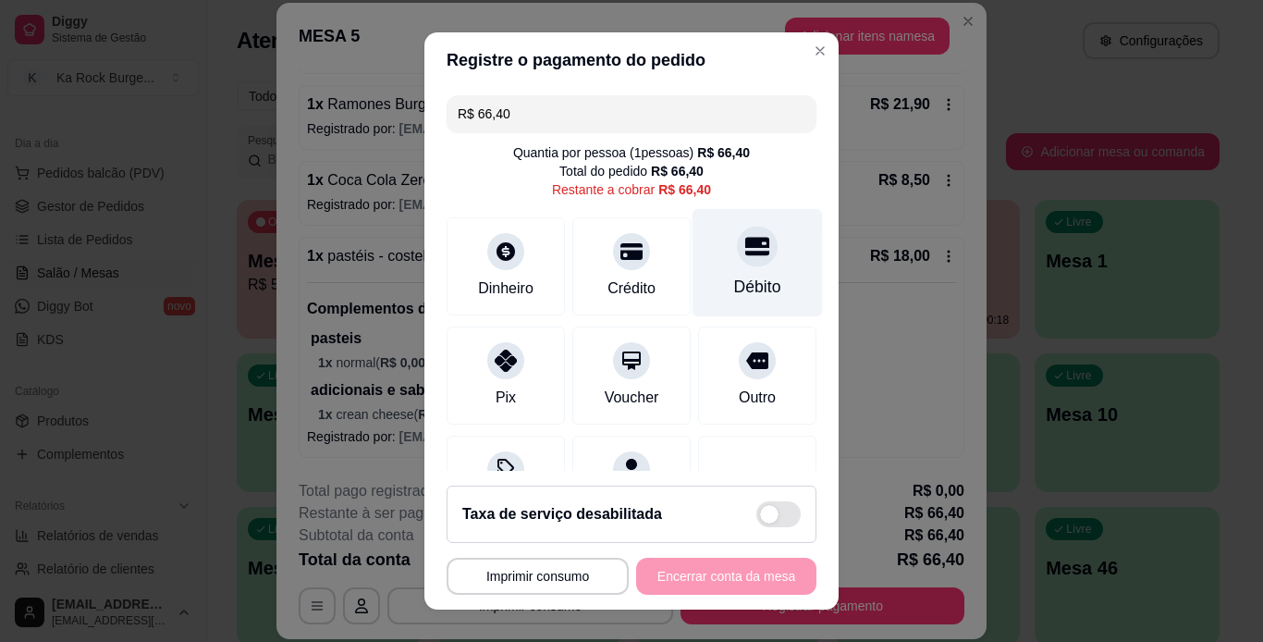
click at [745, 258] on icon at bounding box center [757, 246] width 24 height 24
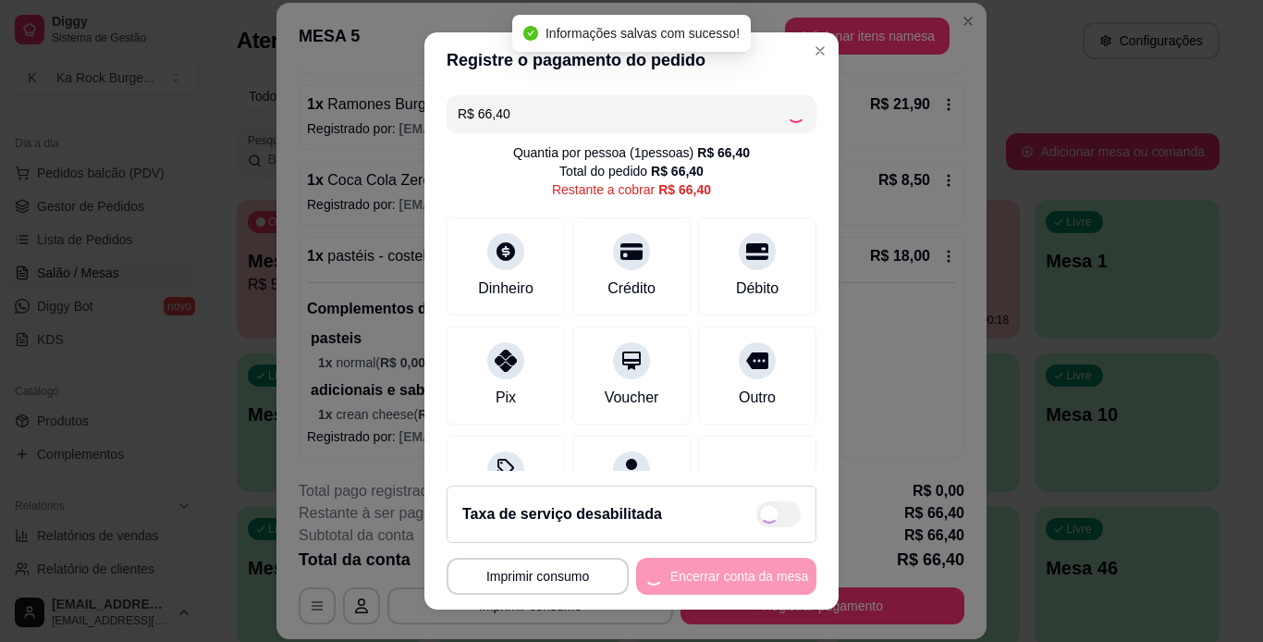
type input "R$ 0,00"
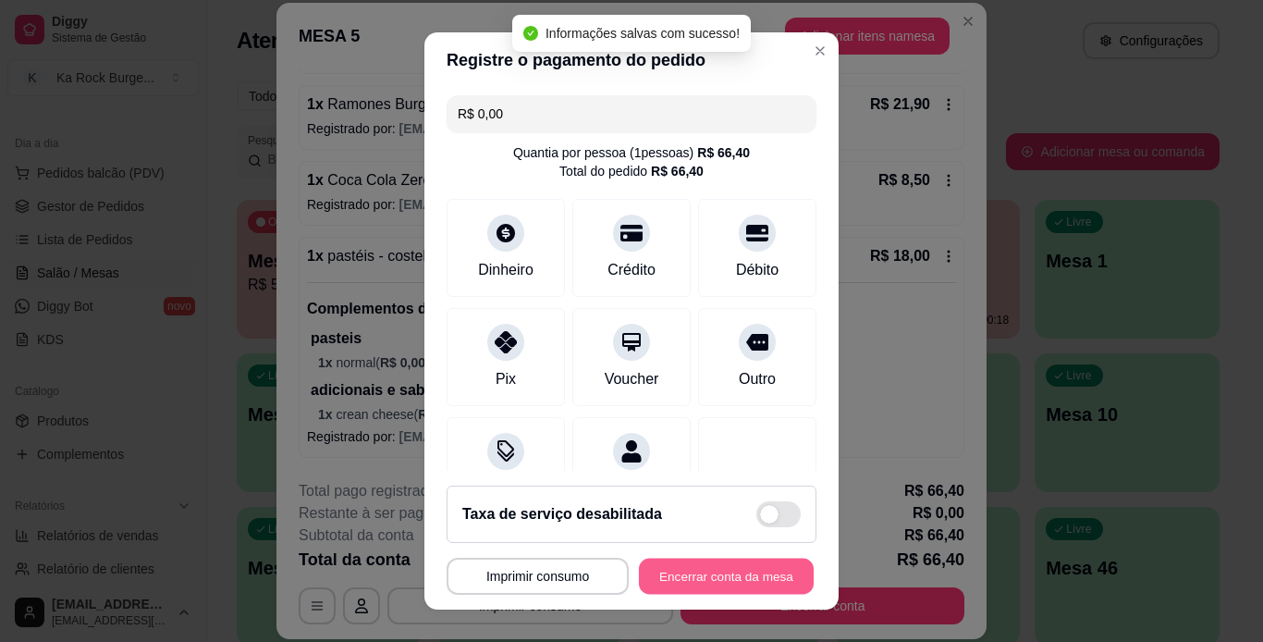
click at [751, 580] on button "Encerrar conta da mesa" at bounding box center [726, 576] width 175 height 36
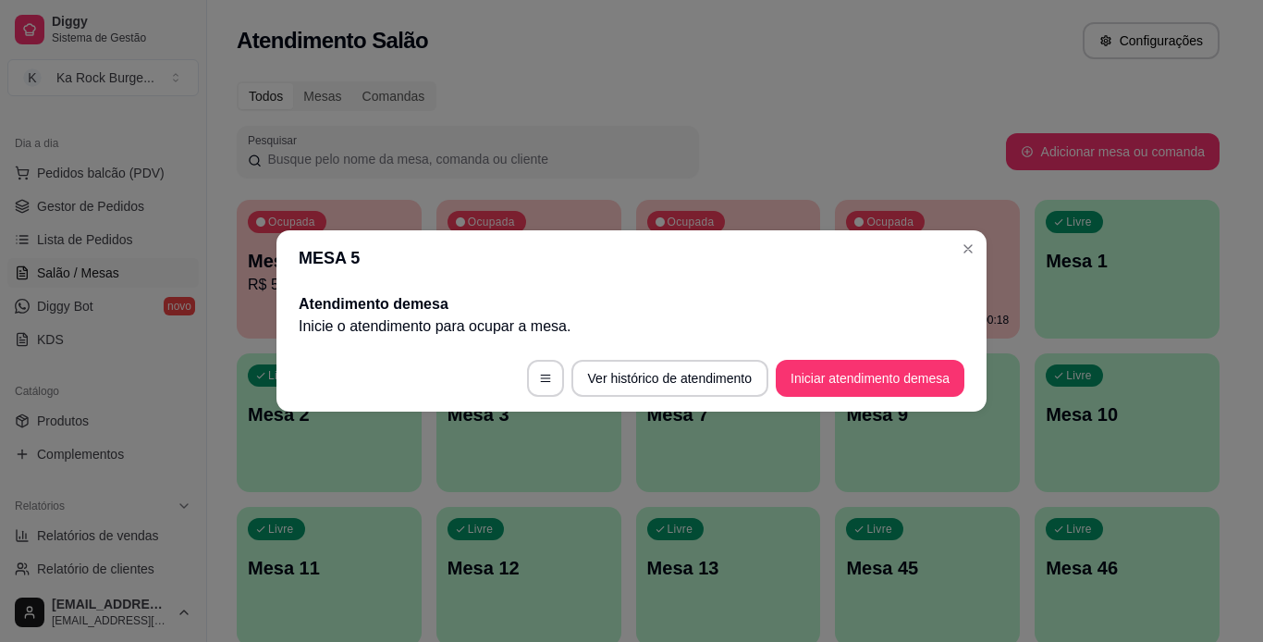
scroll to position [0, 0]
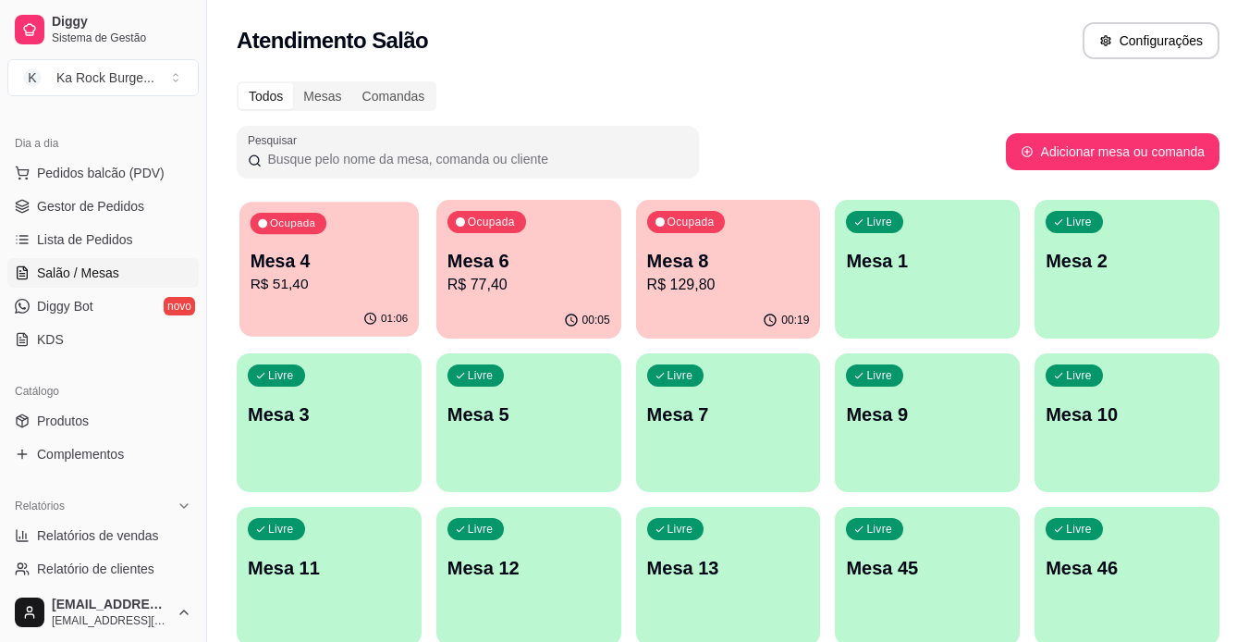
click at [298, 239] on div "Ocupada Mesa 4 R$ 51,40" at bounding box center [328, 252] width 179 height 100
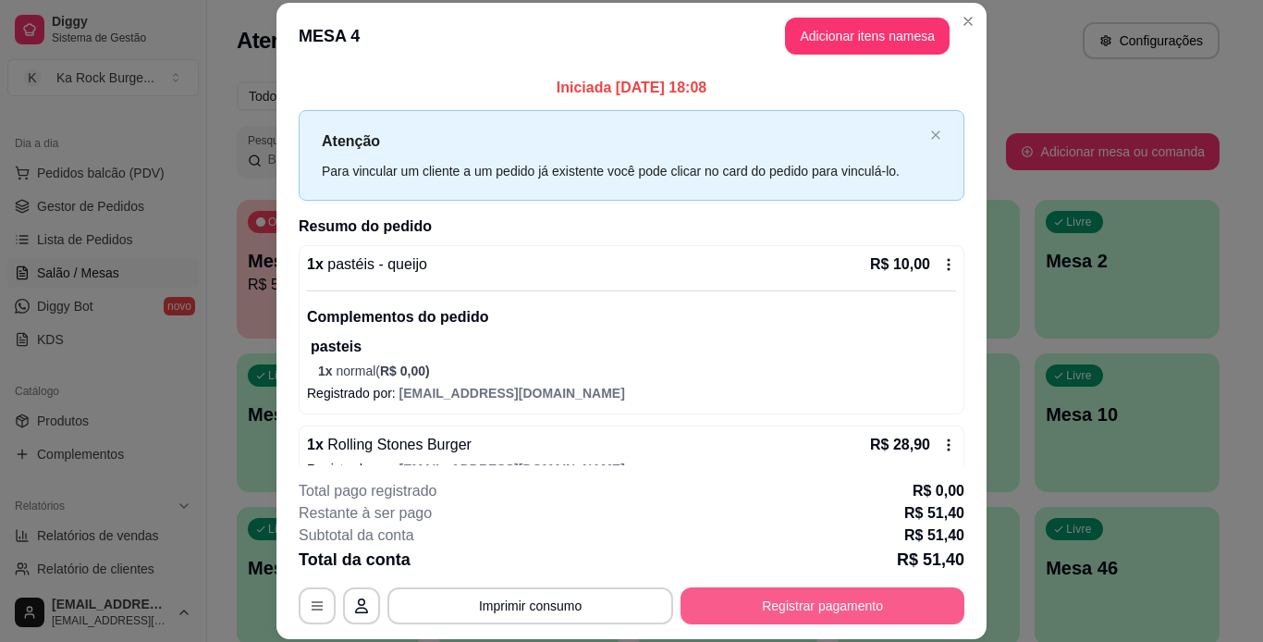
click at [868, 619] on button "Registrar pagamento" at bounding box center [822, 605] width 284 height 37
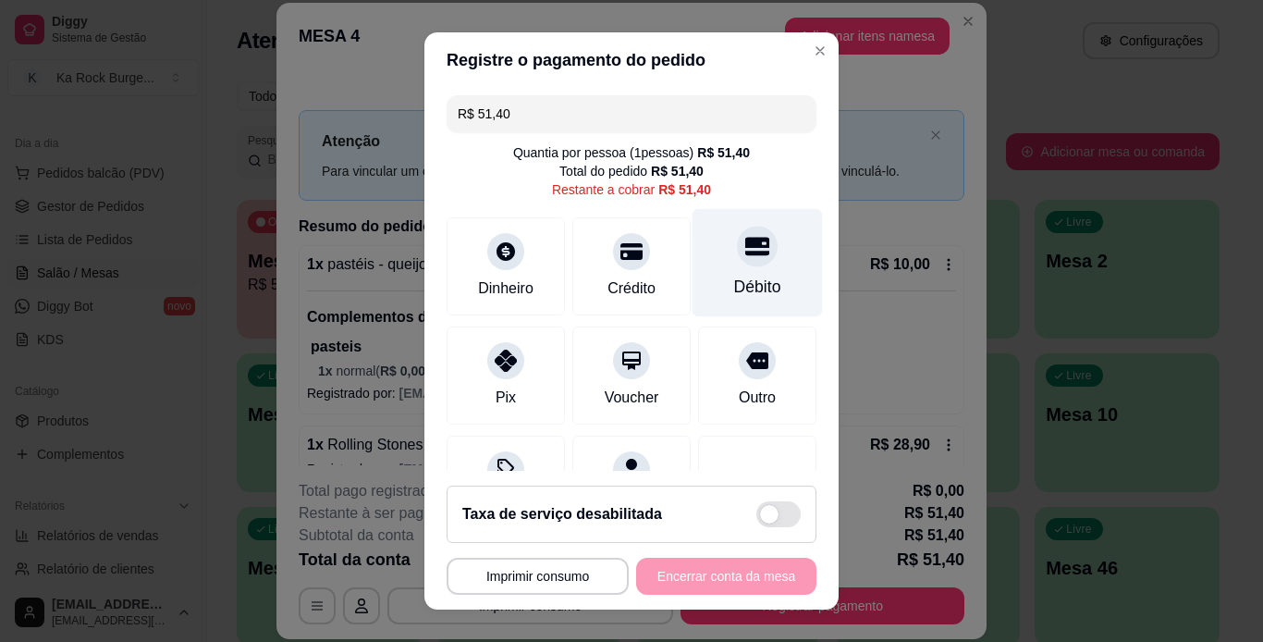
click at [753, 255] on div "Débito" at bounding box center [758, 262] width 130 height 108
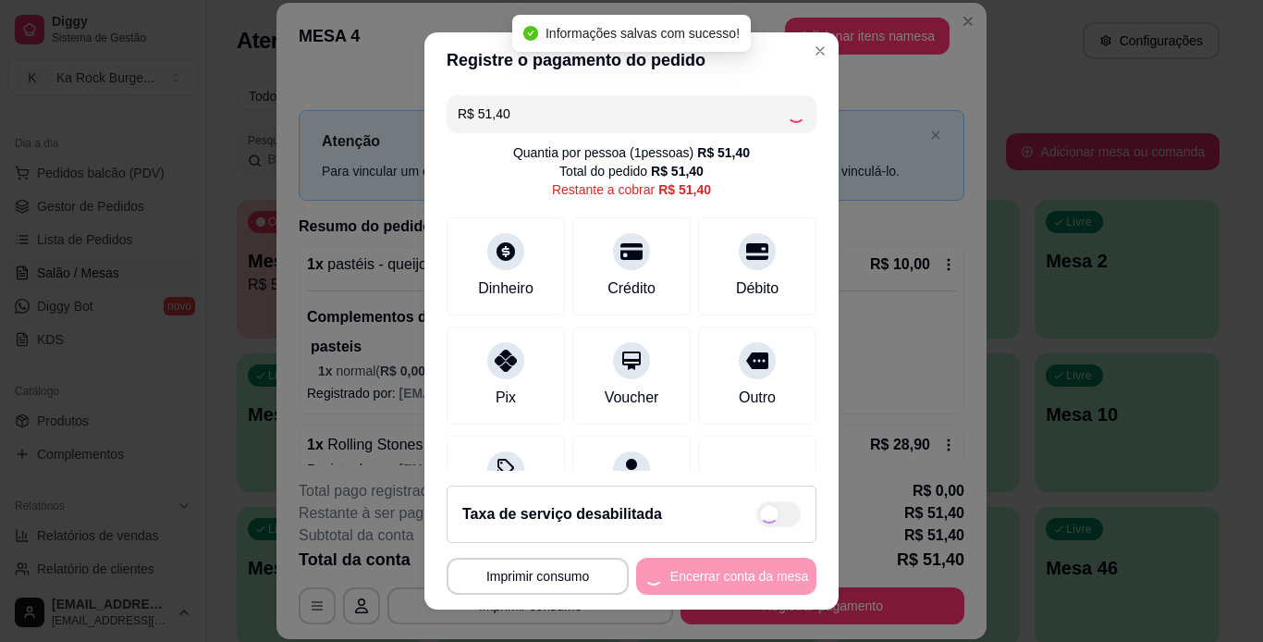
type input "R$ 0,00"
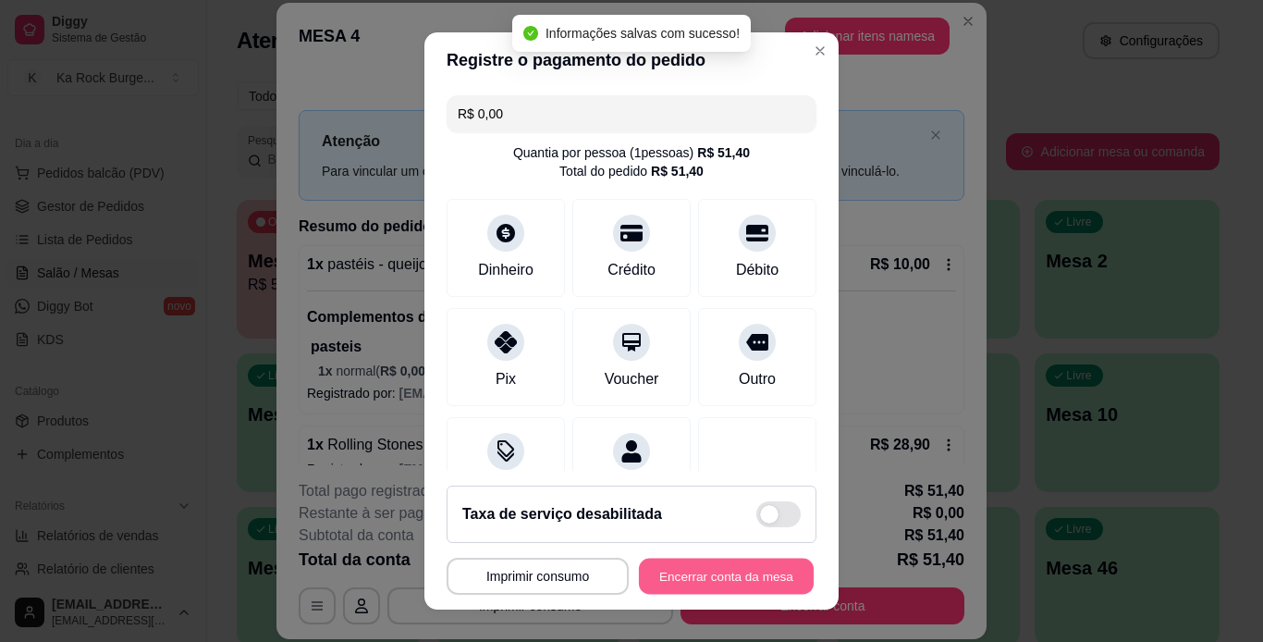
click at [770, 578] on button "Encerrar conta da mesa" at bounding box center [726, 576] width 175 height 36
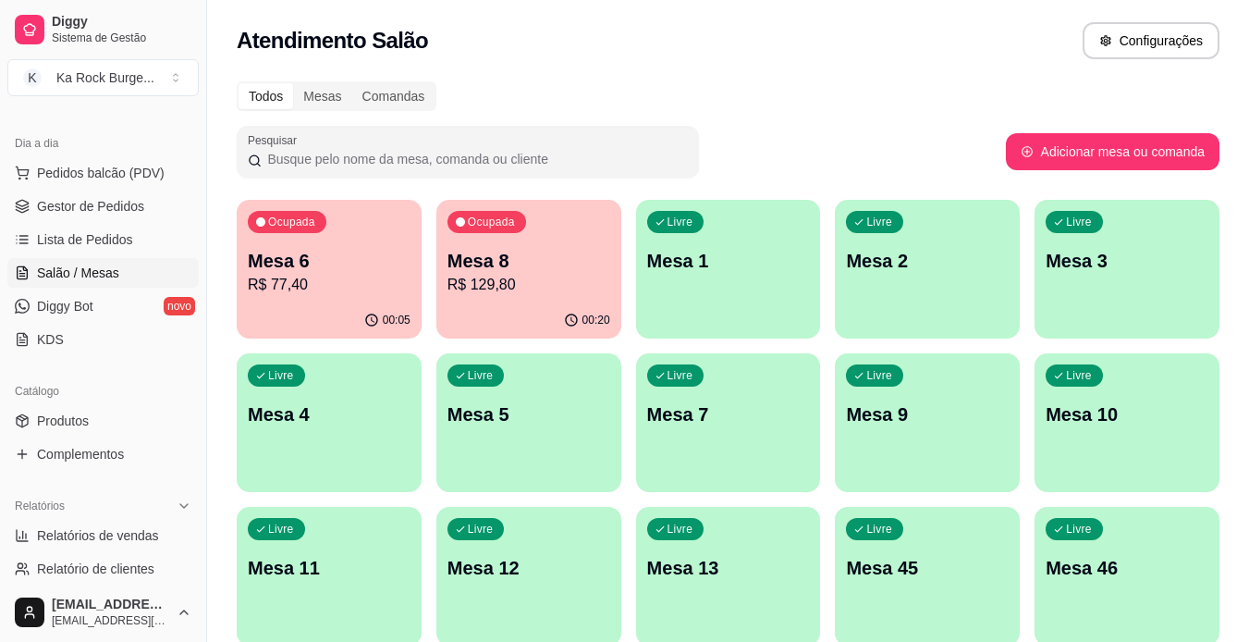
click at [549, 325] on div "00:20" at bounding box center [528, 320] width 185 height 36
click at [77, 204] on span "Gestor de Pedidos" at bounding box center [90, 206] width 107 height 18
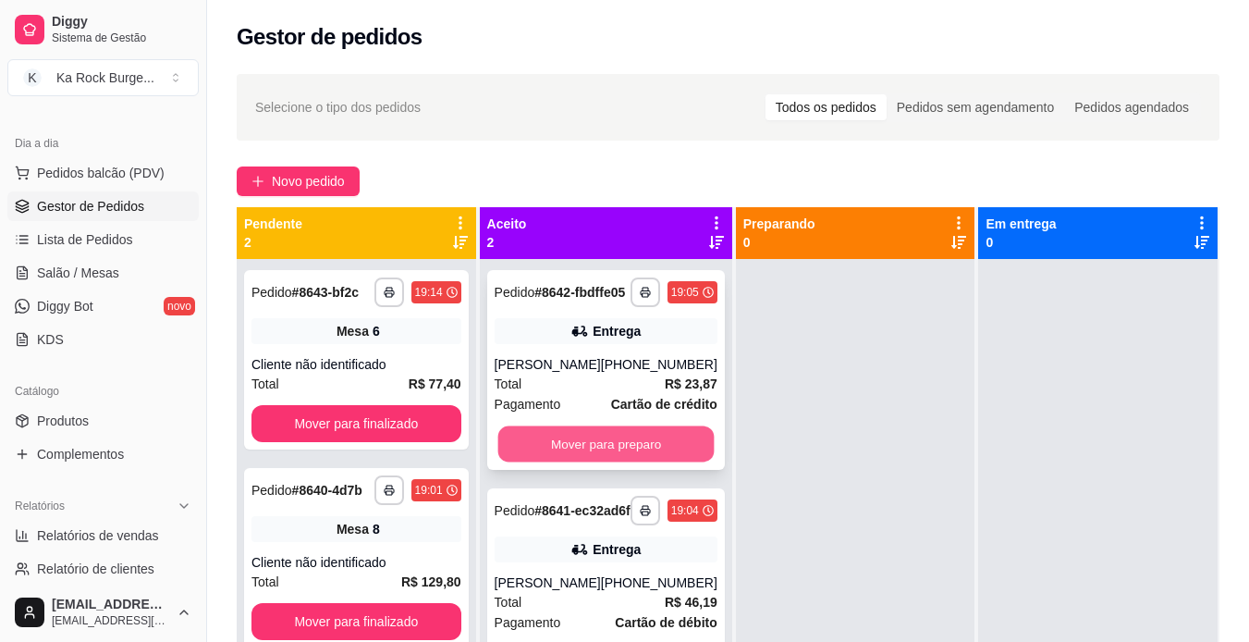
click at [595, 453] on button "Mover para preparo" at bounding box center [605, 444] width 216 height 36
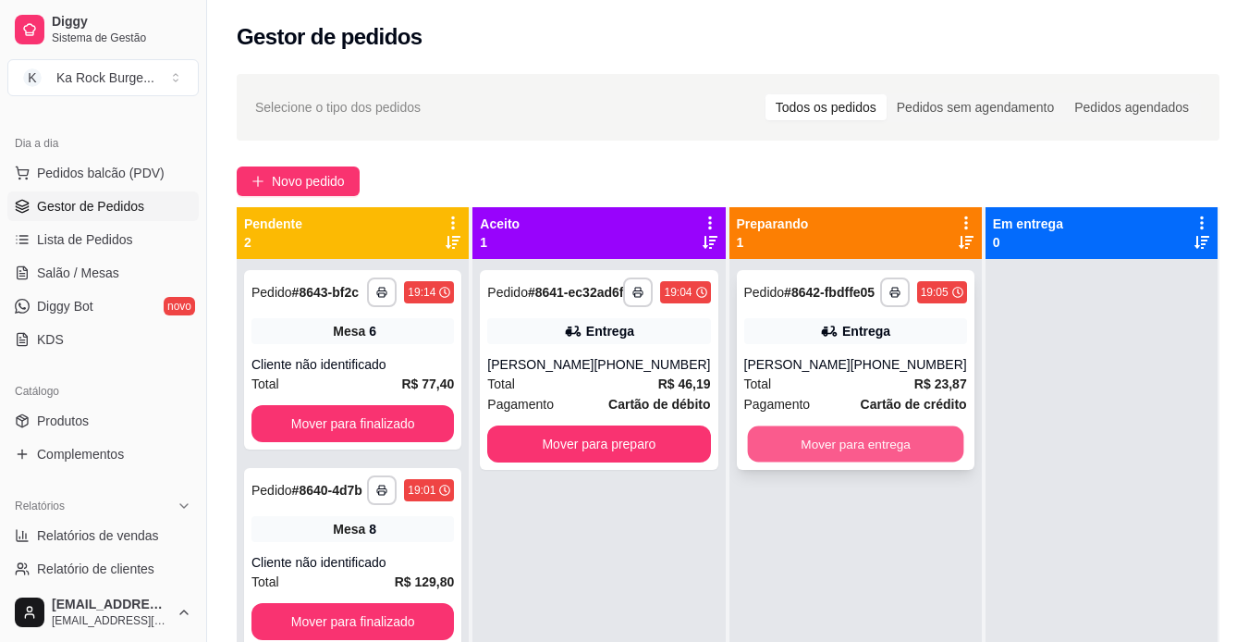
click at [788, 460] on button "Mover para entrega" at bounding box center [855, 444] width 216 height 36
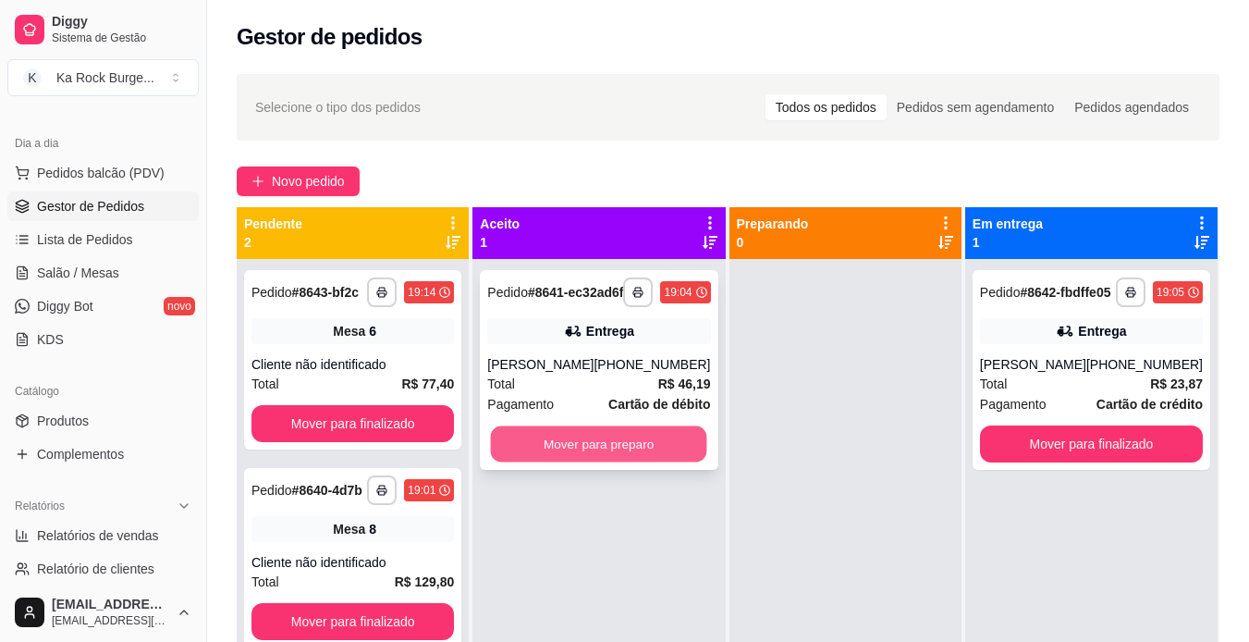
click at [633, 462] on button "Mover para preparo" at bounding box center [599, 444] width 216 height 36
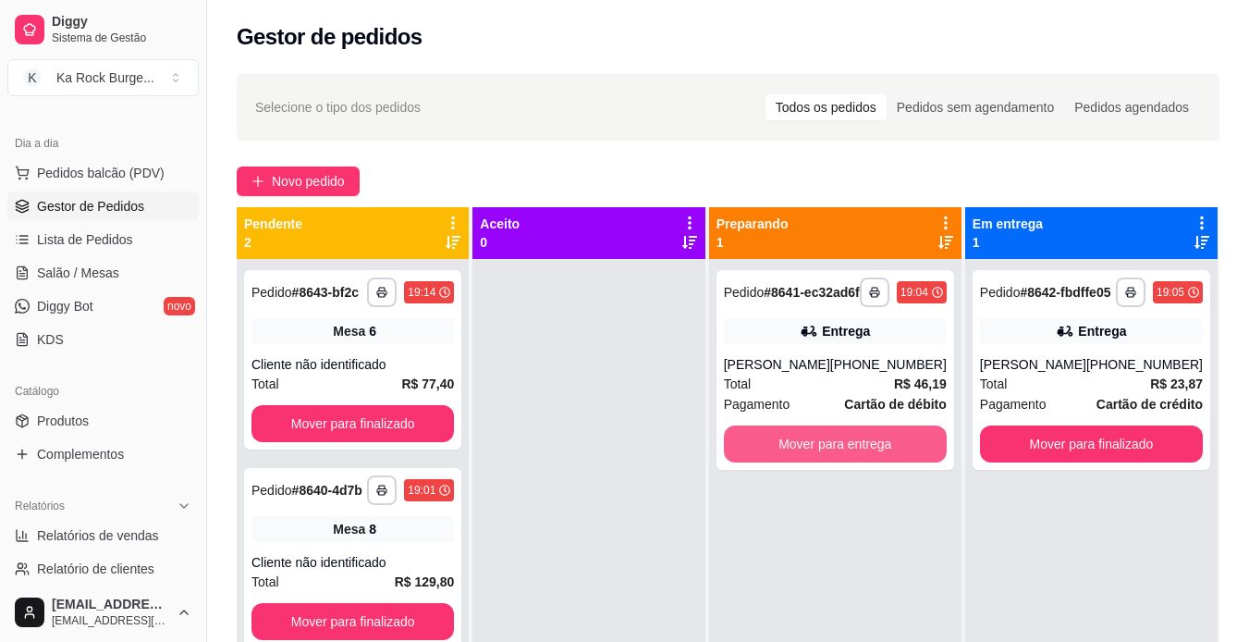
click at [805, 462] on button "Mover para entrega" at bounding box center [835, 443] width 223 height 37
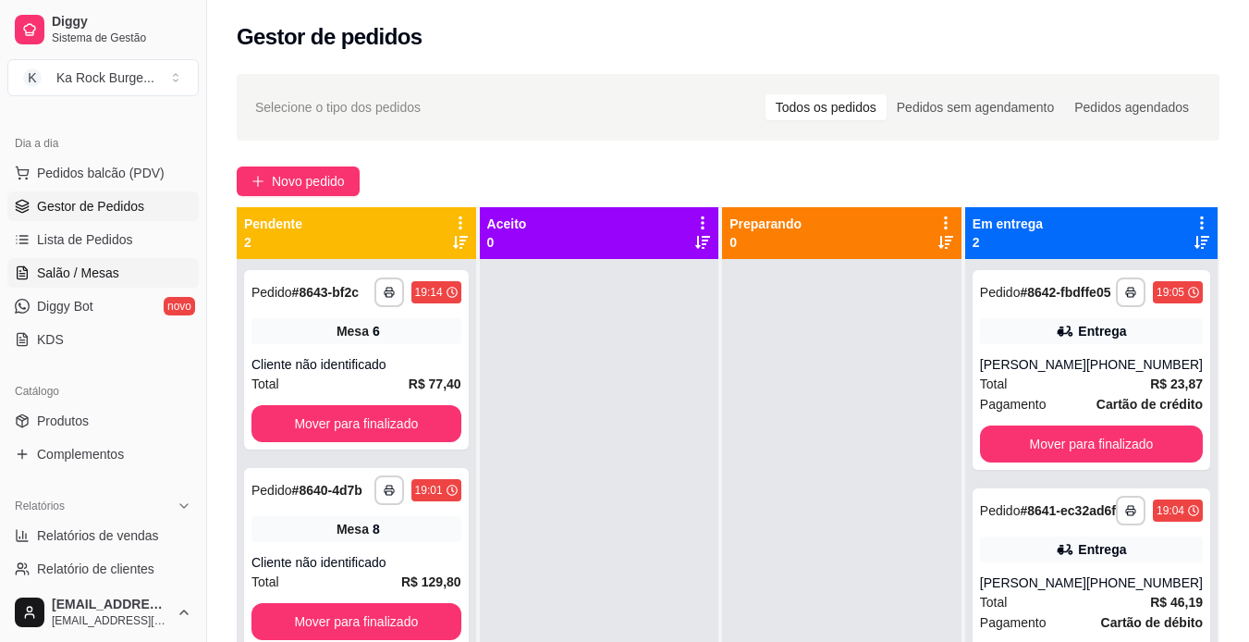
click at [69, 259] on link "Salão / Mesas" at bounding box center [102, 273] width 191 height 30
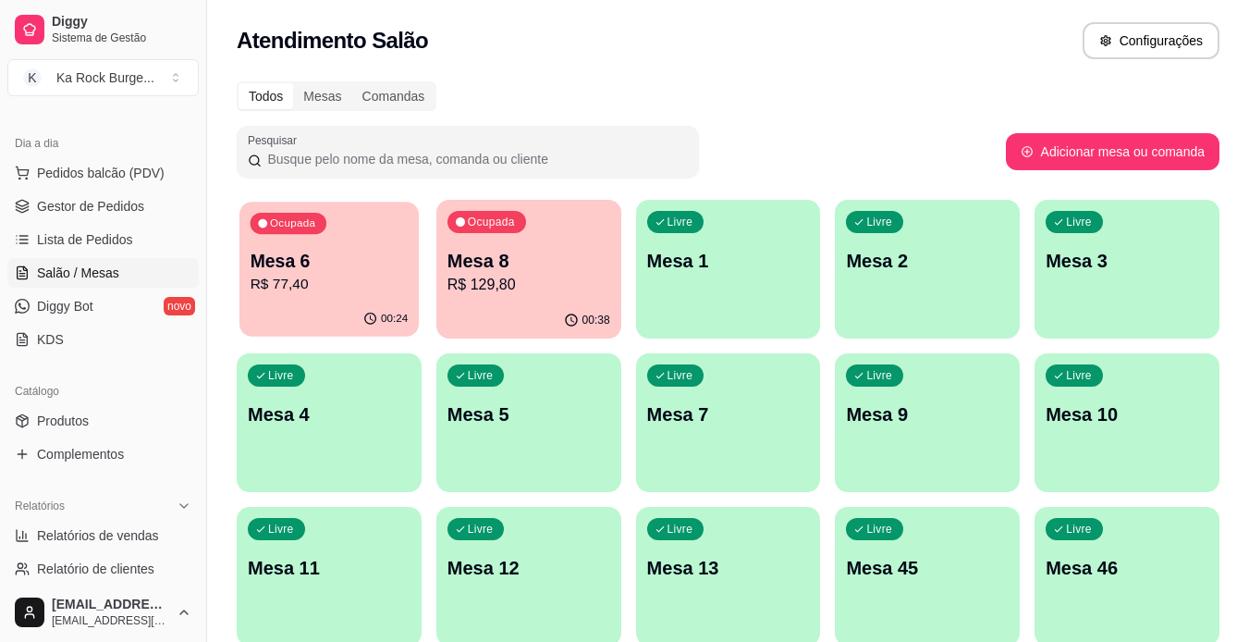
click at [356, 284] on p "R$ 77,40" at bounding box center [330, 284] width 158 height 21
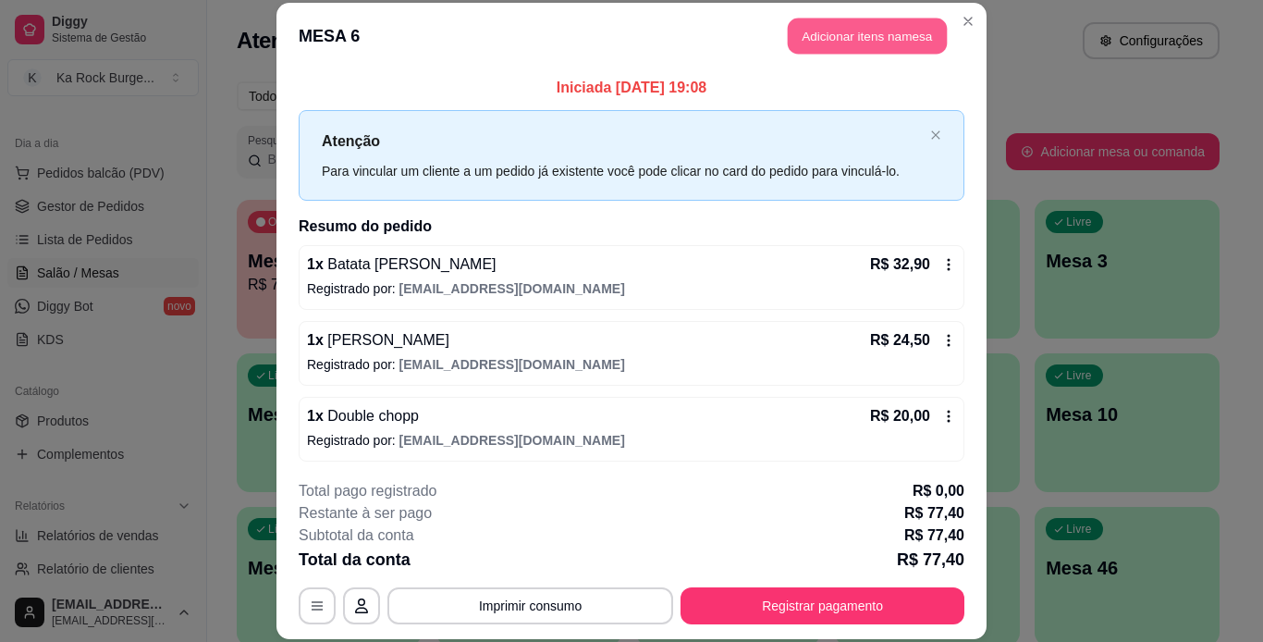
click at [815, 45] on button "Adicionar itens na mesa" at bounding box center [867, 36] width 159 height 36
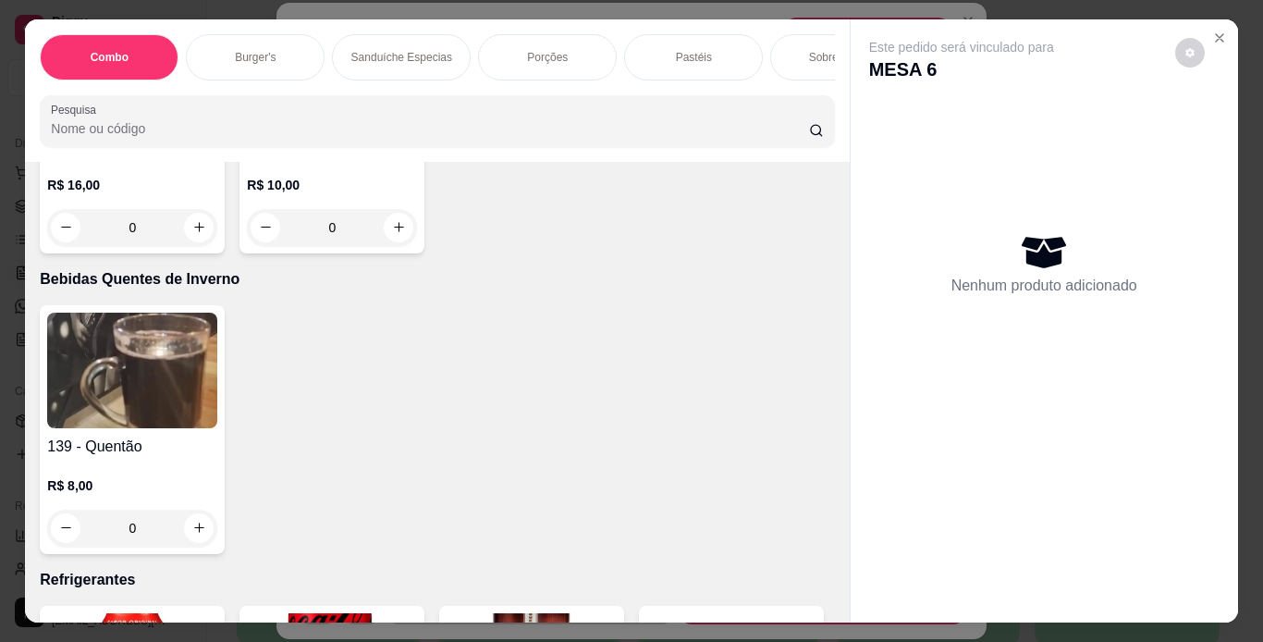
scroll to position [7440, 0]
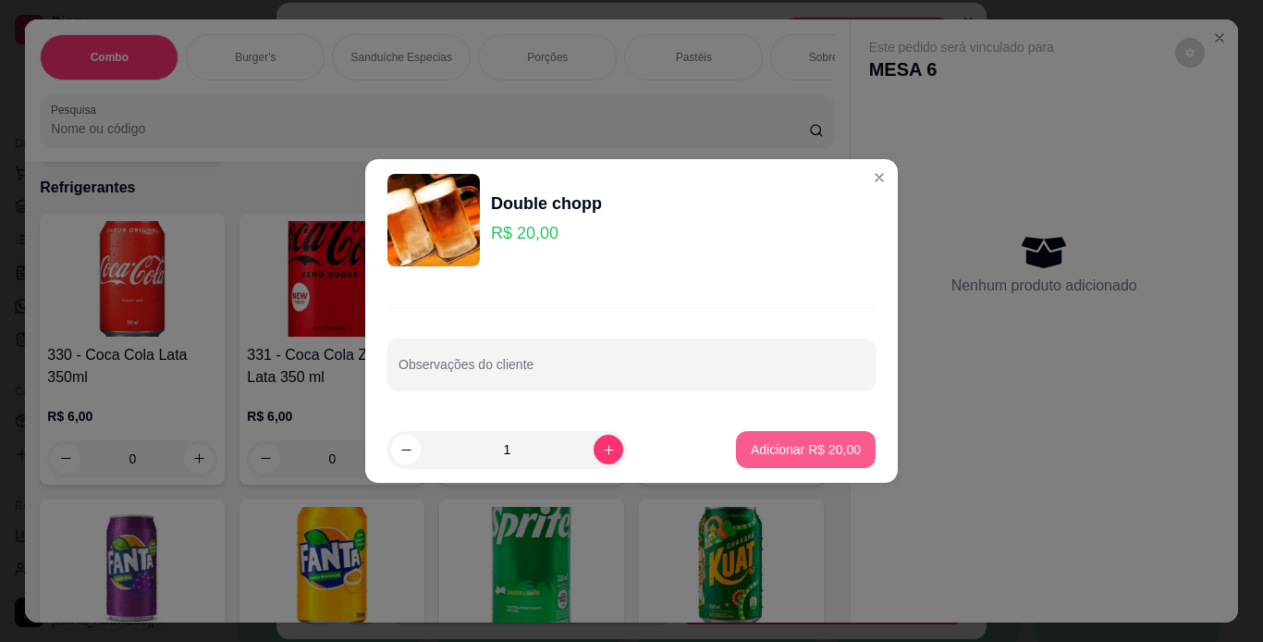
click at [803, 443] on p "Adicionar R$ 20,00" at bounding box center [806, 449] width 110 height 18
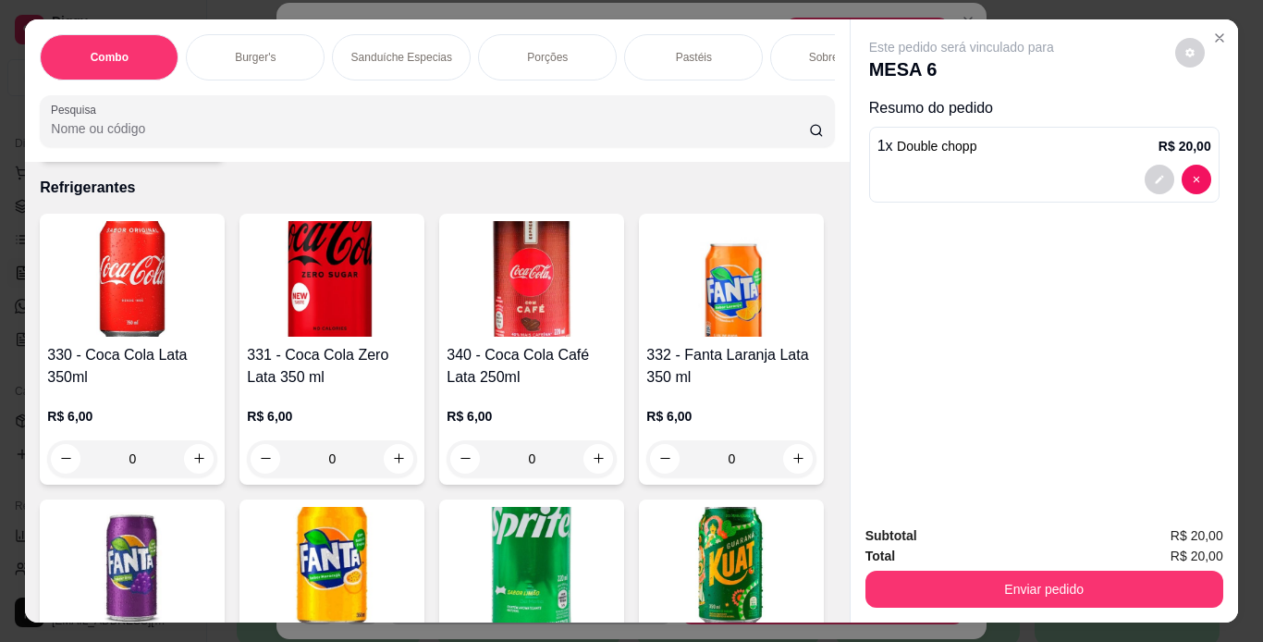
type input "1"
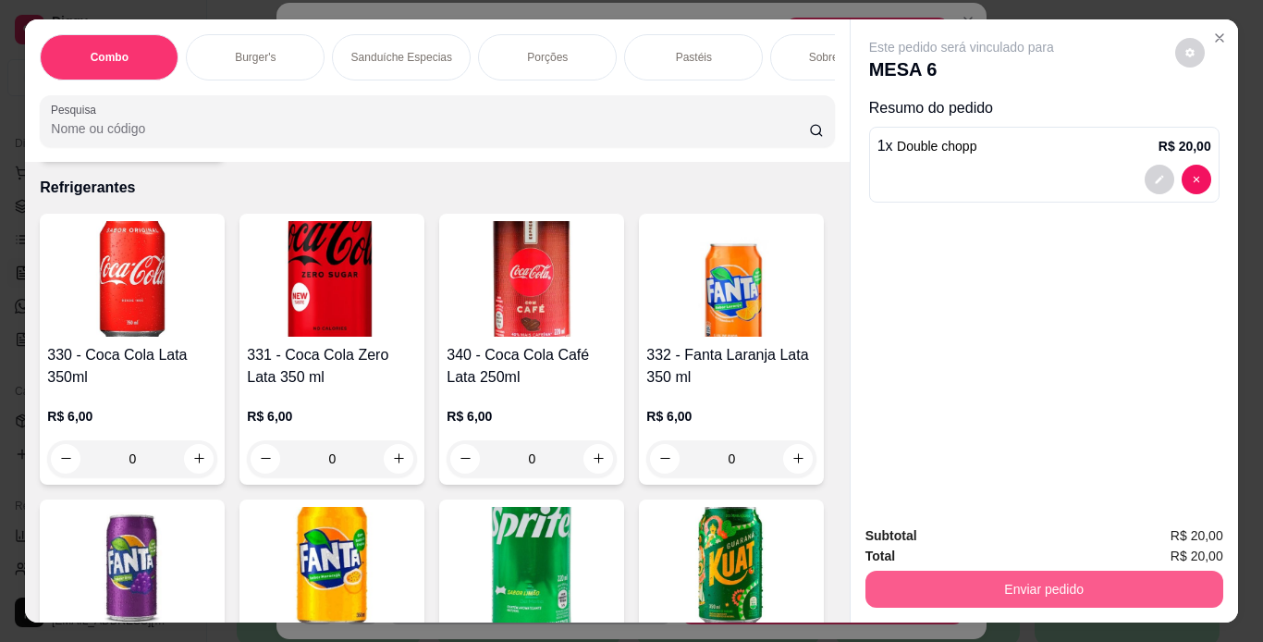
click at [950, 583] on button "Enviar pedido" at bounding box center [1044, 588] width 358 height 37
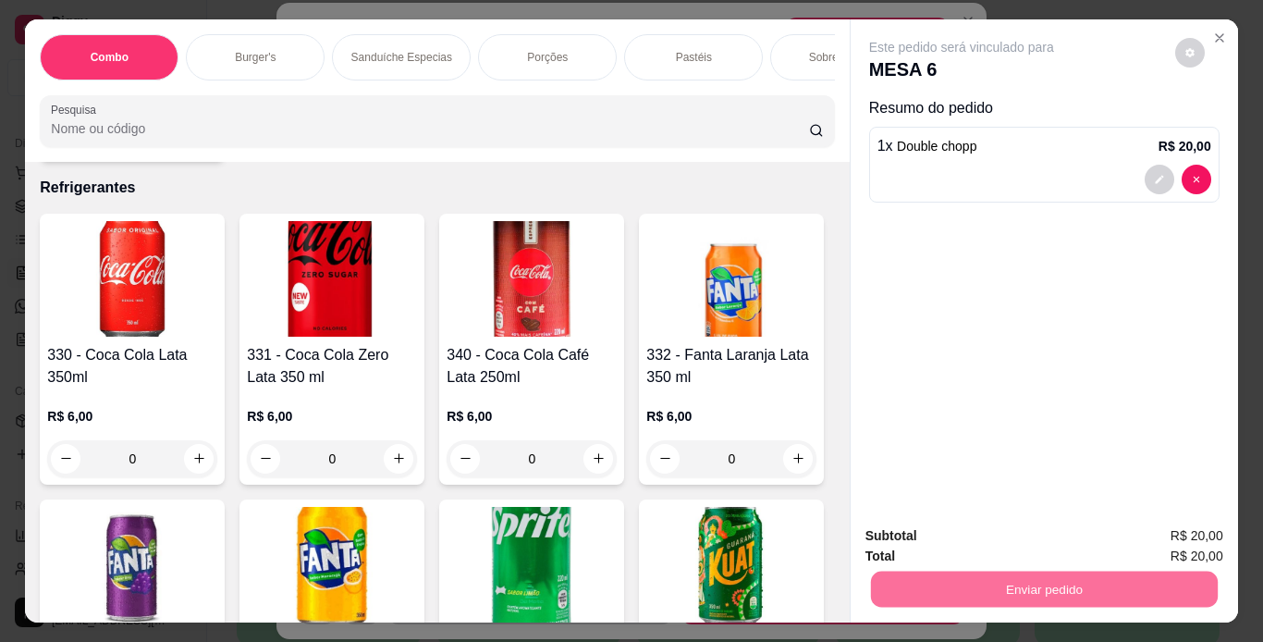
click at [973, 546] on button "Não registrar e enviar pedido" at bounding box center [983, 537] width 192 height 35
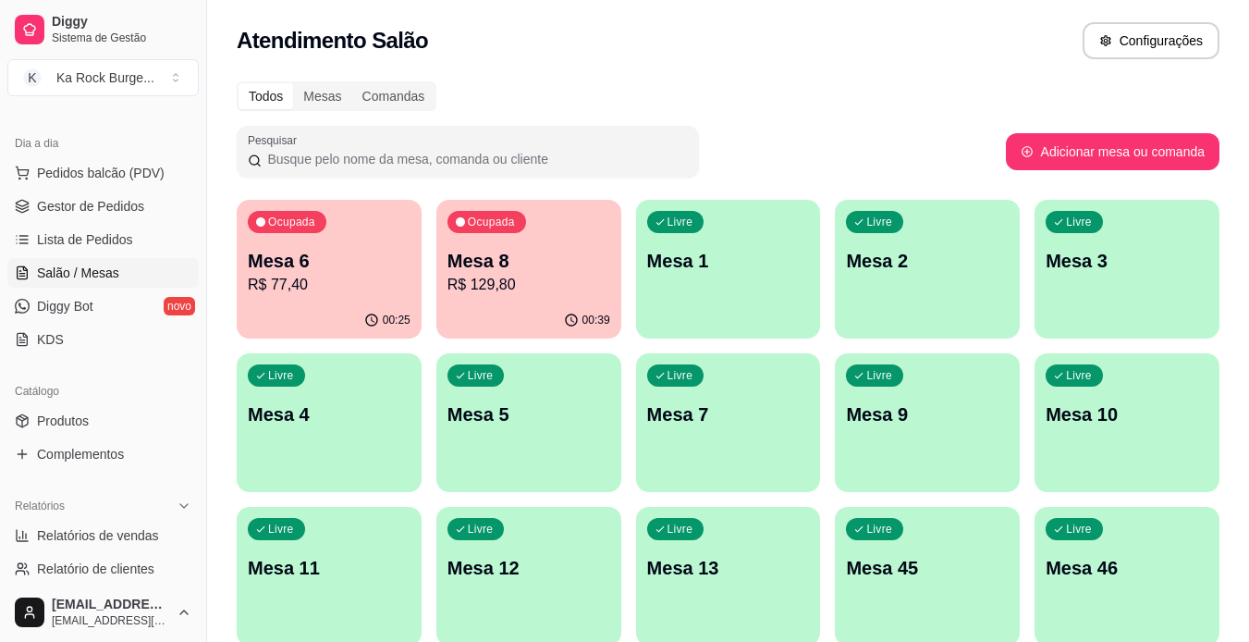
click at [497, 275] on p "R$ 129,80" at bounding box center [529, 285] width 163 height 22
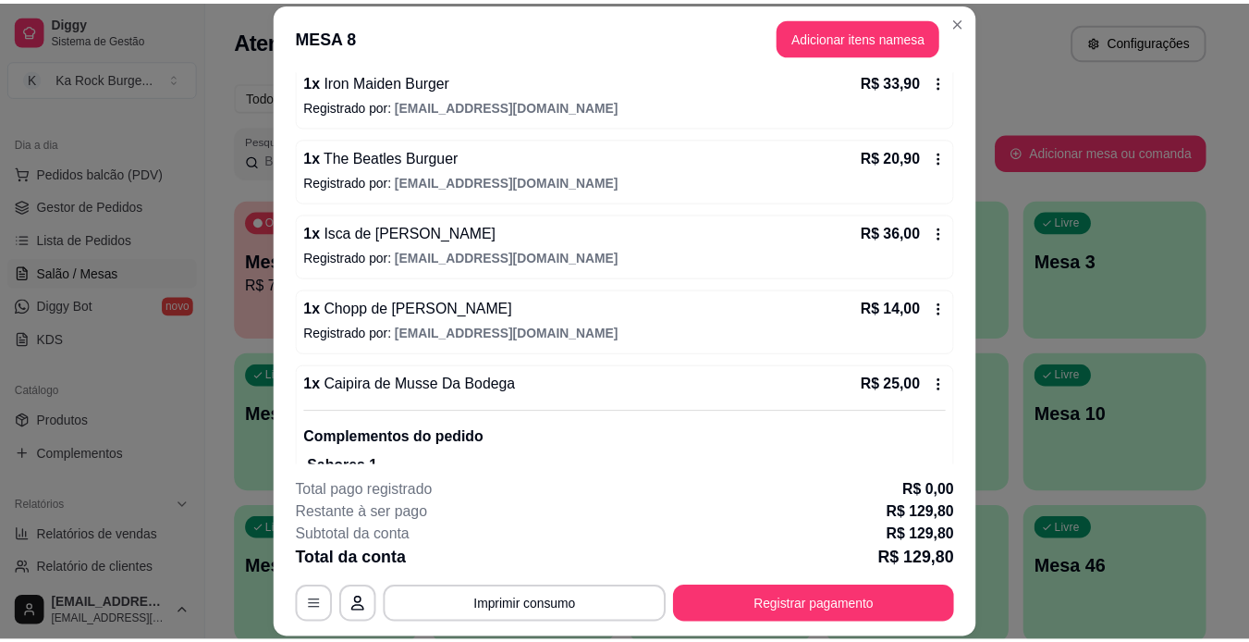
scroll to position [260, 0]
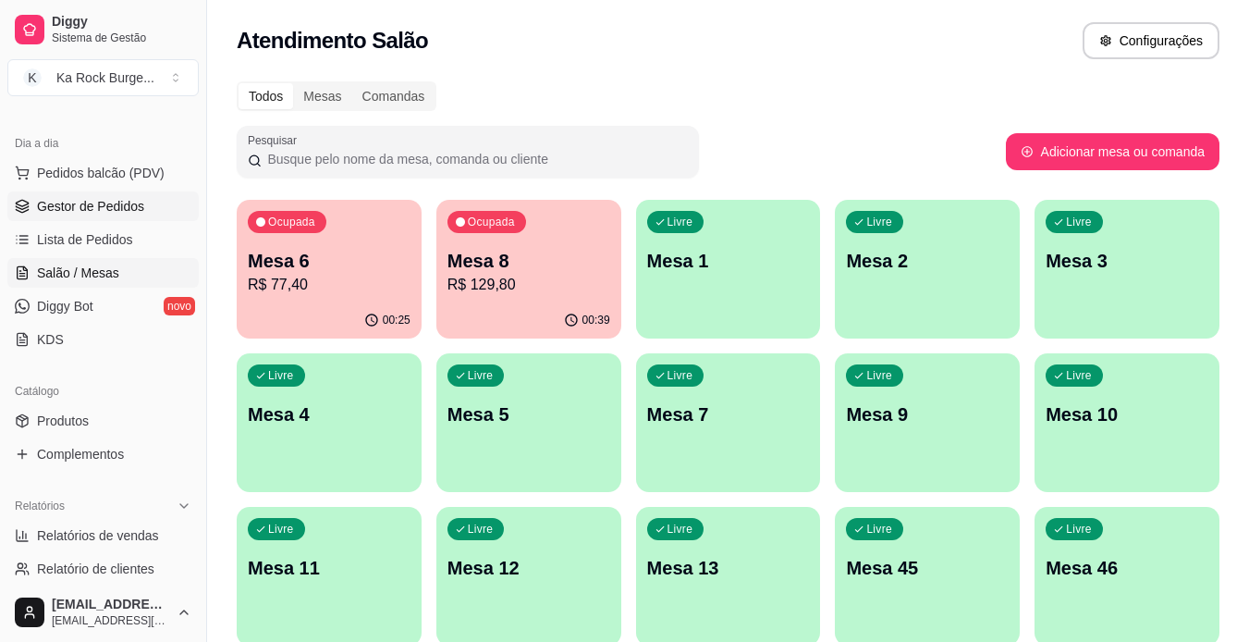
click at [80, 209] on span "Gestor de Pedidos" at bounding box center [90, 206] width 107 height 18
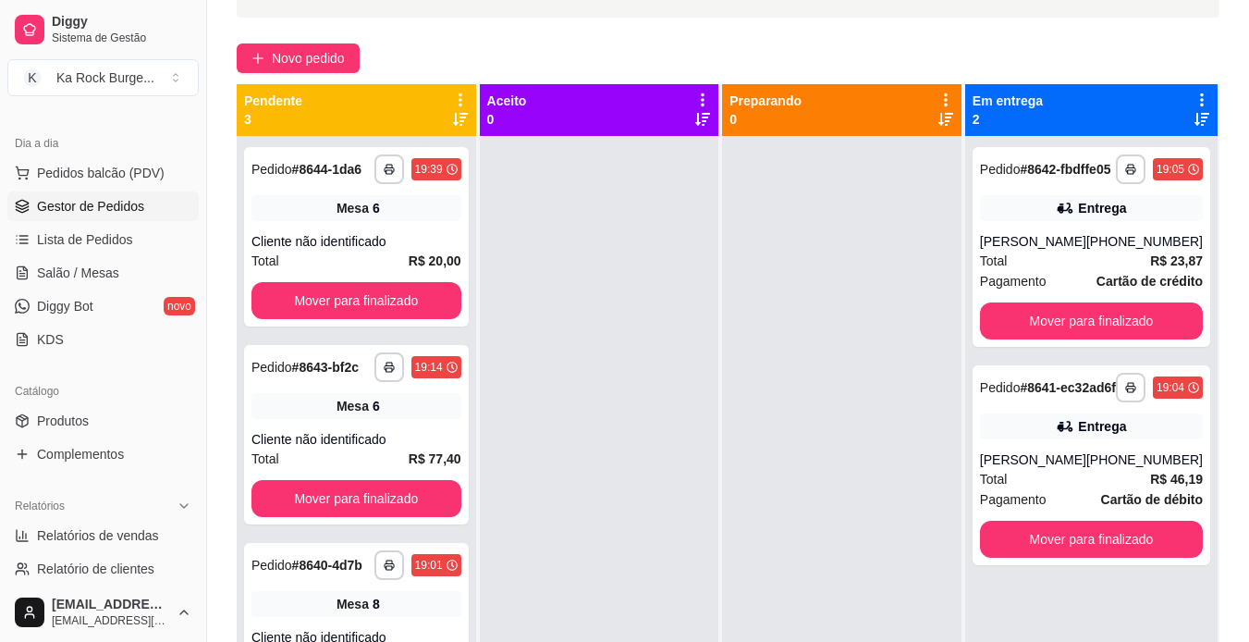
scroll to position [185, 0]
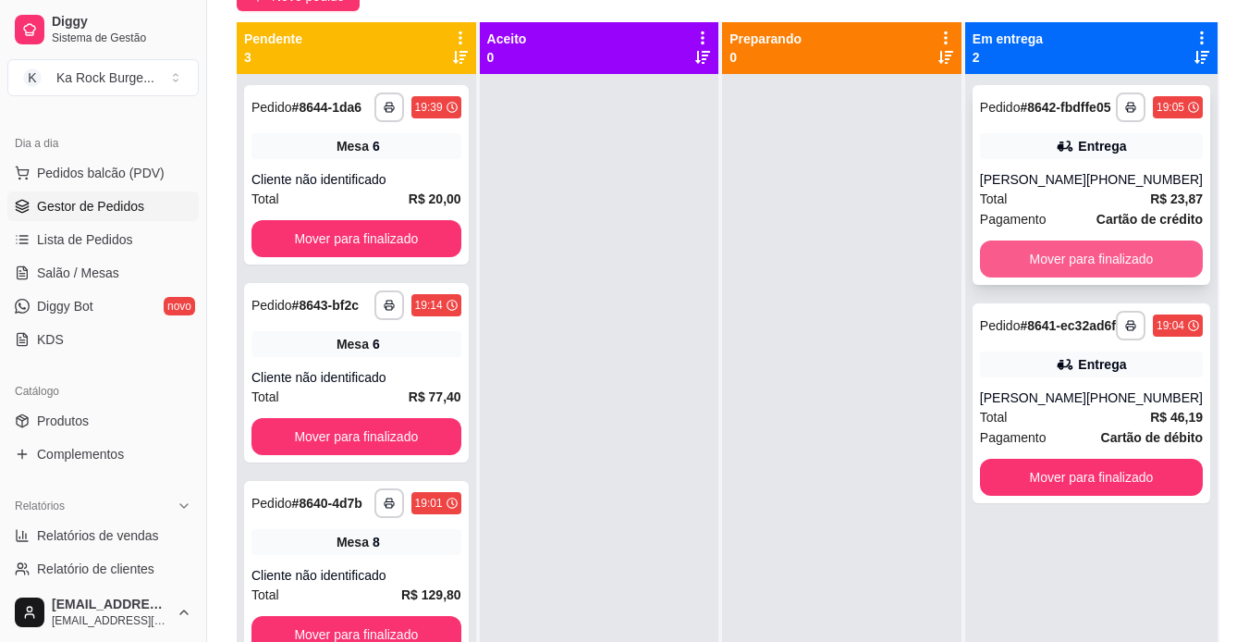
click at [1074, 267] on button "Mover para finalizado" at bounding box center [1091, 258] width 223 height 37
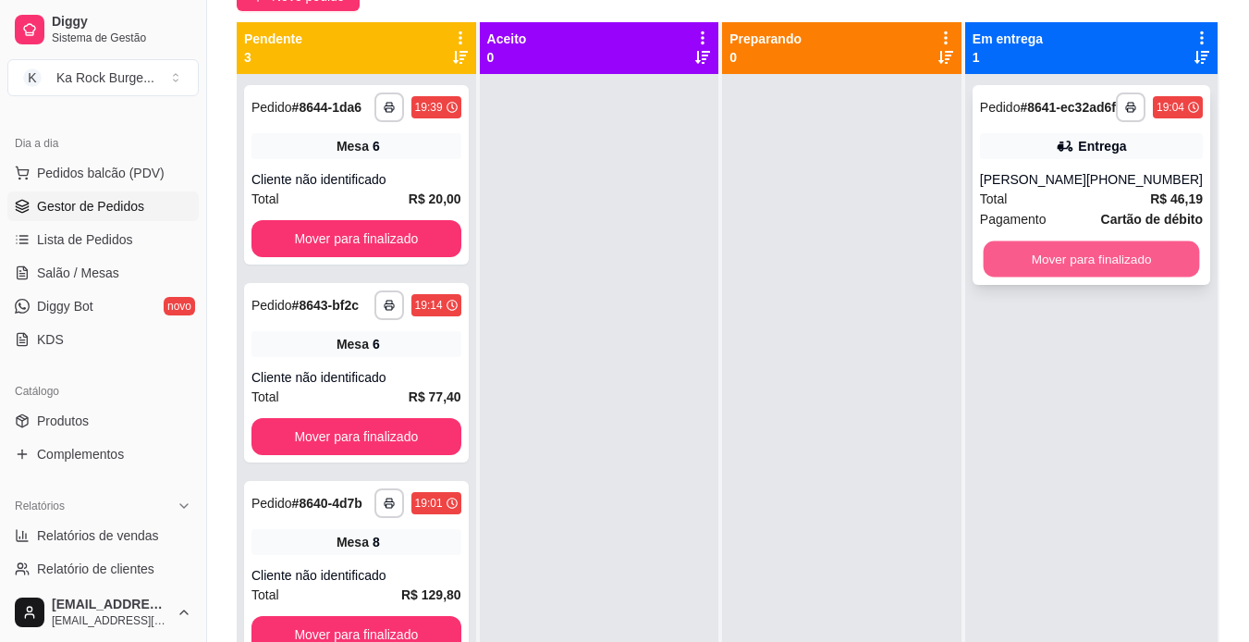
click at [1047, 277] on button "Mover para finalizado" at bounding box center [1091, 259] width 216 height 36
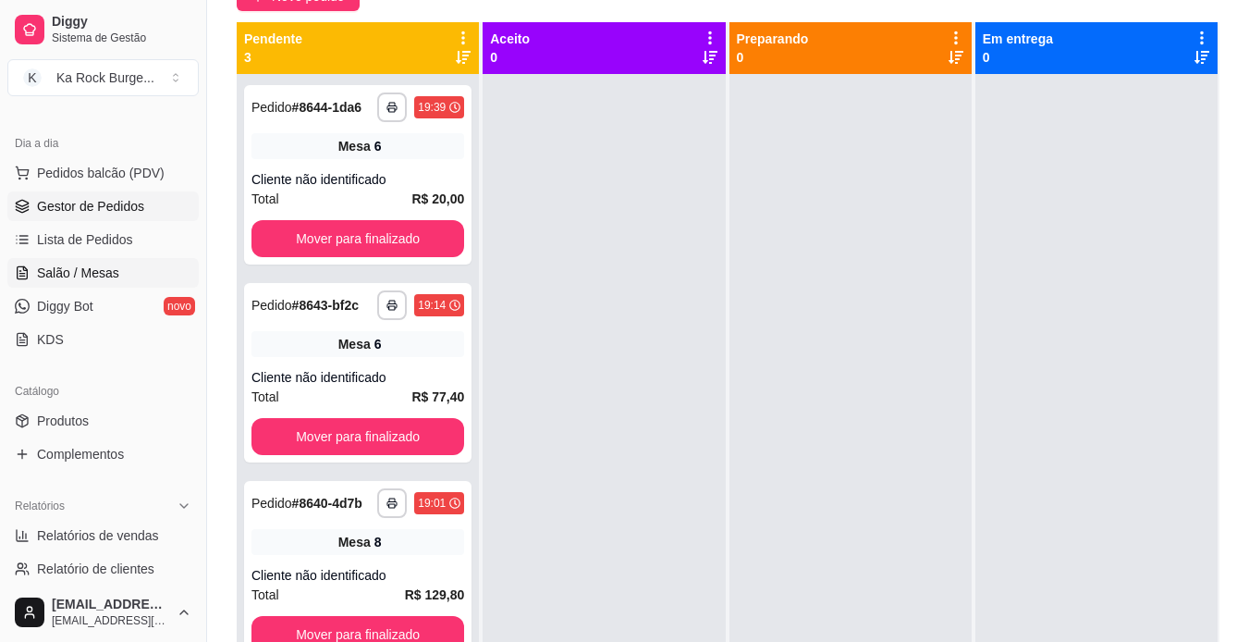
click at [66, 276] on span "Salão / Mesas" at bounding box center [78, 273] width 82 height 18
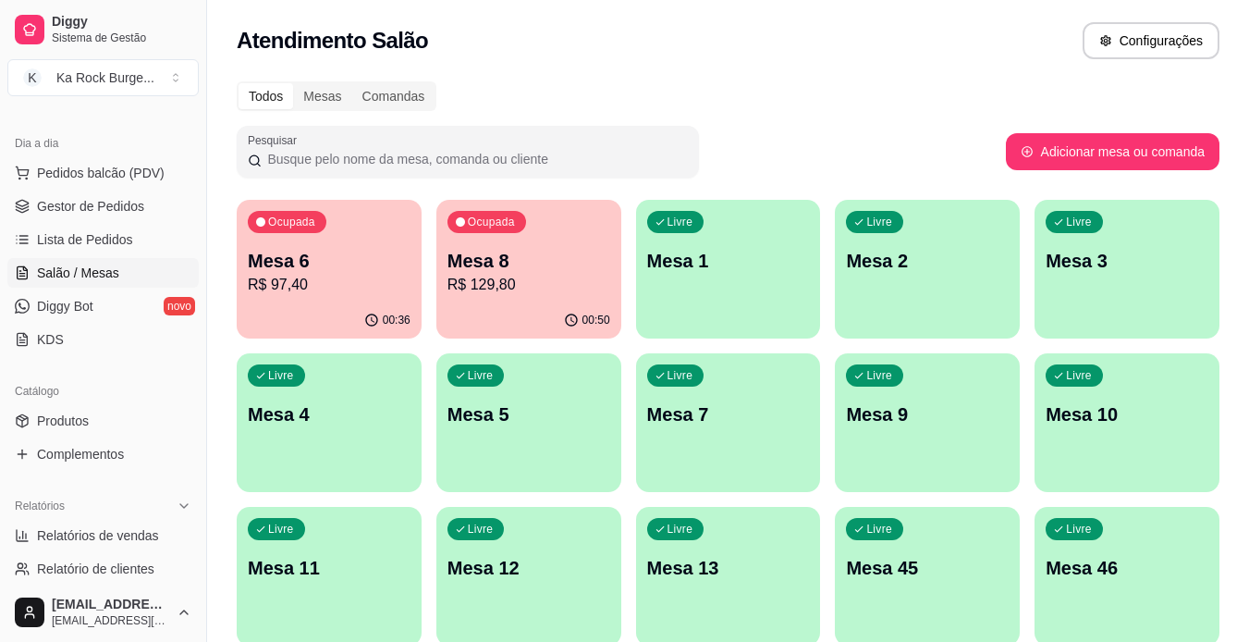
click at [519, 276] on p "R$ 129,80" at bounding box center [529, 285] width 163 height 22
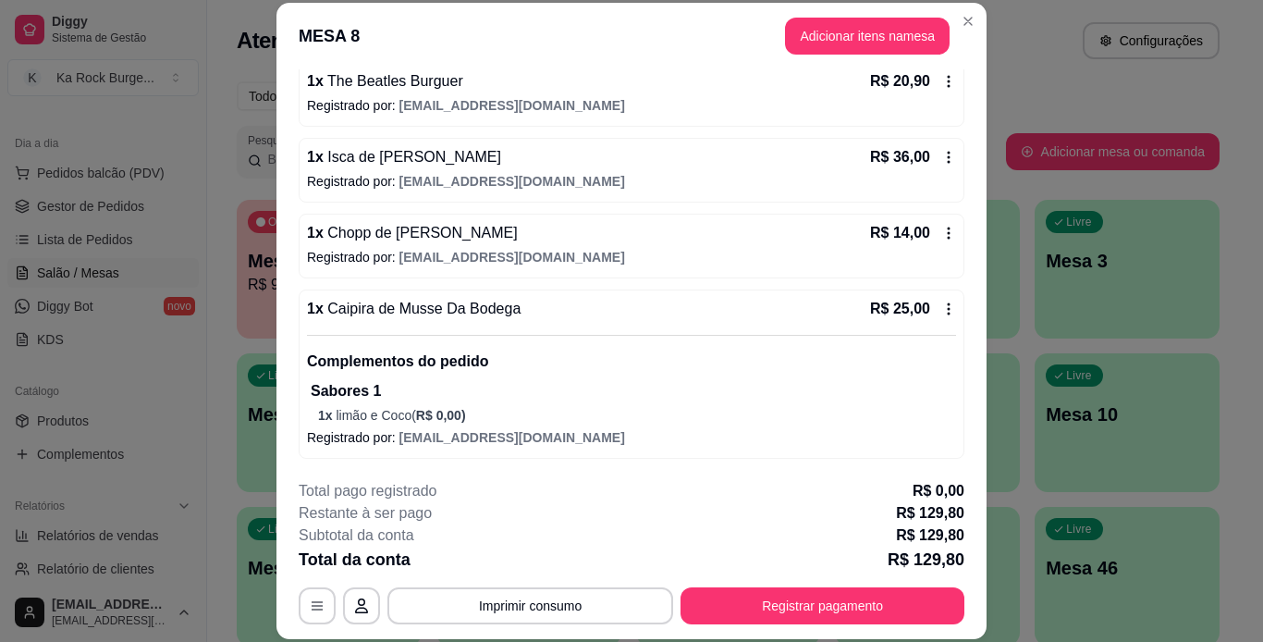
scroll to position [260, 0]
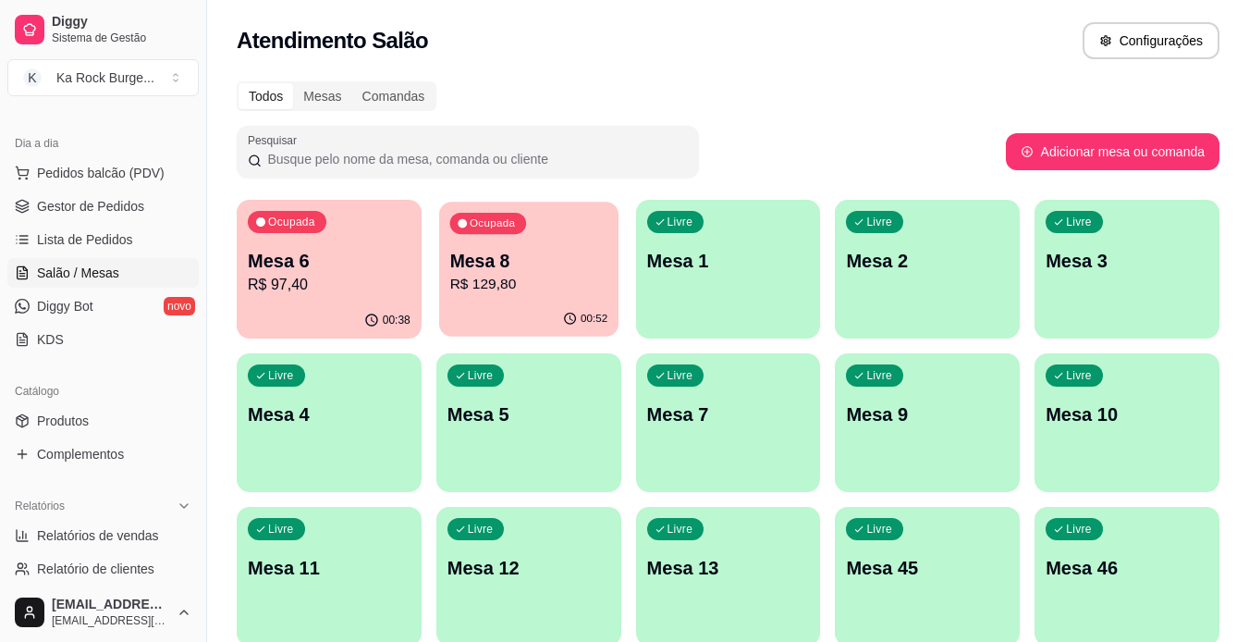
click at [478, 257] on p "Mesa 8" at bounding box center [528, 261] width 158 height 25
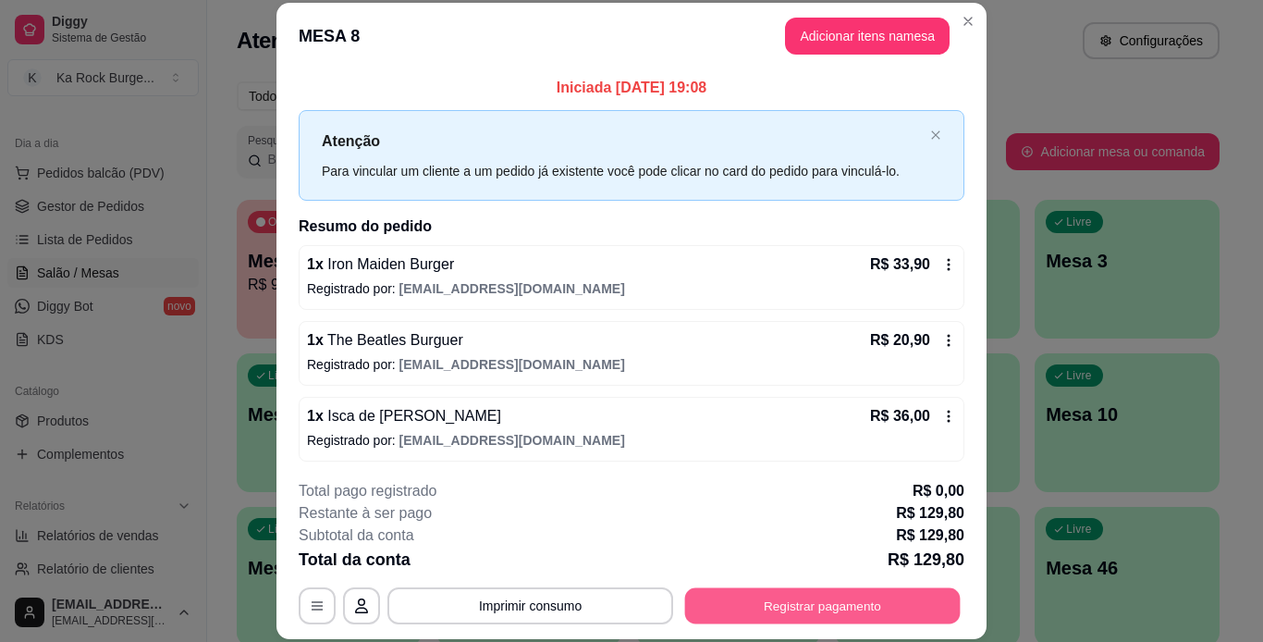
click at [755, 612] on button "Registrar pagamento" at bounding box center [823, 605] width 276 height 36
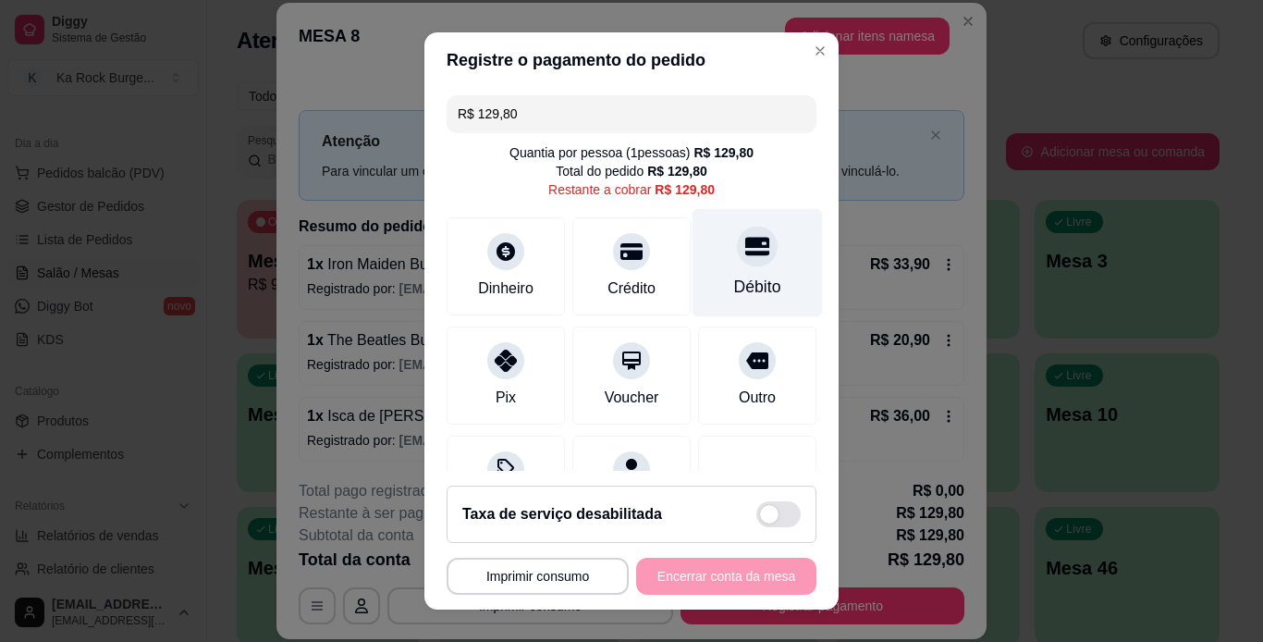
click at [737, 261] on div at bounding box center [757, 246] width 41 height 41
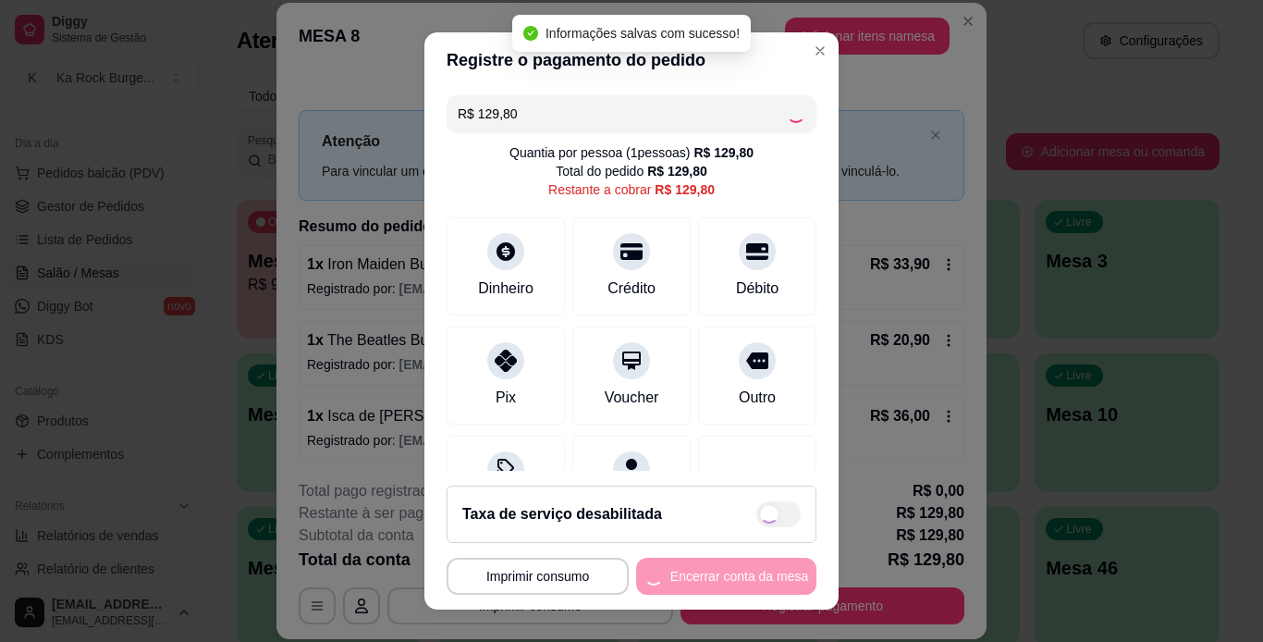
type input "R$ 0,00"
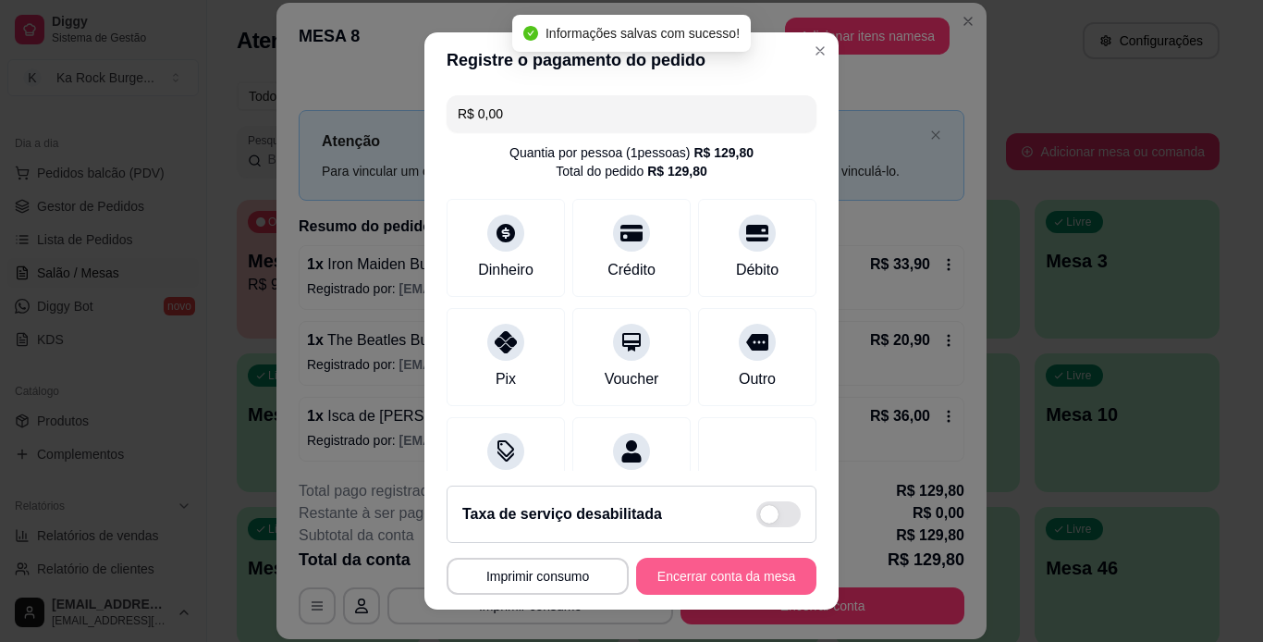
click at [689, 579] on button "Encerrar conta da mesa" at bounding box center [726, 576] width 180 height 37
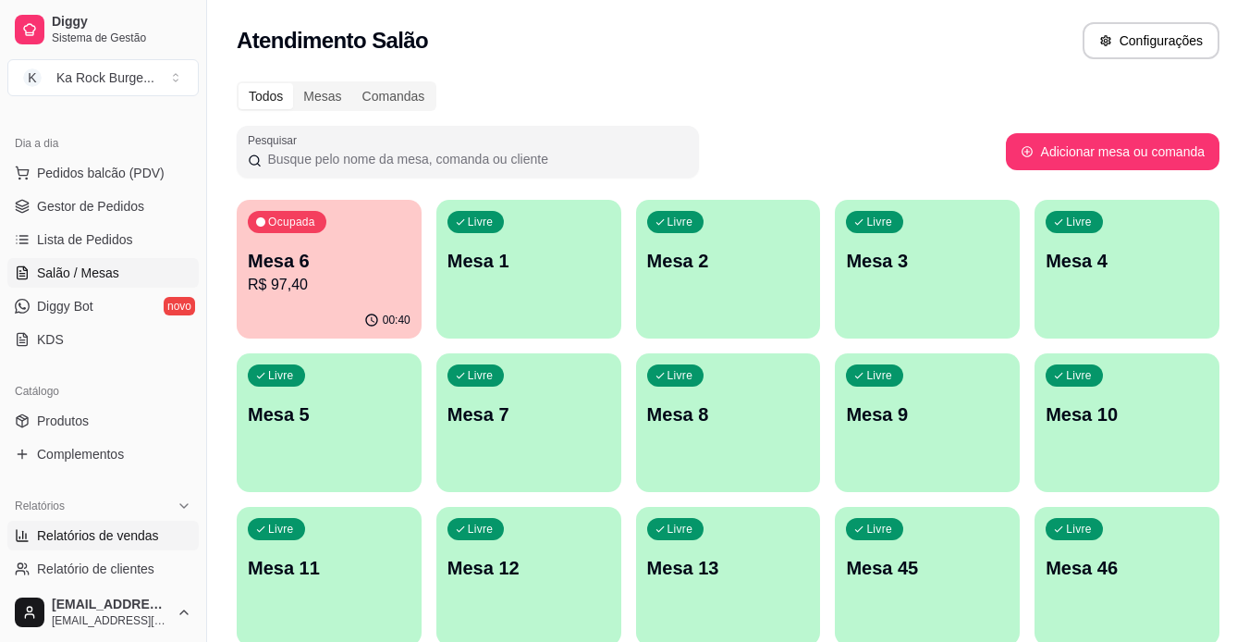
click at [55, 530] on span "Relatórios de vendas" at bounding box center [98, 535] width 122 height 18
select select "ALL"
select select "0"
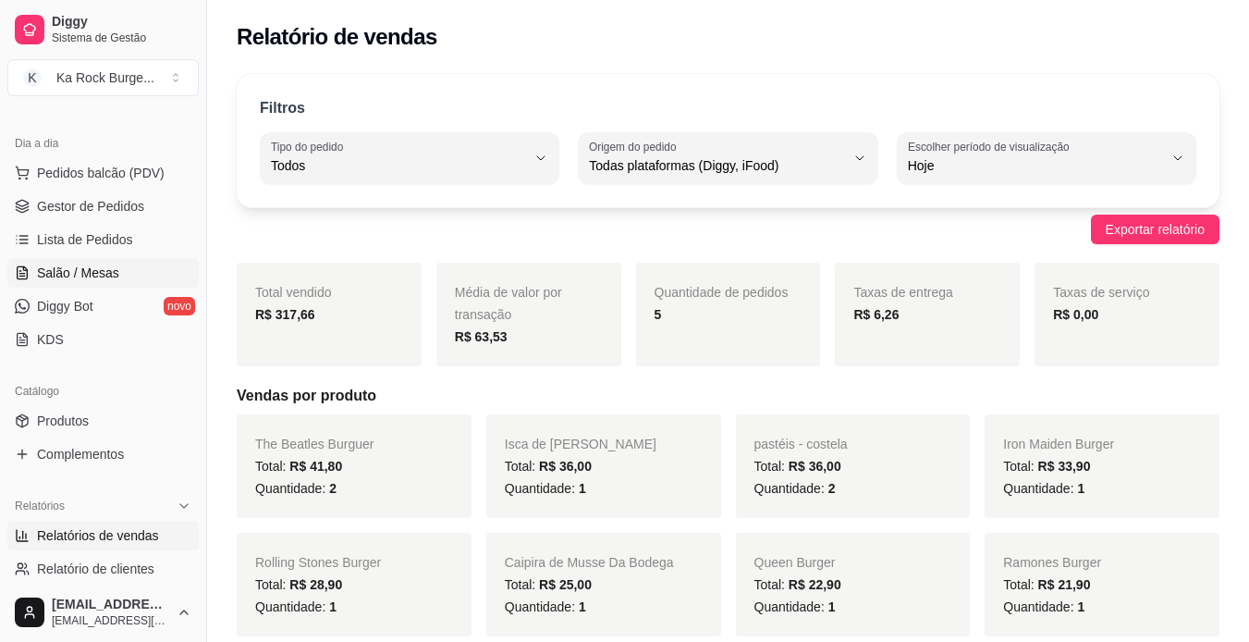
click at [85, 265] on span "Salão / Mesas" at bounding box center [78, 273] width 82 height 18
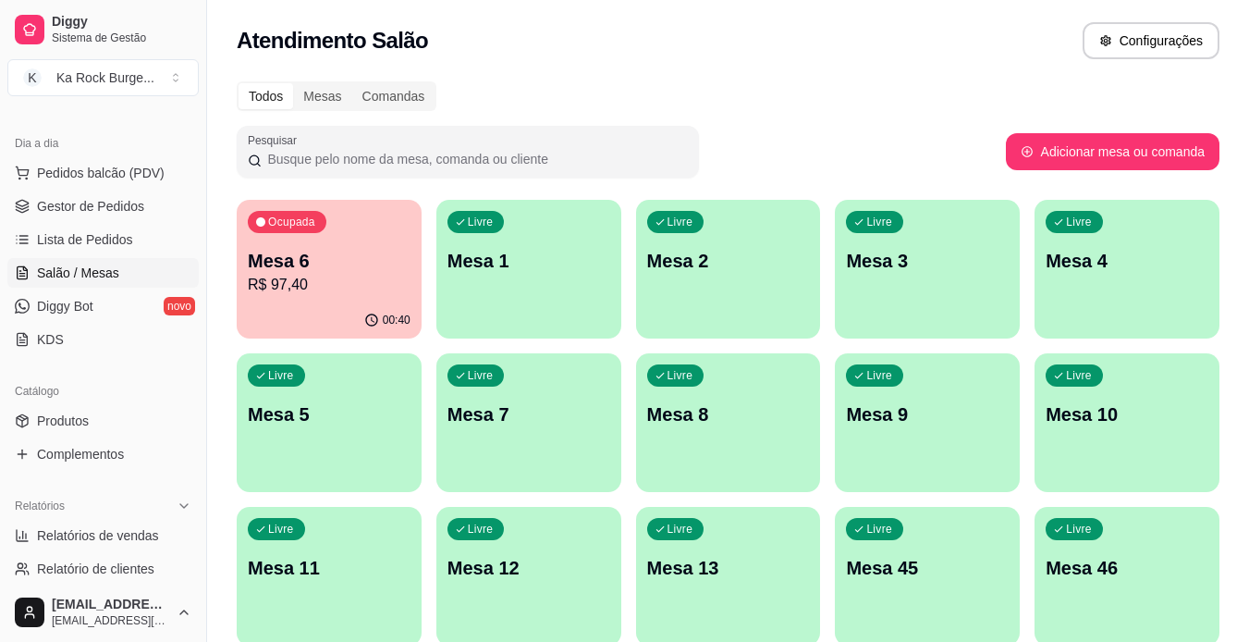
click at [539, 325] on div "button" at bounding box center [528, 327] width 185 height 22
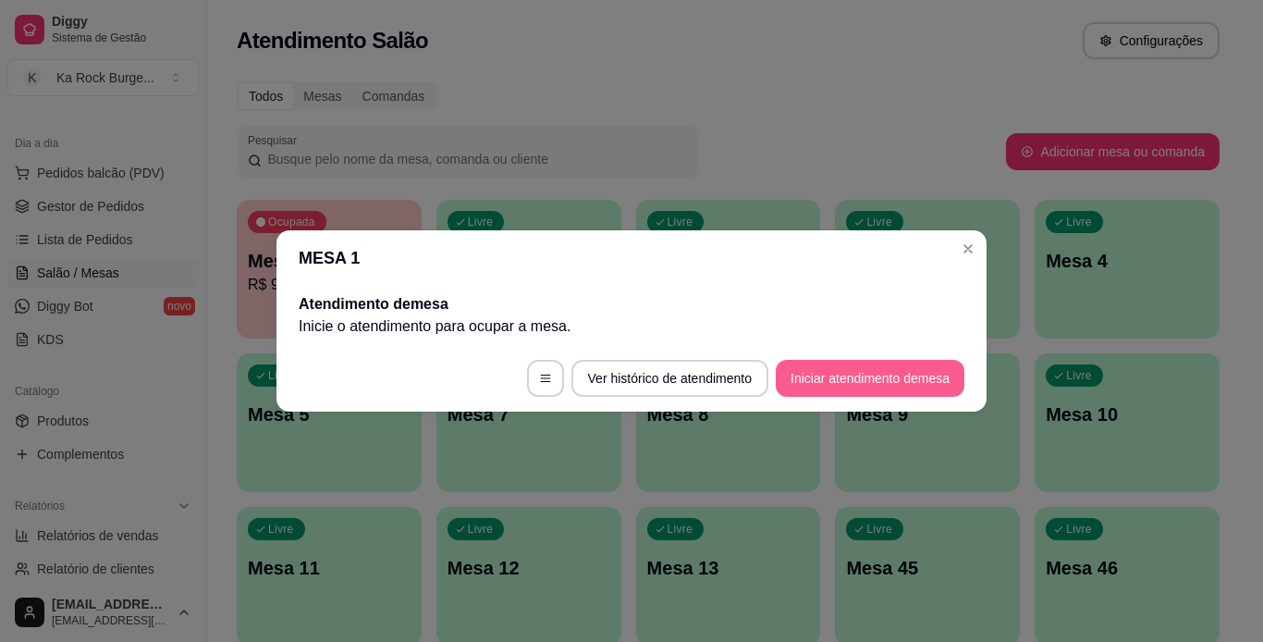
click at [797, 382] on button "Iniciar atendimento de mesa" at bounding box center [870, 378] width 189 height 37
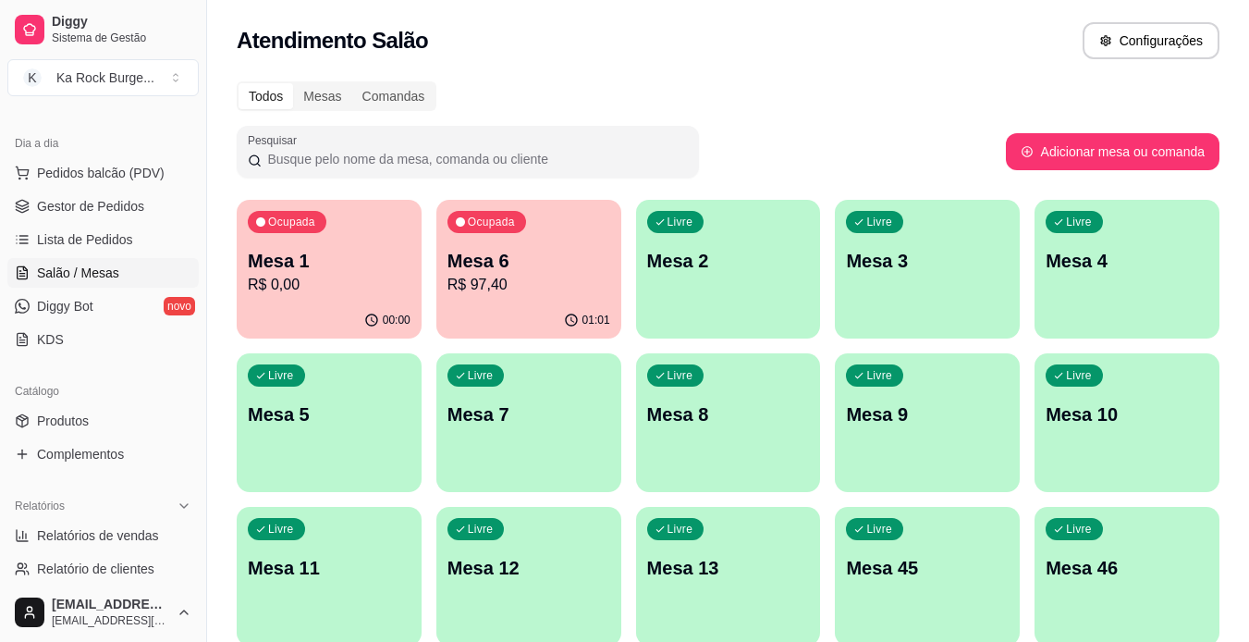
click at [487, 279] on p "R$ 97,40" at bounding box center [529, 285] width 163 height 22
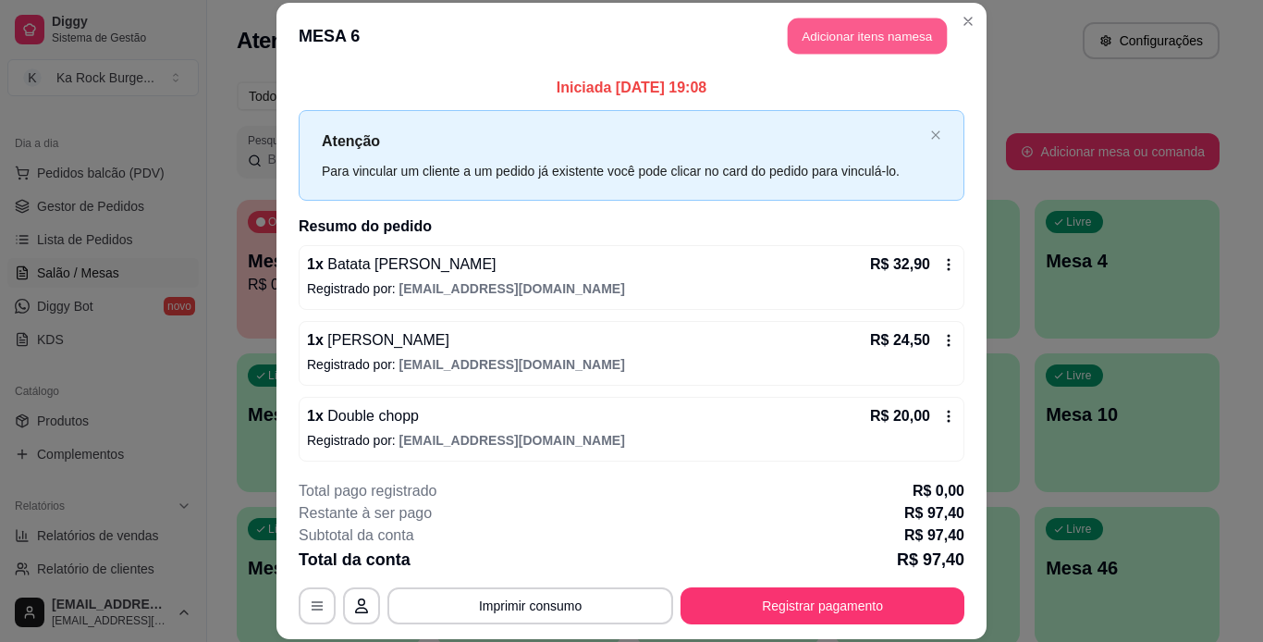
click at [840, 33] on button "Adicionar itens na mesa" at bounding box center [867, 36] width 159 height 36
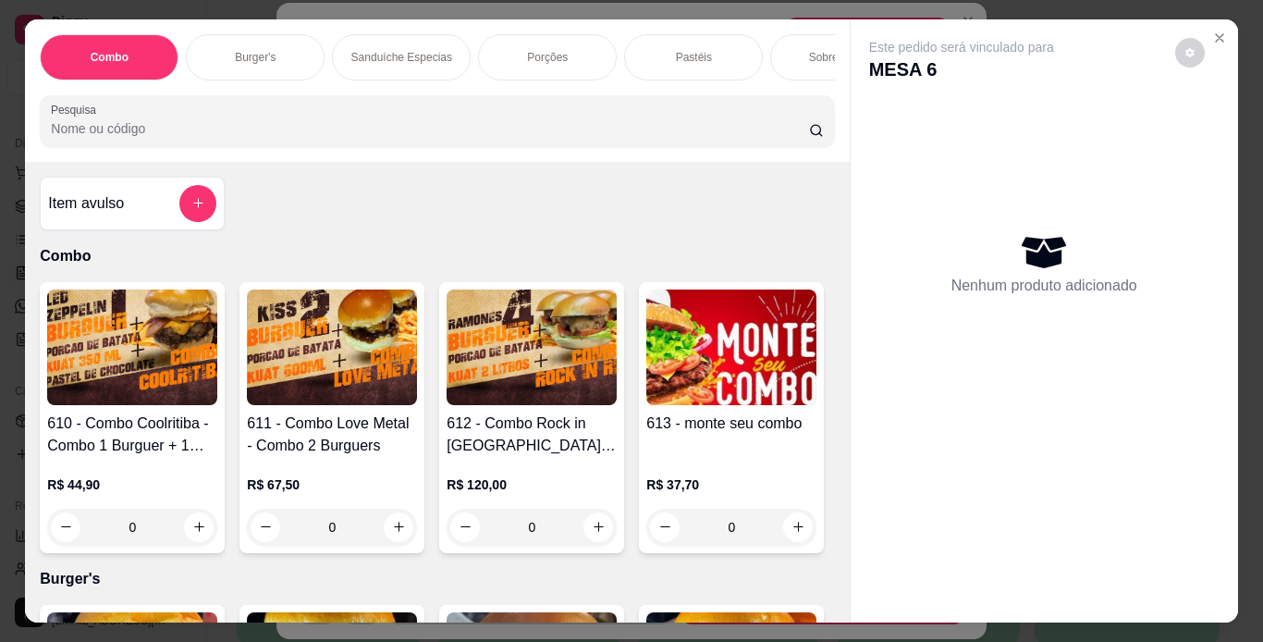
click at [533, 50] on p "Porções" at bounding box center [547, 57] width 41 height 15
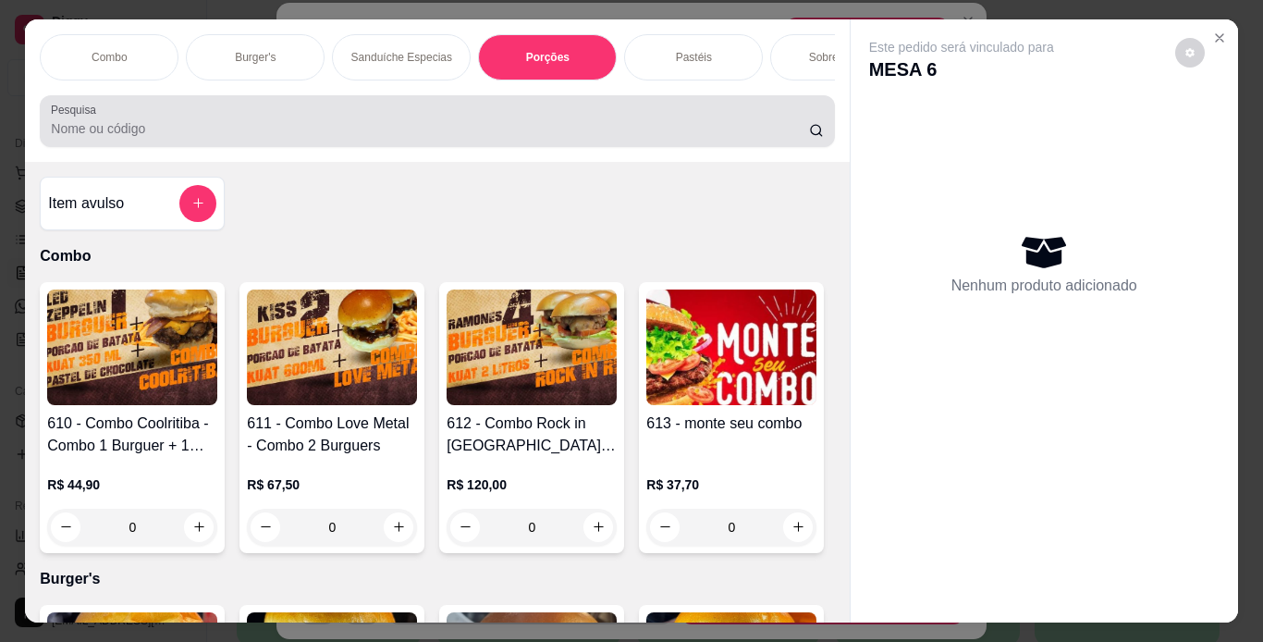
scroll to position [47, 0]
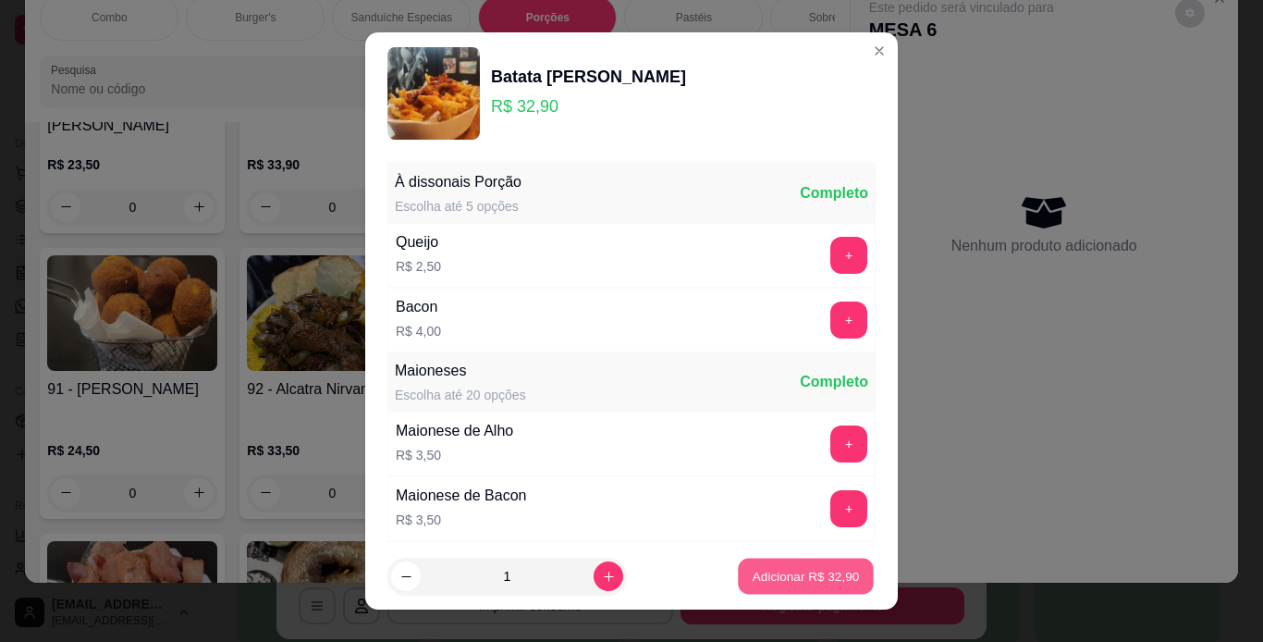
click at [815, 589] on button "Adicionar R$ 32,90" at bounding box center [806, 576] width 136 height 36
type input "1"
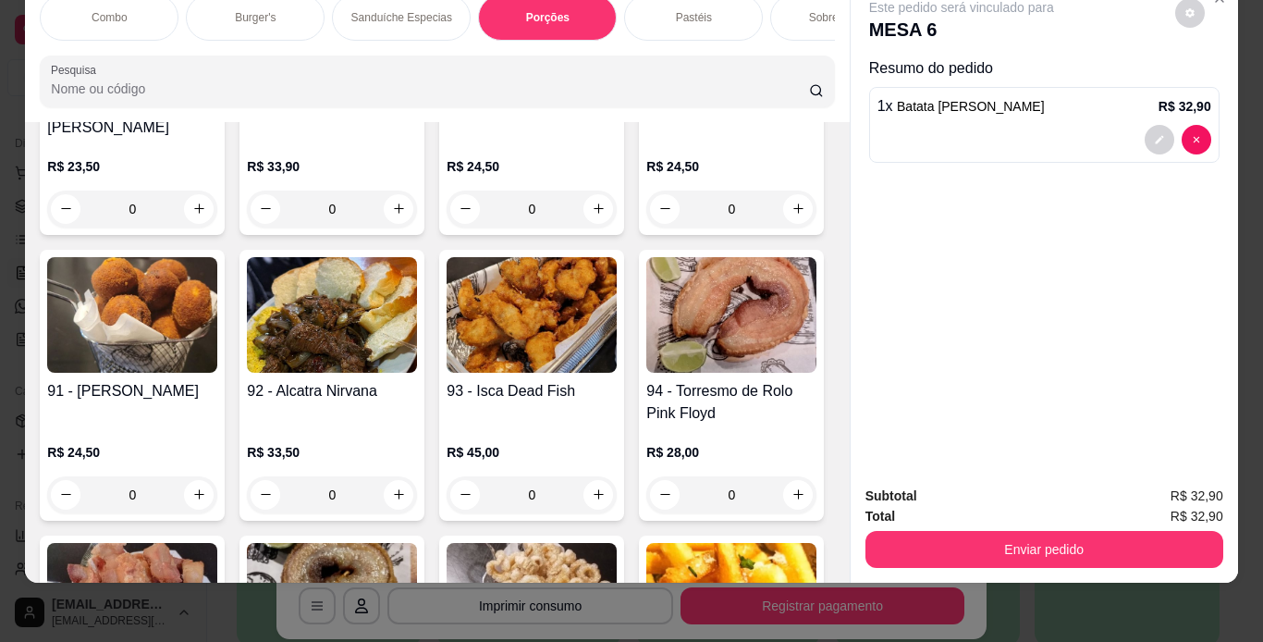
scroll to position [0, 695]
click at [568, 10] on p "Chopp" at bounding box center [583, 17] width 32 height 15
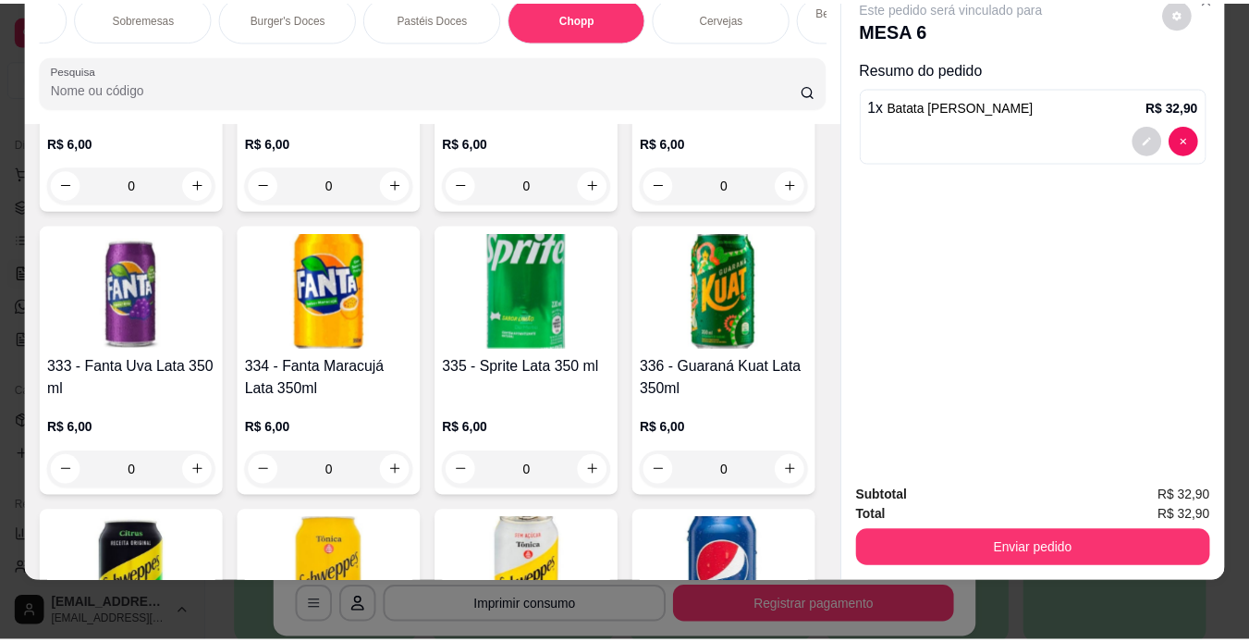
scroll to position [7679, 0]
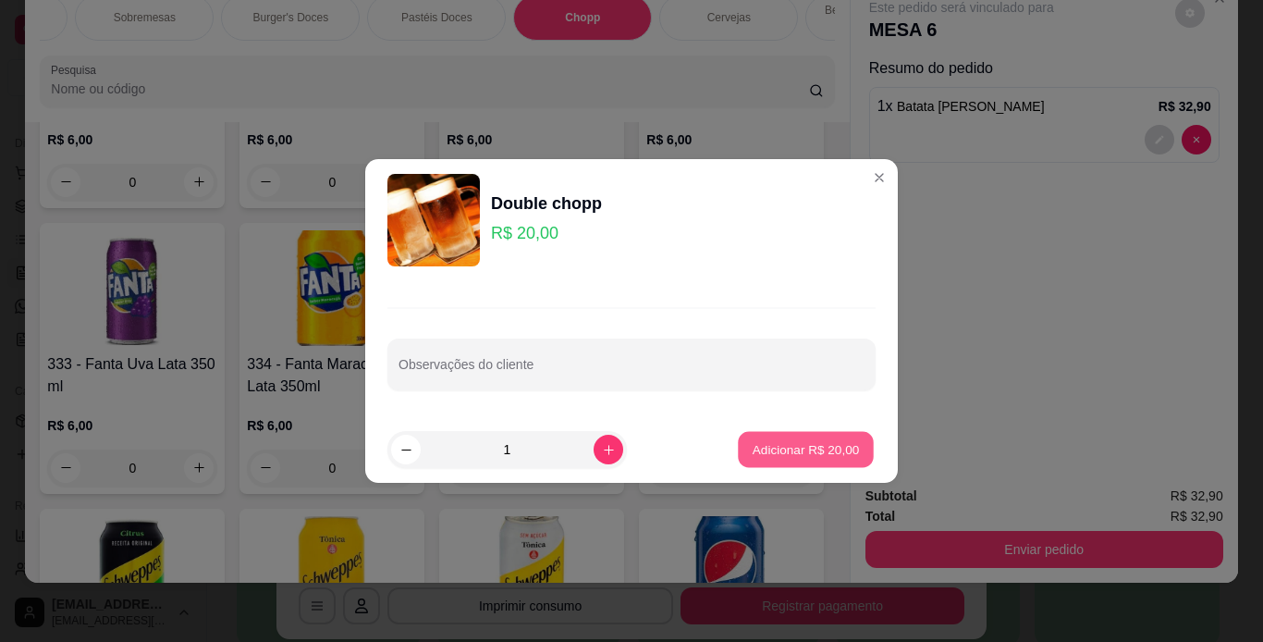
click at [839, 445] on p "Adicionar R$ 20,00" at bounding box center [806, 449] width 107 height 18
type input "1"
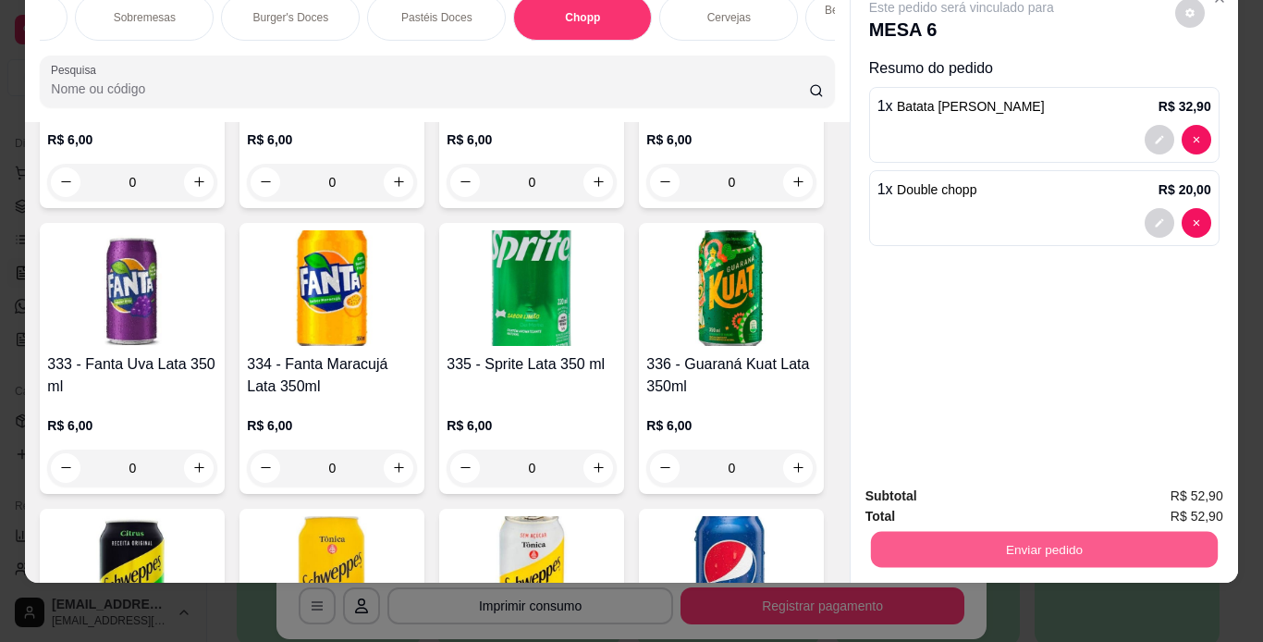
click at [954, 532] on button "Enviar pedido" at bounding box center [1043, 550] width 347 height 36
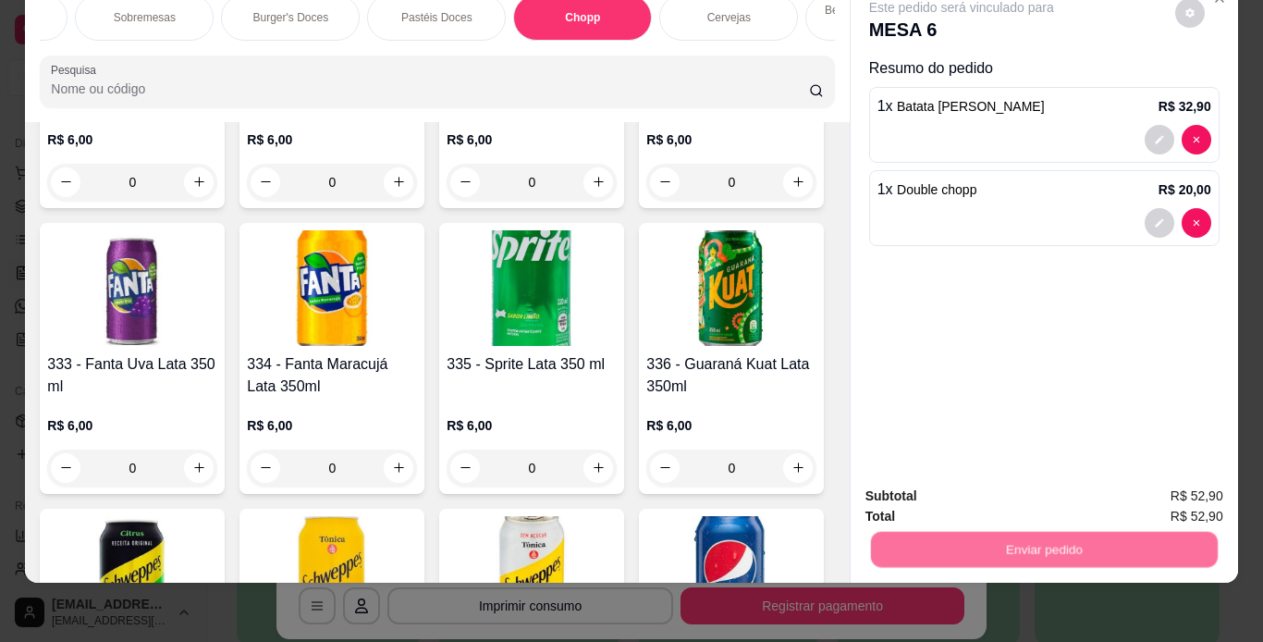
click at [970, 487] on button "Não registrar e enviar pedido" at bounding box center [983, 489] width 192 height 35
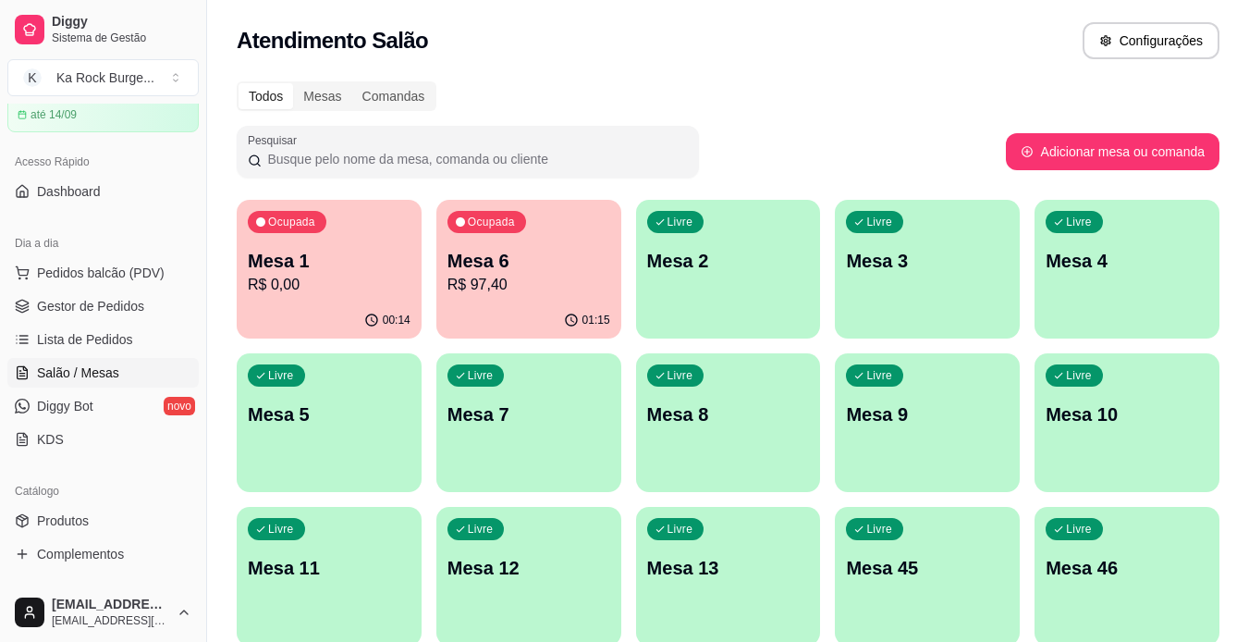
scroll to position [0, 0]
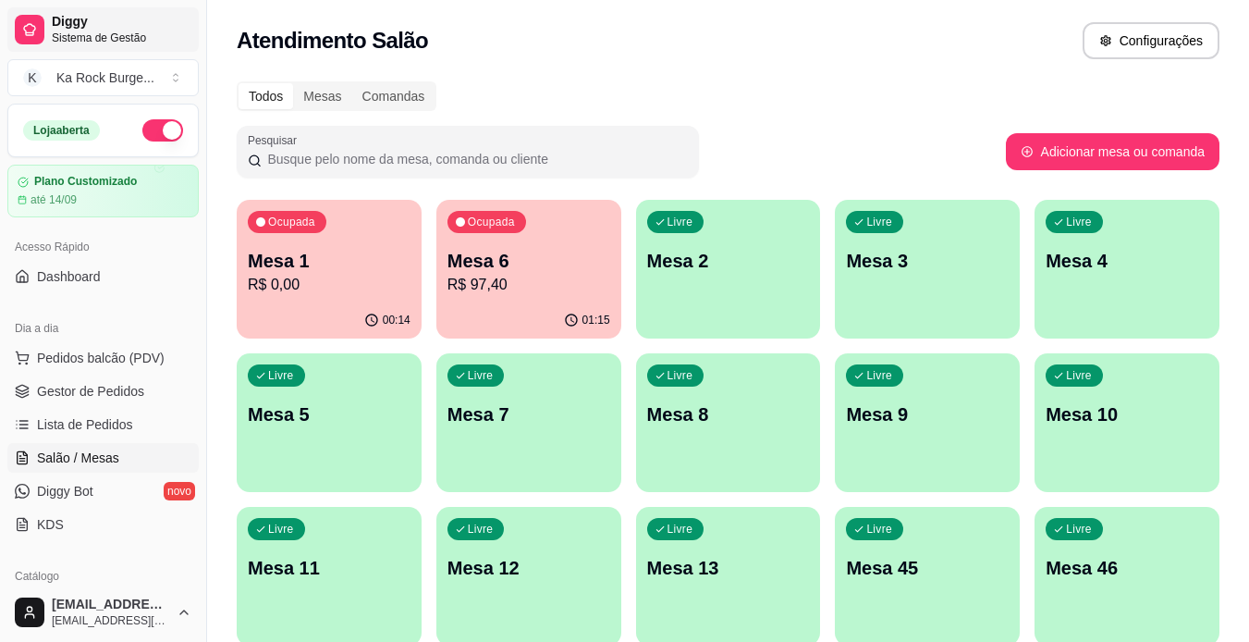
click at [85, 32] on span "Sistema de Gestão" at bounding box center [122, 38] width 140 height 15
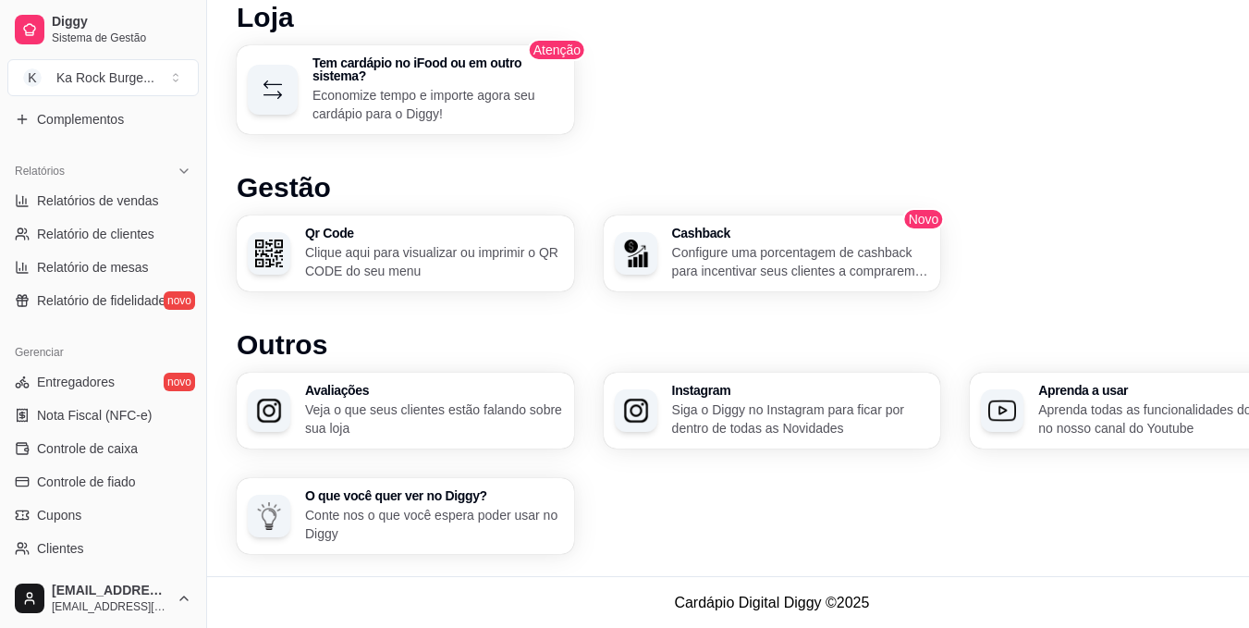
scroll to position [572, 0]
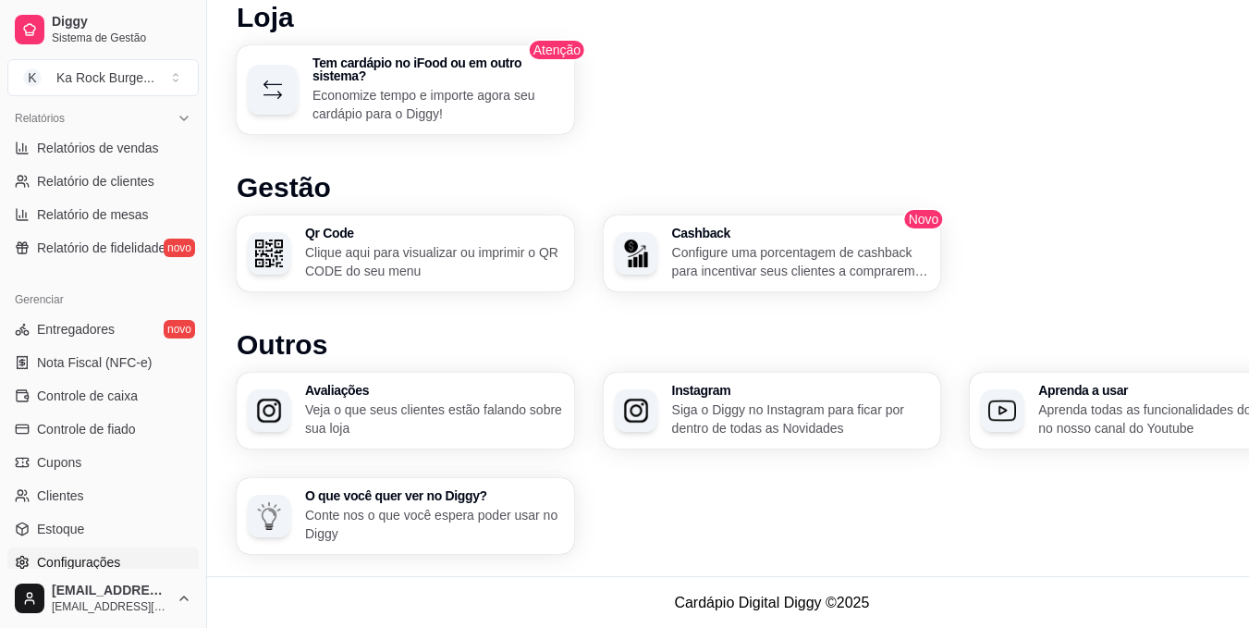
click at [94, 554] on span "Configurações" at bounding box center [78, 562] width 83 height 18
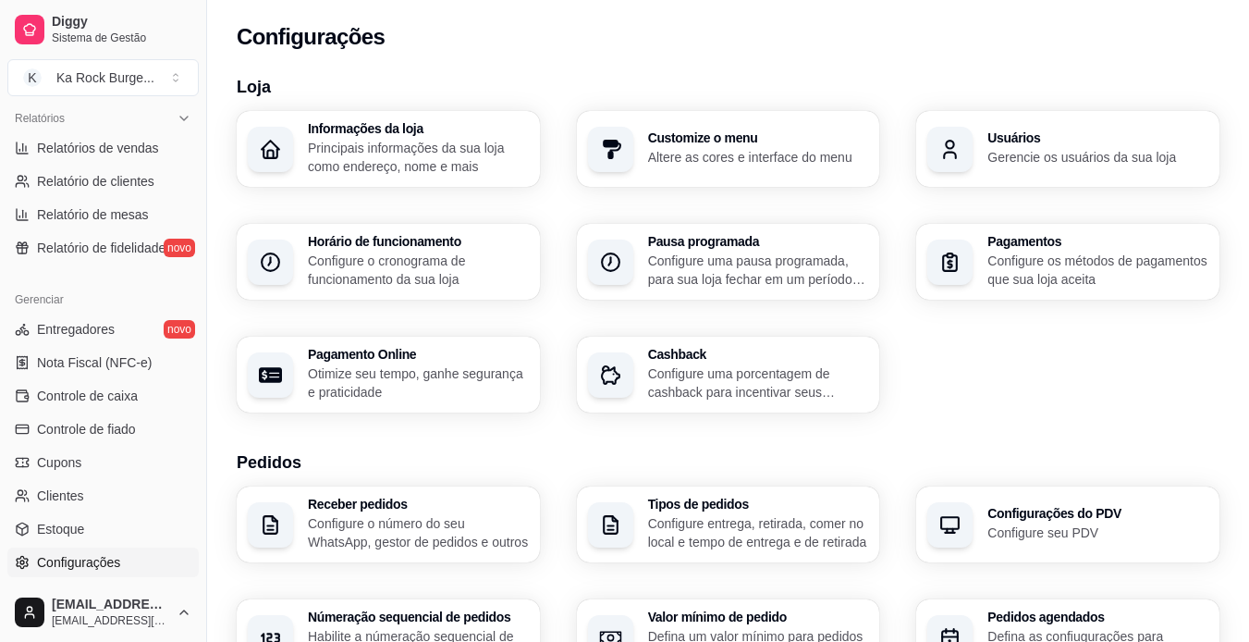
click at [697, 215] on div "Informações da loja Principais informações da sua loja como endereço, nome e ma…" at bounding box center [728, 261] width 983 height 301
click at [685, 169] on div "Customize o menu Altere as cores e interface do menu" at bounding box center [729, 149] width 294 height 74
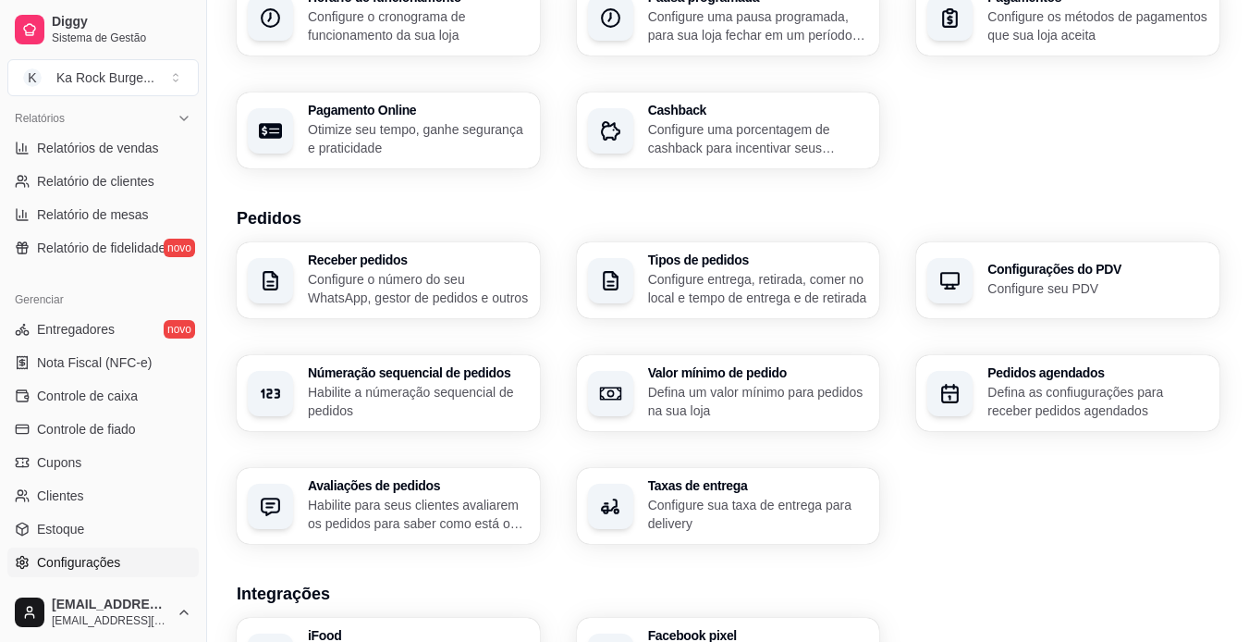
scroll to position [240, 0]
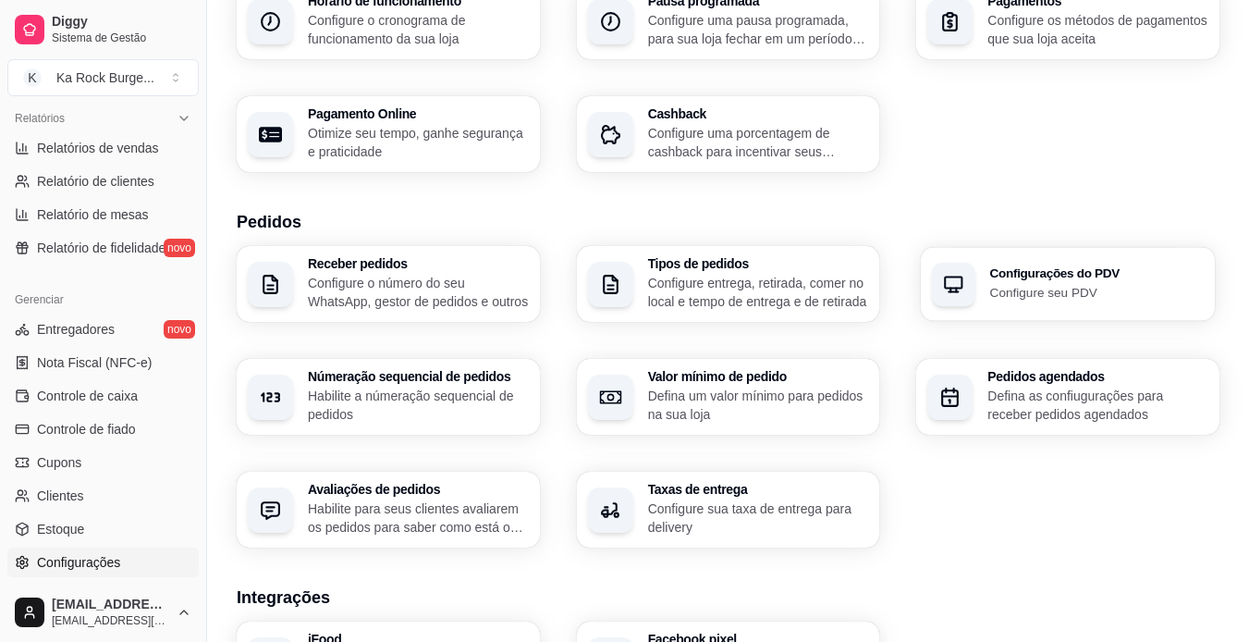
click at [959, 292] on icon "button" at bounding box center [954, 284] width 22 height 22
click at [959, 291] on icon "button" at bounding box center [954, 284] width 22 height 22
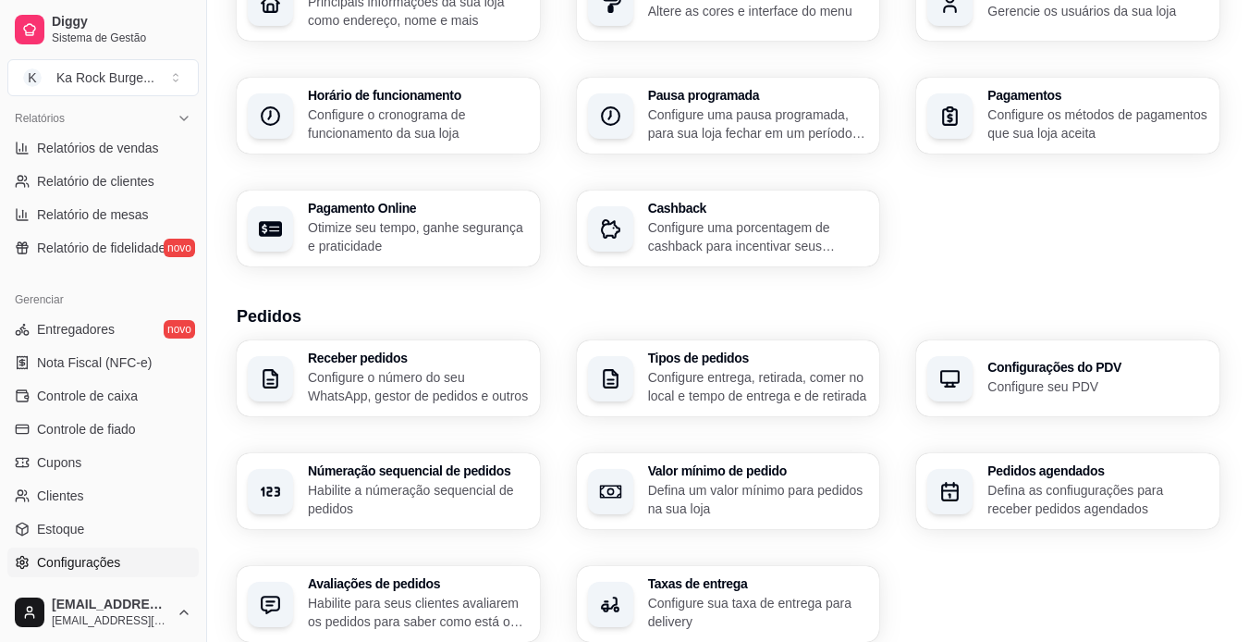
scroll to position [143, 0]
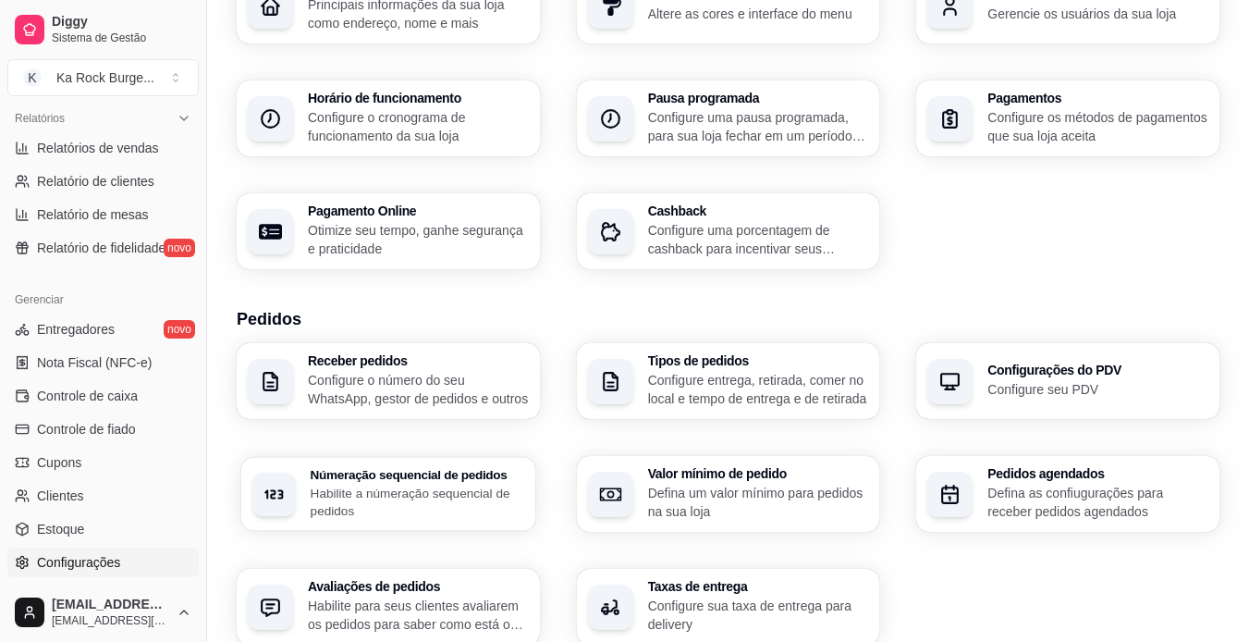
click at [375, 514] on p "Habilite a númeração sequencial de pedidos" at bounding box center [418, 502] width 214 height 36
click at [374, 508] on p "Habilite a númeração sequencial de pedidos" at bounding box center [418, 502] width 221 height 37
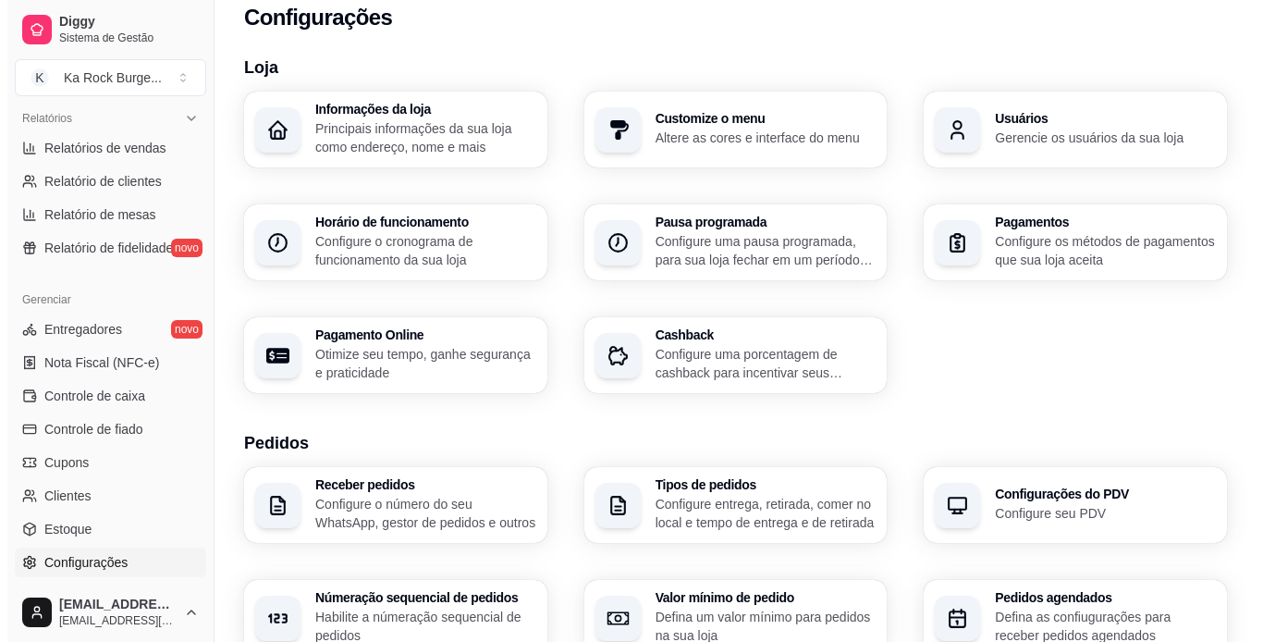
scroll to position [0, 0]
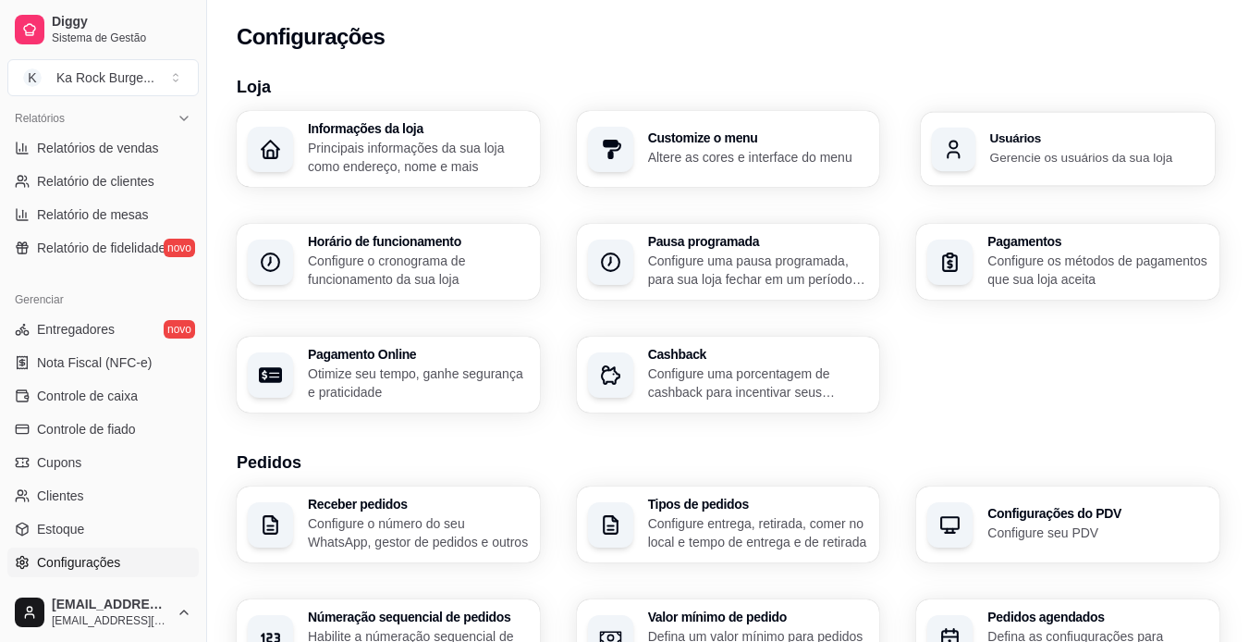
click at [1141, 160] on p "Gerencie os usuários da sua loja" at bounding box center [1097, 157] width 214 height 18
click at [782, 156] on p "Altere as cores e interface do menu" at bounding box center [757, 157] width 215 height 18
click at [338, 135] on h3 "Informações da loja" at bounding box center [418, 129] width 214 height 13
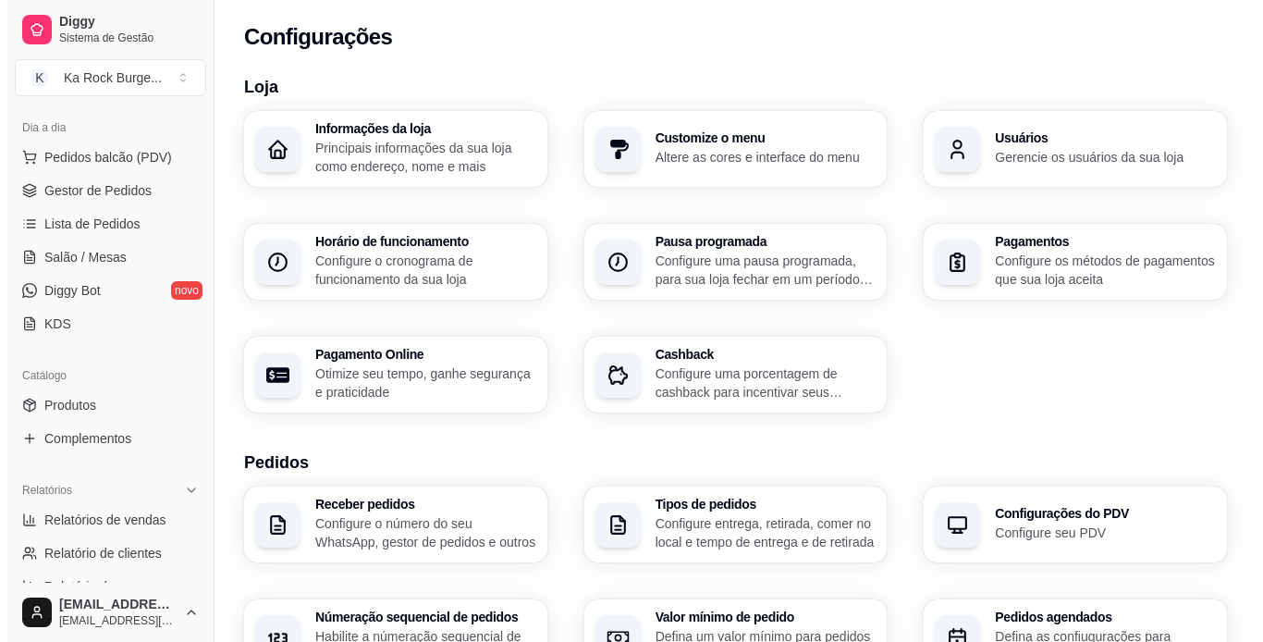
scroll to position [138, 0]
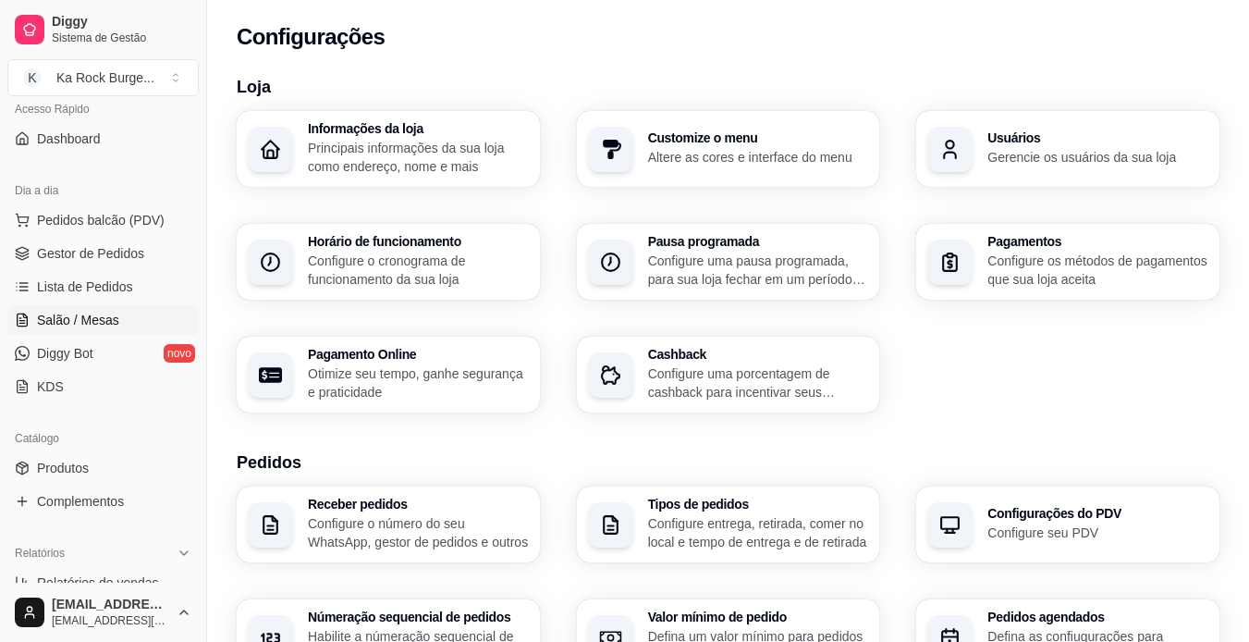
click at [69, 325] on span "Salão / Mesas" at bounding box center [78, 320] width 82 height 18
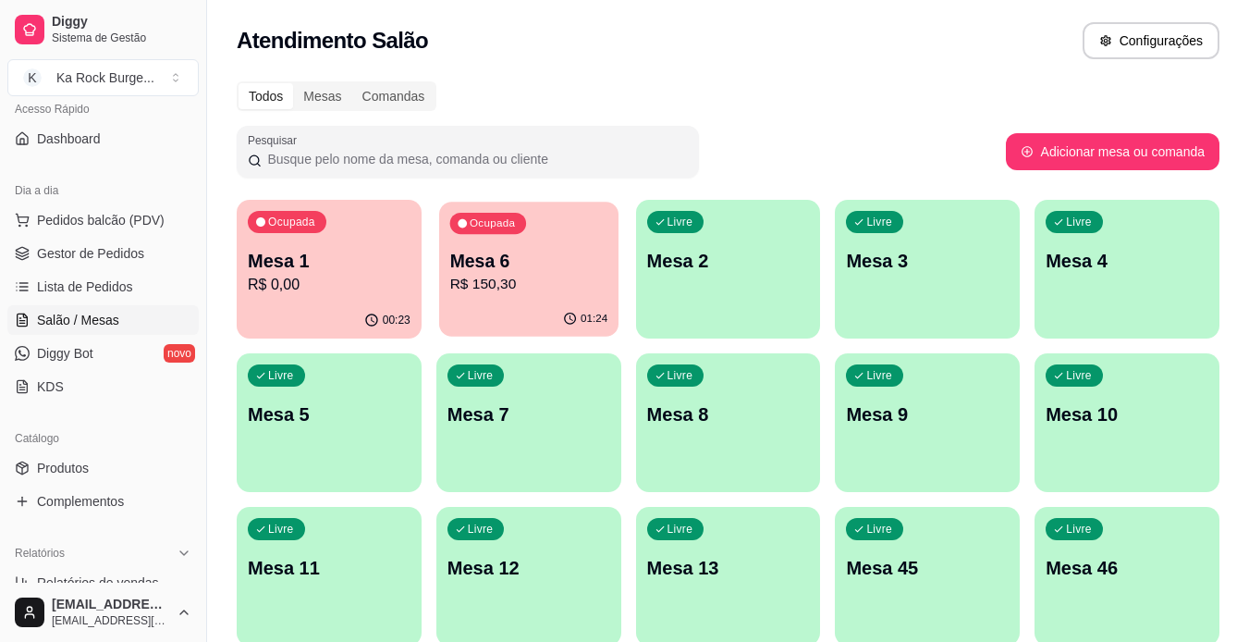
click at [521, 277] on p "R$ 150,30" at bounding box center [528, 284] width 158 height 21
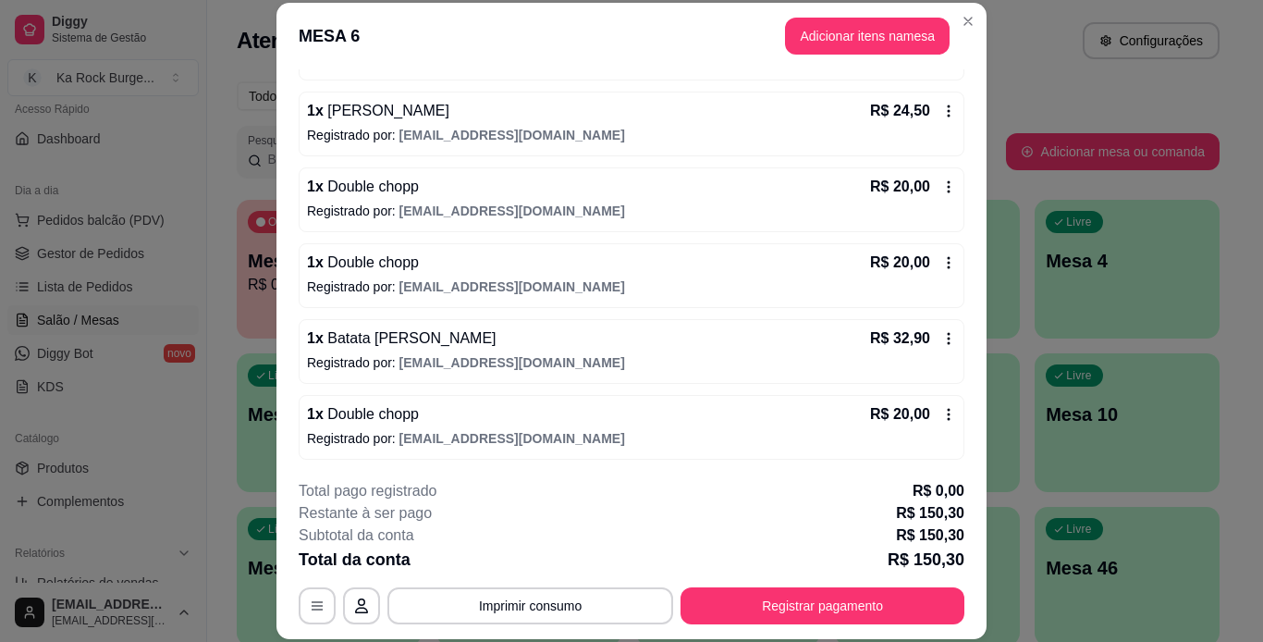
scroll to position [231, 0]
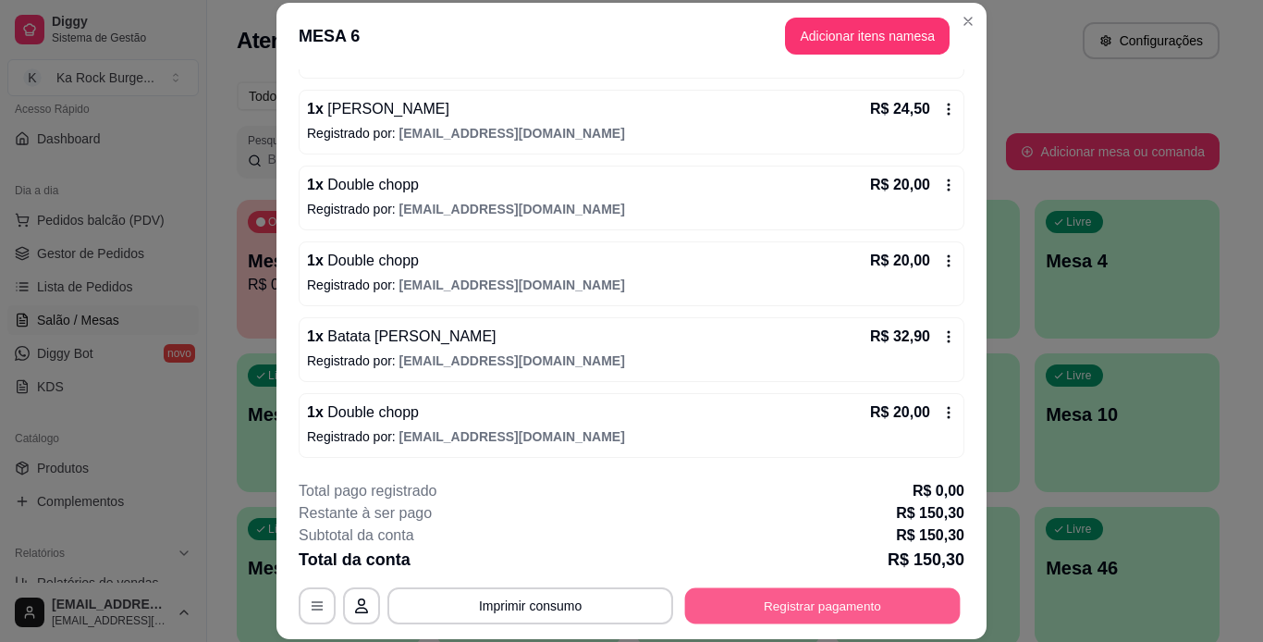
click at [839, 603] on button "Registrar pagamento" at bounding box center [823, 605] width 276 height 36
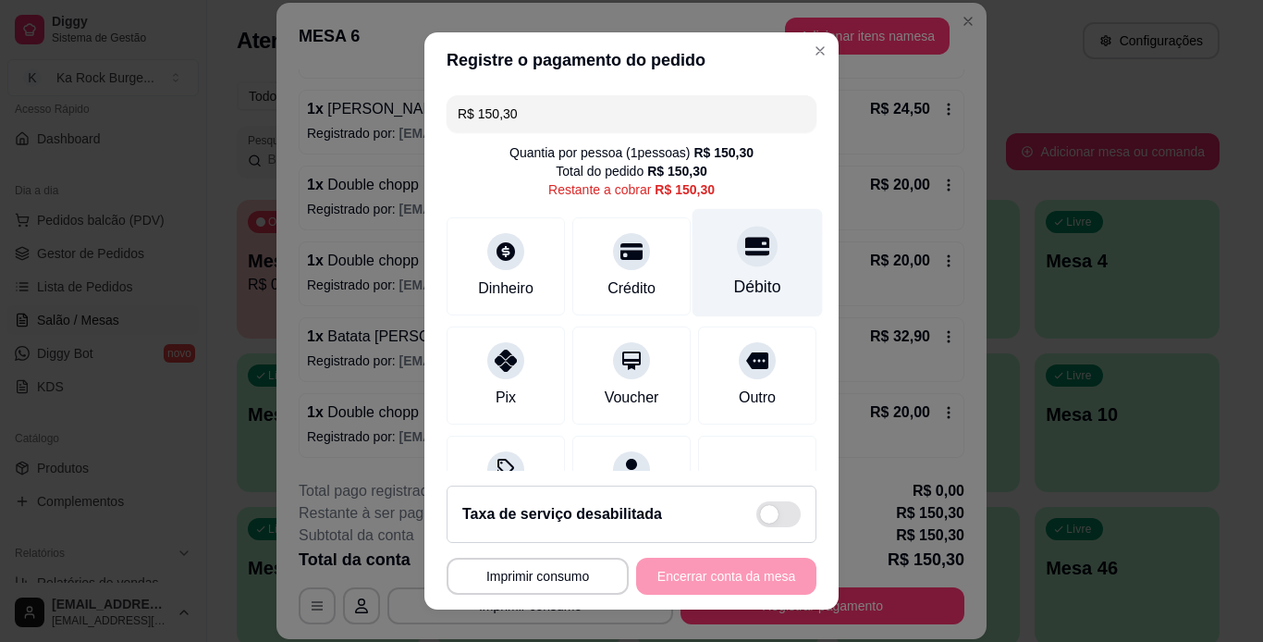
click at [742, 262] on div "Débito" at bounding box center [758, 262] width 130 height 108
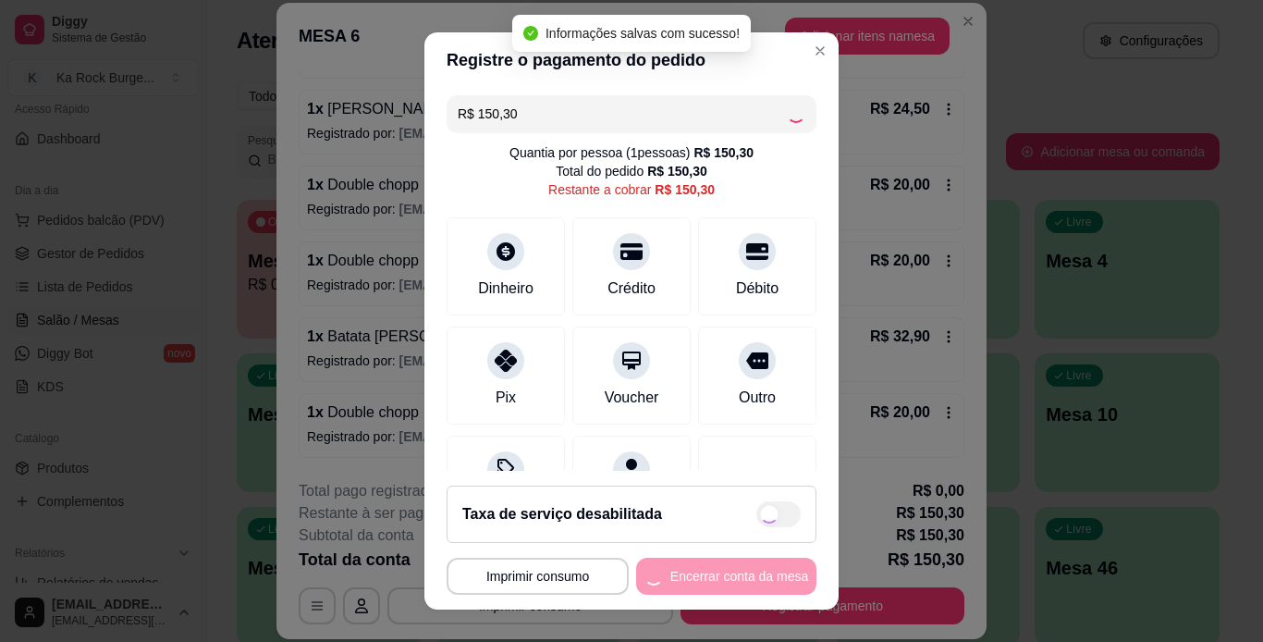
type input "R$ 0,00"
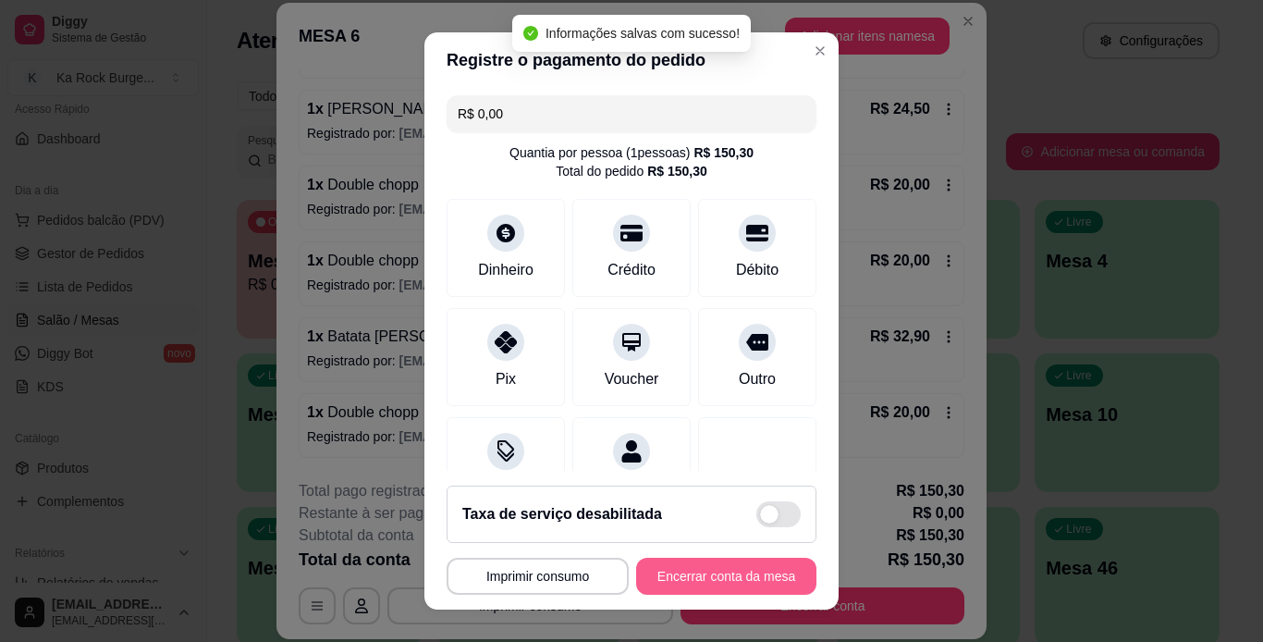
click at [750, 558] on button "Encerrar conta da mesa" at bounding box center [726, 576] width 180 height 37
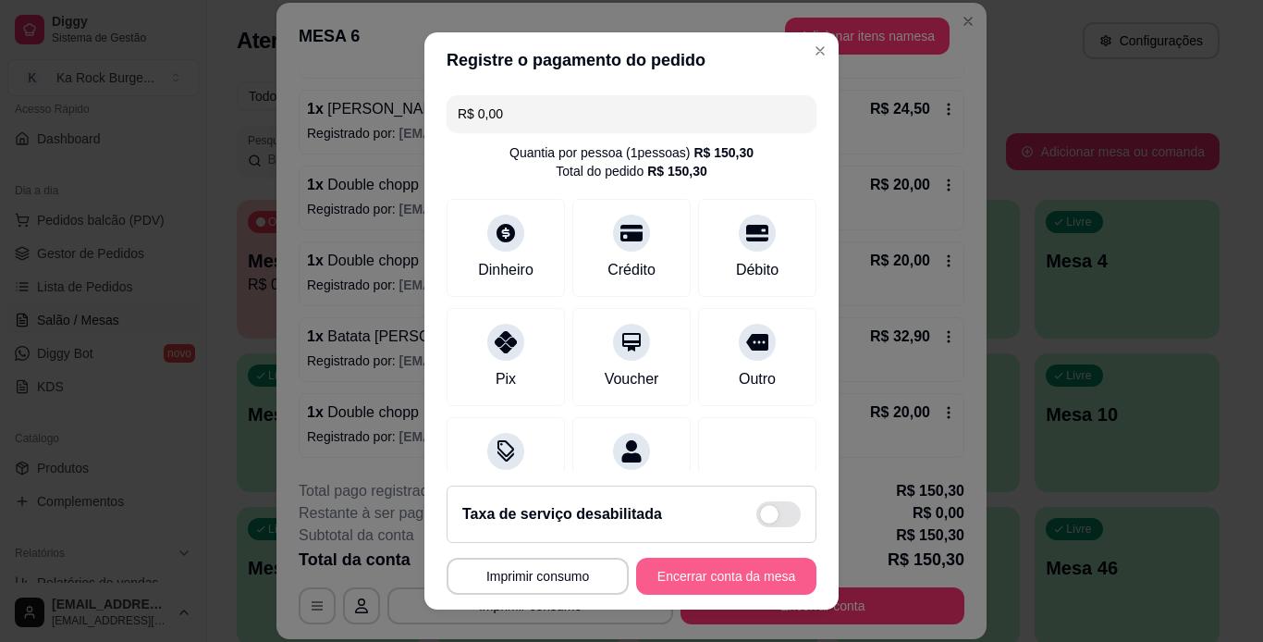
click at [759, 567] on button "Encerrar conta da mesa" at bounding box center [726, 576] width 180 height 37
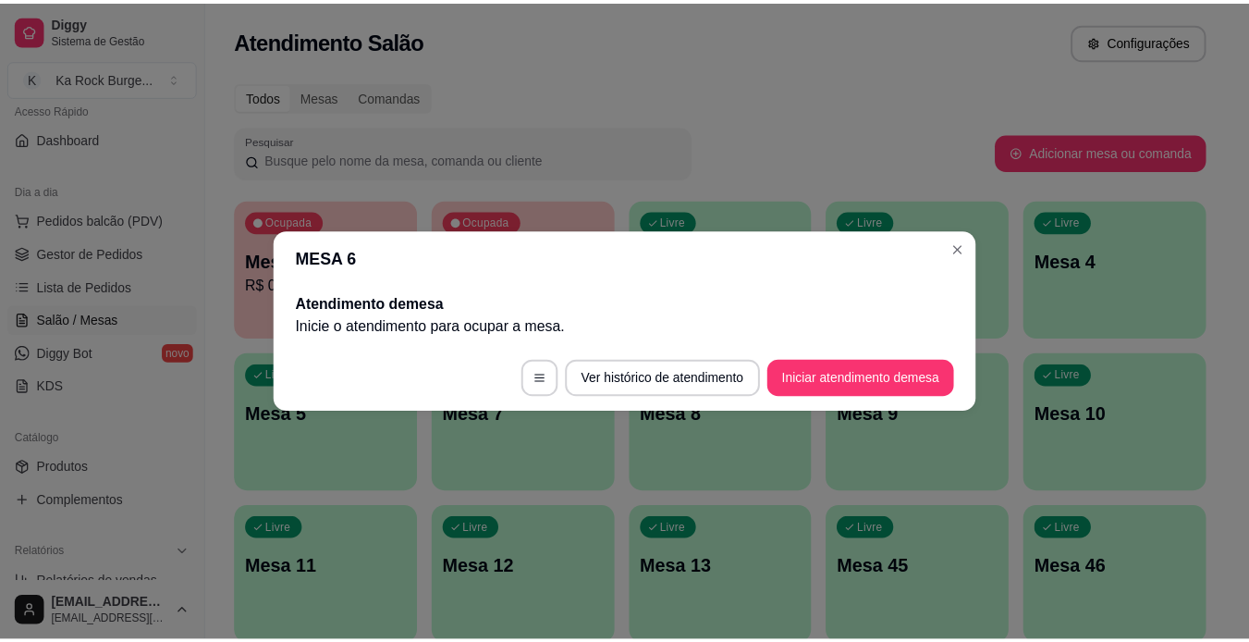
scroll to position [0, 0]
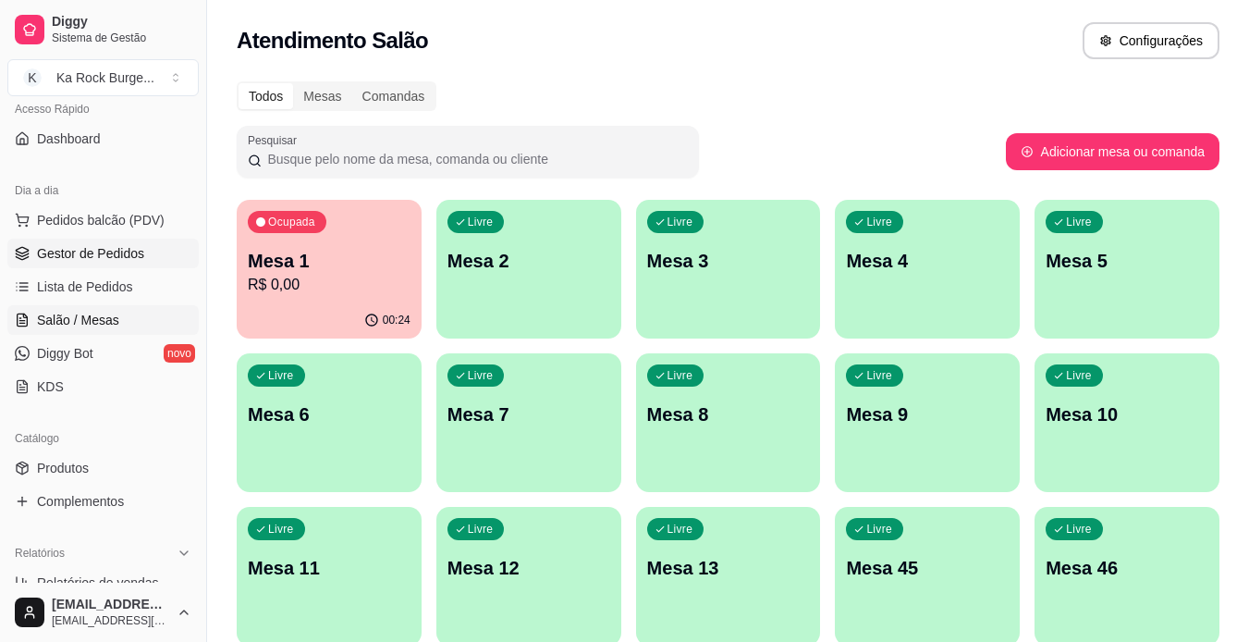
click at [131, 263] on link "Gestor de Pedidos" at bounding box center [102, 254] width 191 height 30
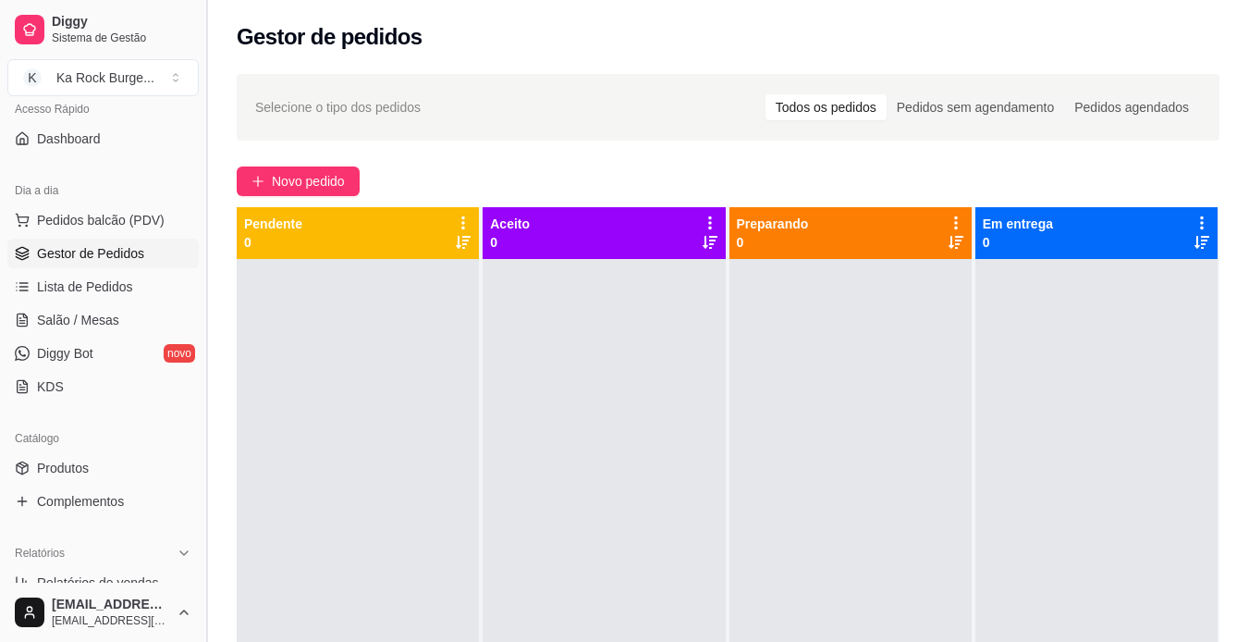
drag, startPoint x: 199, startPoint y: 331, endPoint x: 202, endPoint y: 352, distance: 21.4
click at [202, 352] on button "Toggle Sidebar" at bounding box center [206, 321] width 15 height 642
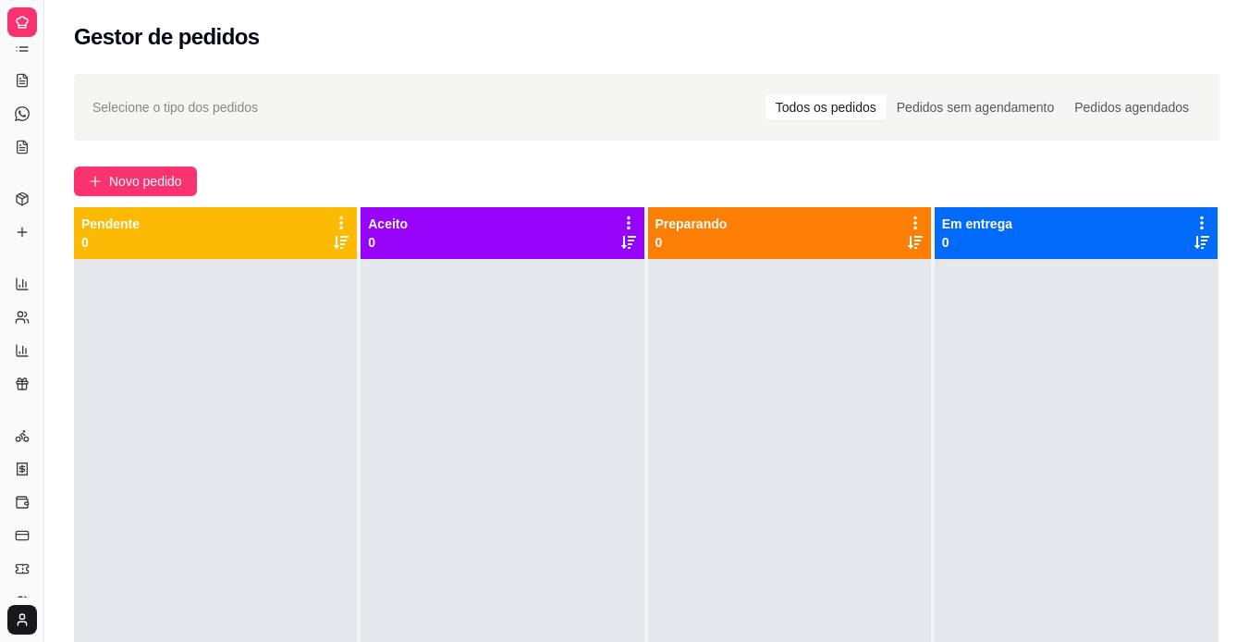
scroll to position [17, 0]
click at [45, 186] on button "Toggle Sidebar" at bounding box center [43, 321] width 15 height 642
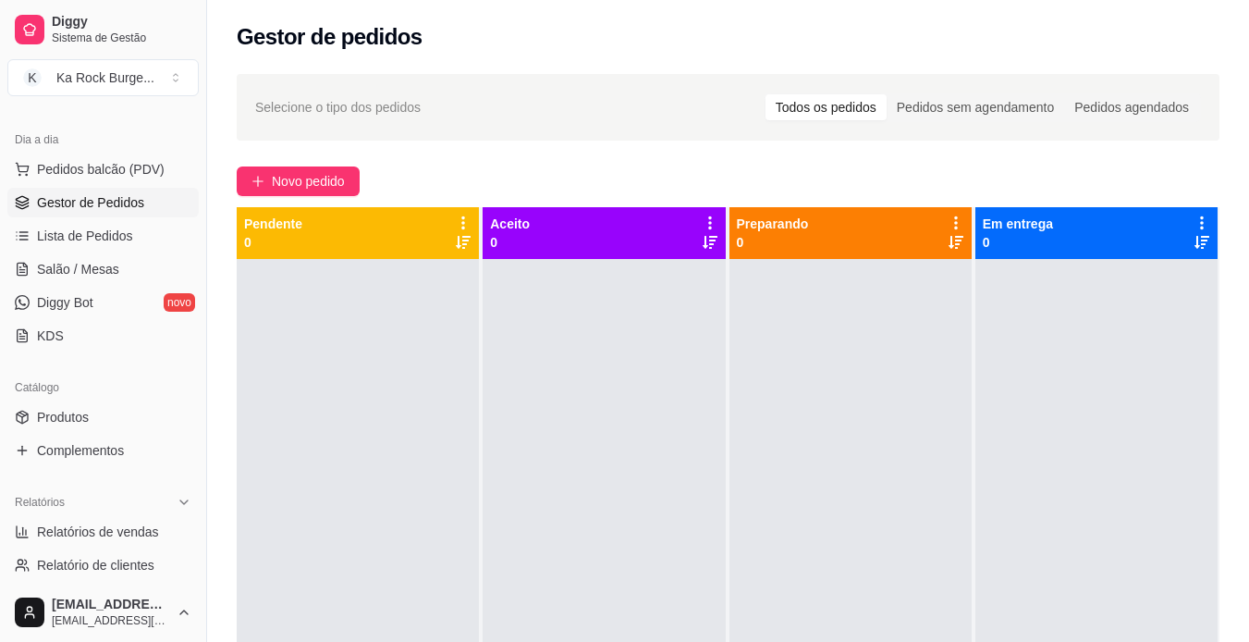
scroll to position [202, 0]
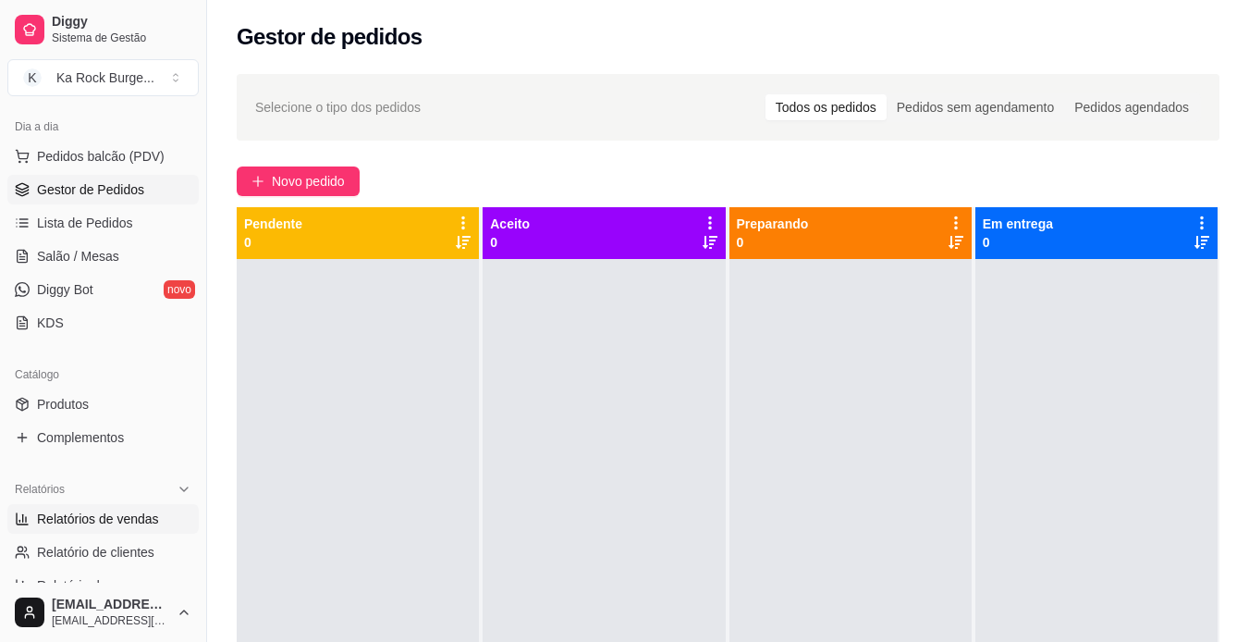
click at [138, 515] on span "Relatórios de vendas" at bounding box center [98, 518] width 122 height 18
select select "ALL"
select select "0"
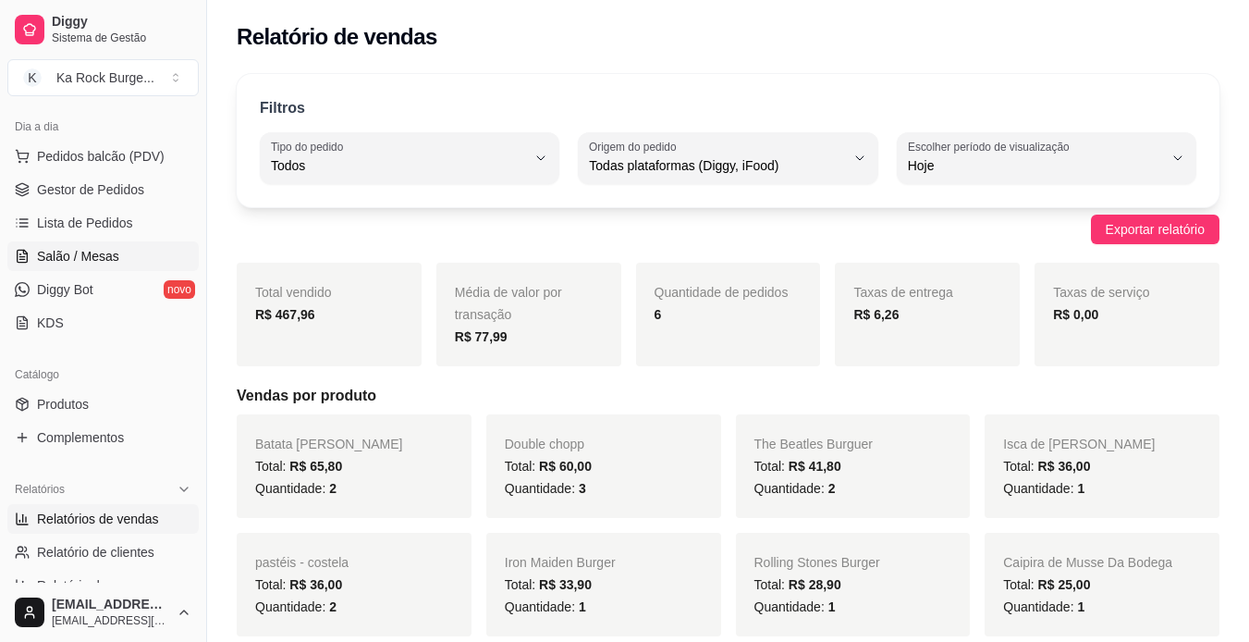
click at [113, 260] on span "Salão / Mesas" at bounding box center [78, 256] width 82 height 18
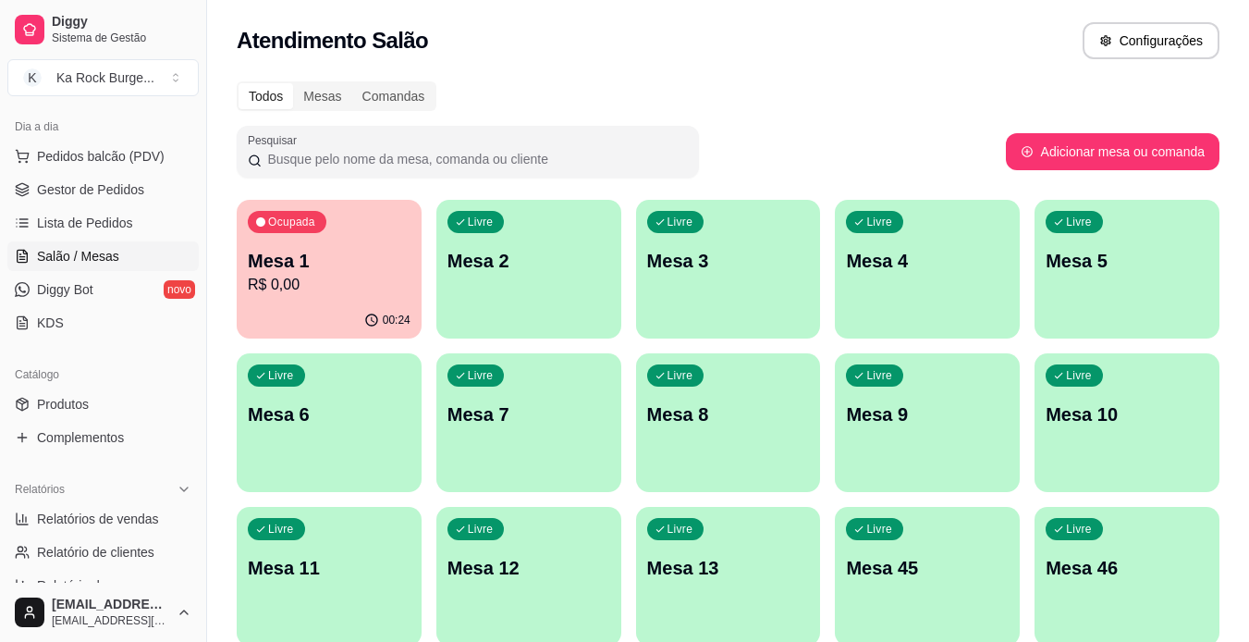
scroll to position [620, 0]
